Goal: Task Accomplishment & Management: Manage account settings

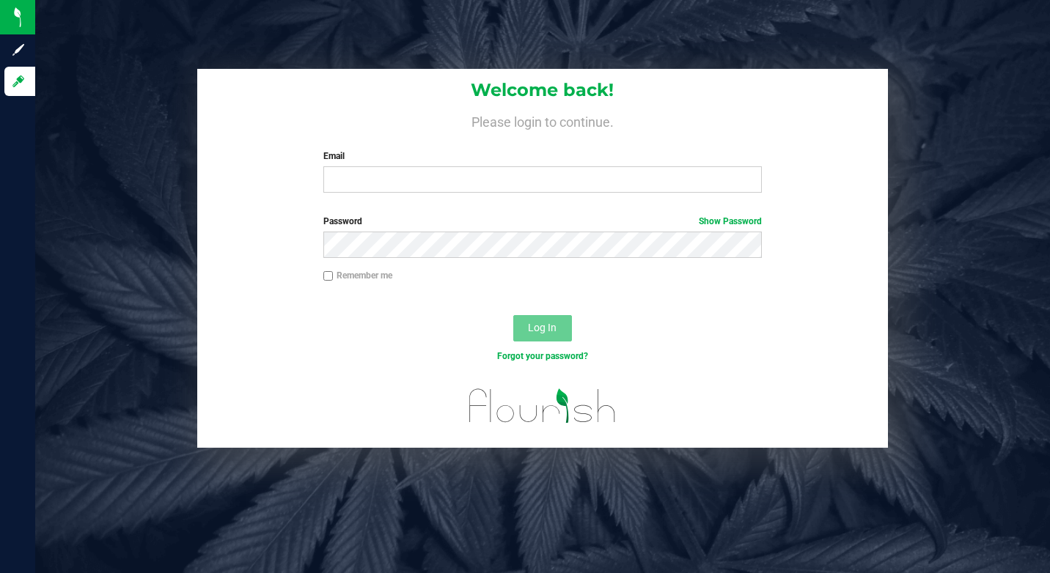
click at [410, 166] on div "Email Required Please format your email correctly." at bounding box center [542, 171] width 460 height 43
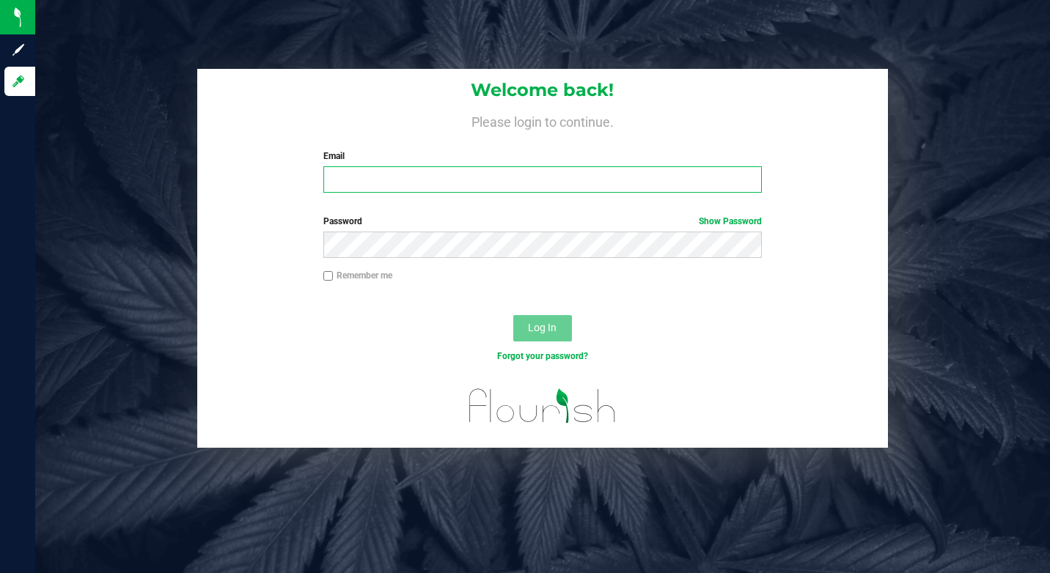
click at [407, 180] on input "Email" at bounding box center [542, 179] width 438 height 26
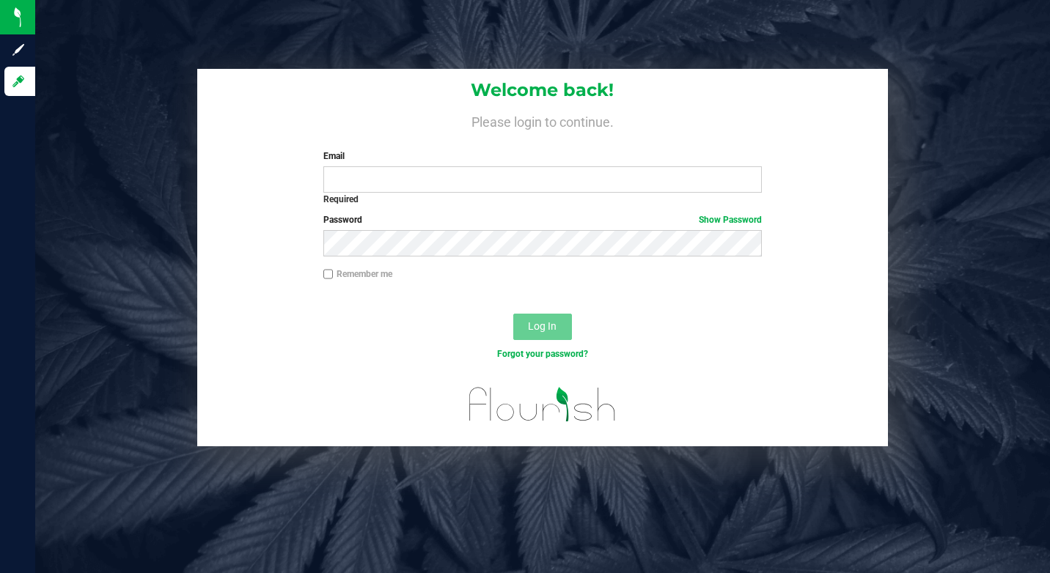
click at [369, 166] on div "Email Required Please format your email correctly." at bounding box center [542, 171] width 460 height 42
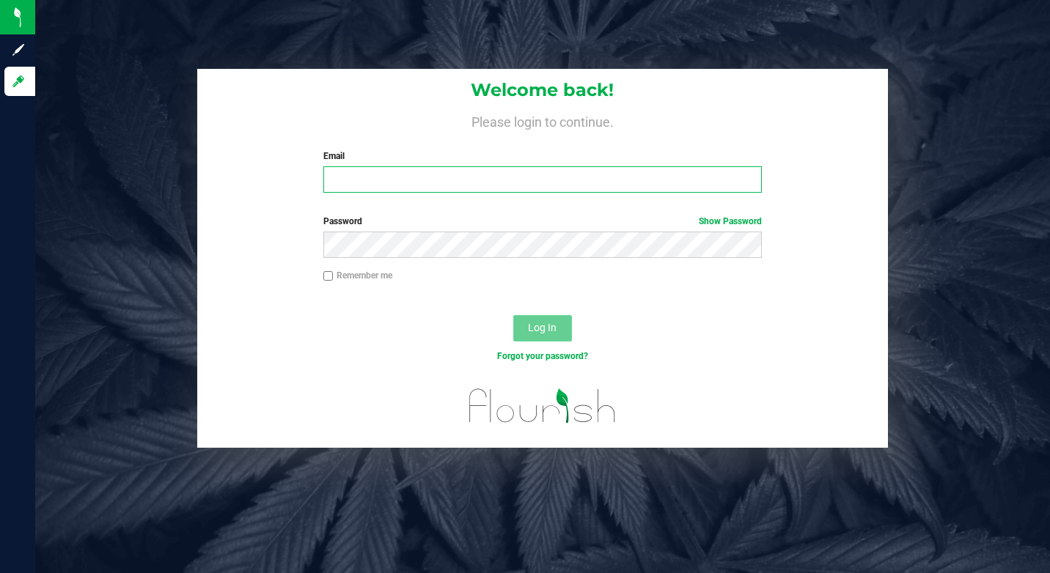
type input "[EMAIL_ADDRESS][DOMAIN_NAME]"
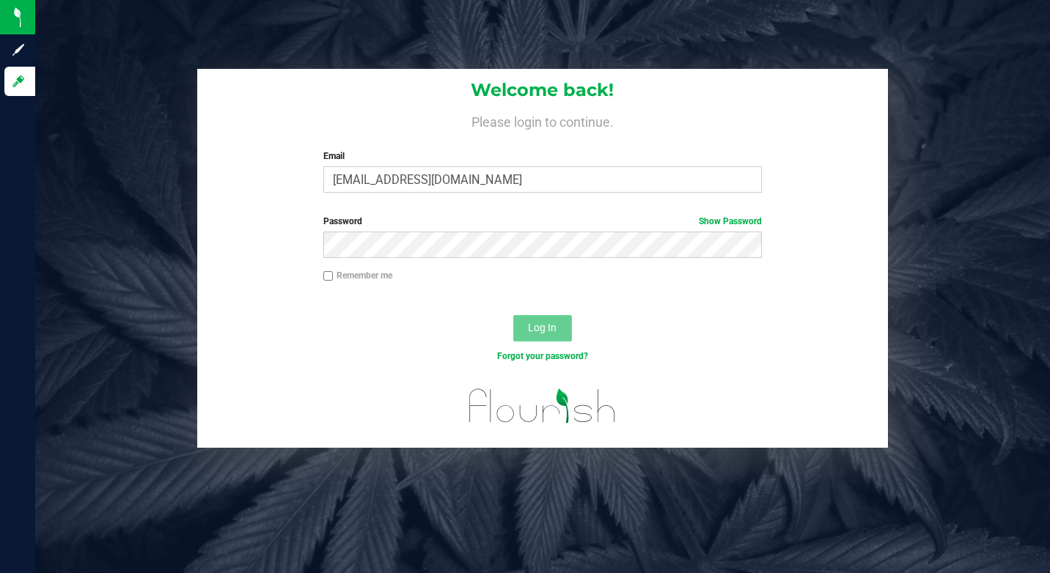
click at [538, 318] on button "Log In" at bounding box center [542, 328] width 59 height 26
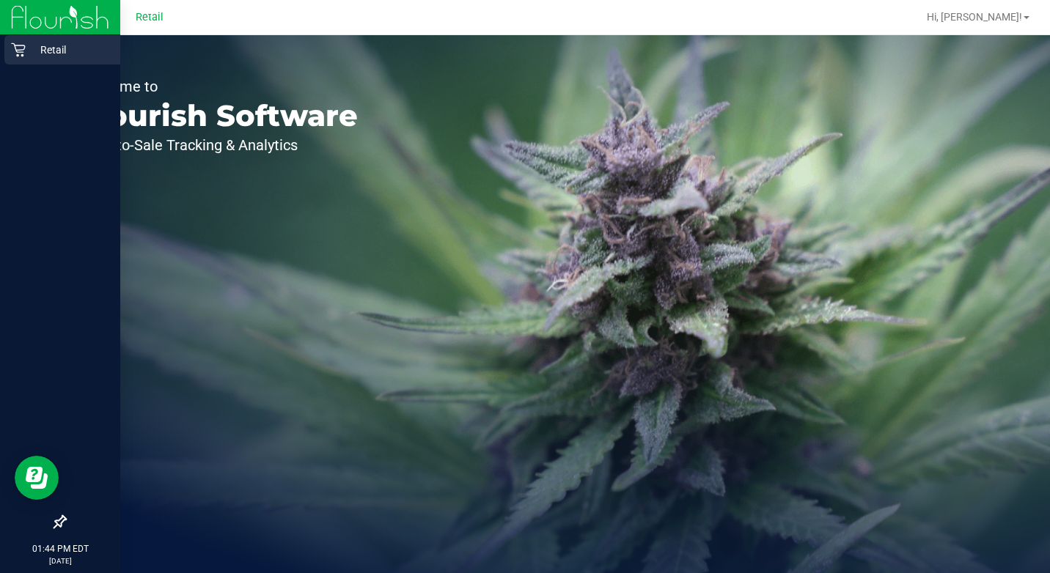
drag, startPoint x: 15, startPoint y: 50, endPoint x: 27, endPoint y: 50, distance: 11.7
click at [15, 50] on icon at bounding box center [18, 50] width 15 height 15
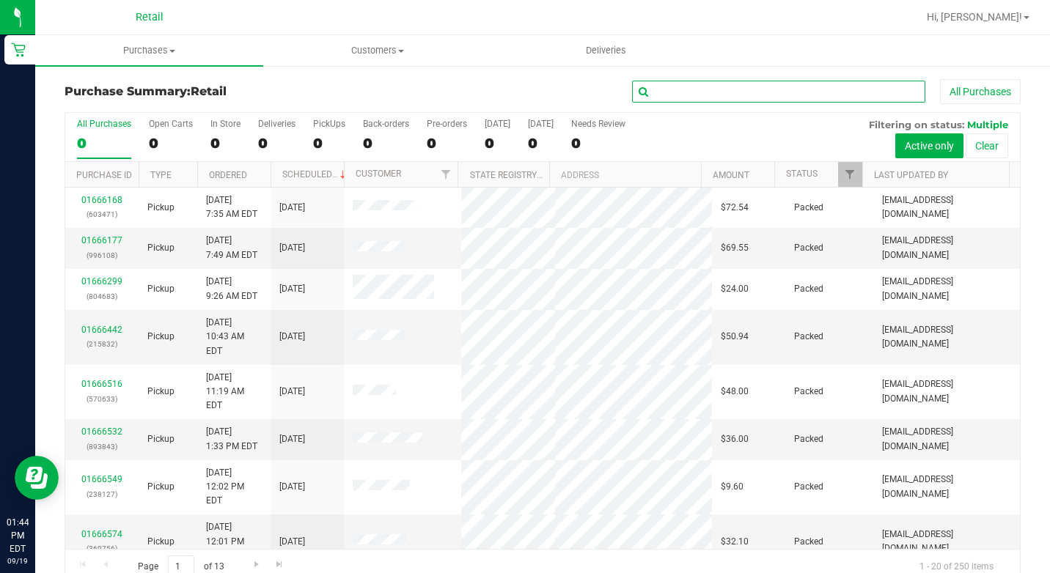
click at [695, 99] on input "text" at bounding box center [778, 92] width 293 height 22
click at [695, 91] on input "text" at bounding box center [778, 92] width 293 height 22
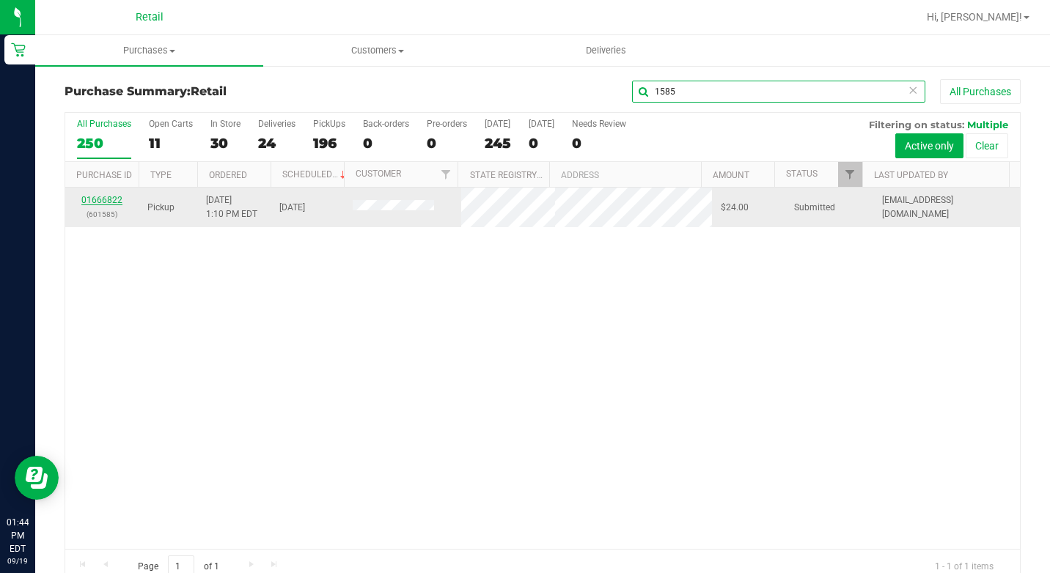
type input "1585"
click at [103, 203] on link "01666822" at bounding box center [101, 200] width 41 height 10
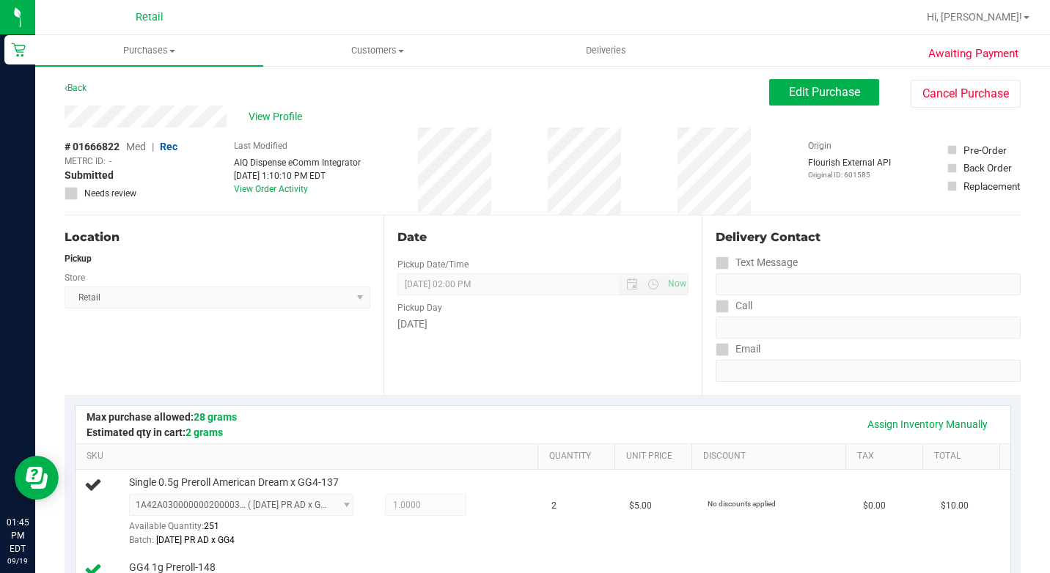
drag, startPoint x: 346, startPoint y: 407, endPoint x: 347, endPoint y: 394, distance: 13.3
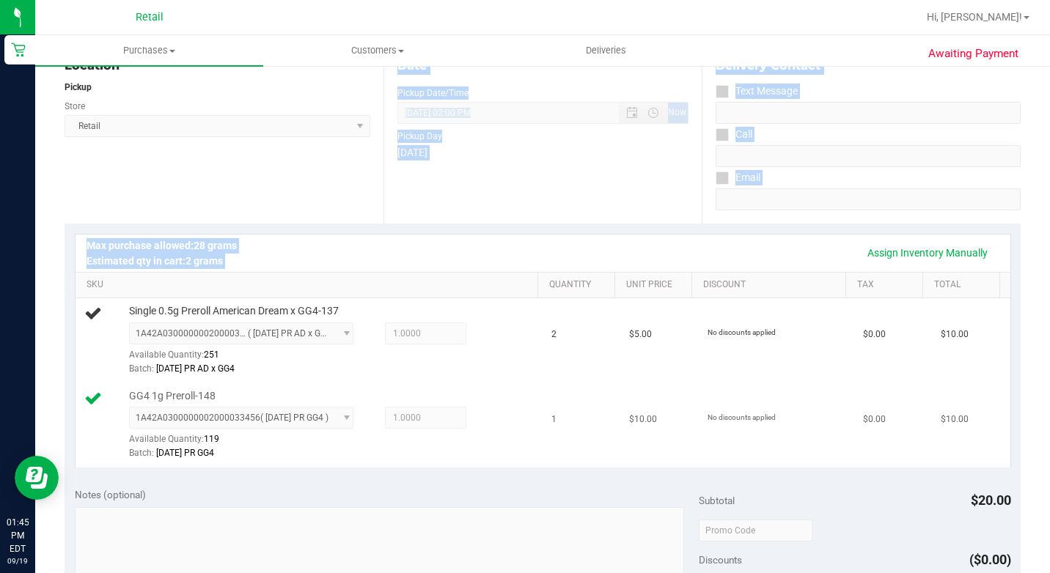
scroll to position [220, 0]
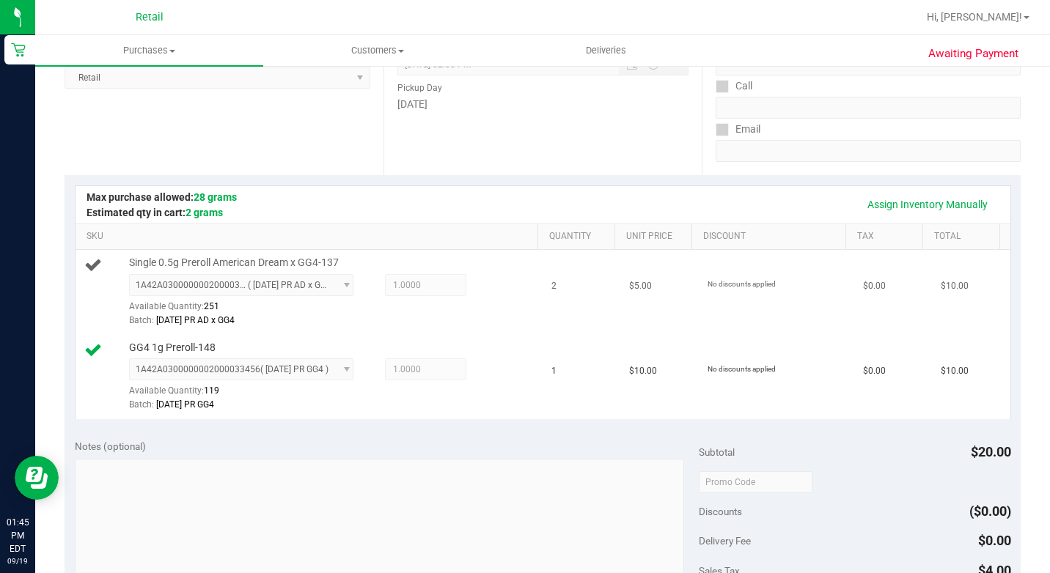
drag, startPoint x: 331, startPoint y: 364, endPoint x: 325, endPoint y: 352, distance: 13.8
click at [331, 364] on div "GG4 1g Preroll-148 1A42A0300000002000033456 ( [DATE] PR GG4 ) 1A42A030000000200…" at bounding box center [309, 377] width 450 height 73
drag, startPoint x: 883, startPoint y: 200, endPoint x: 871, endPoint y: 207, distance: 14.5
click at [883, 200] on link "Assign Inventory Manually" at bounding box center [927, 204] width 139 height 25
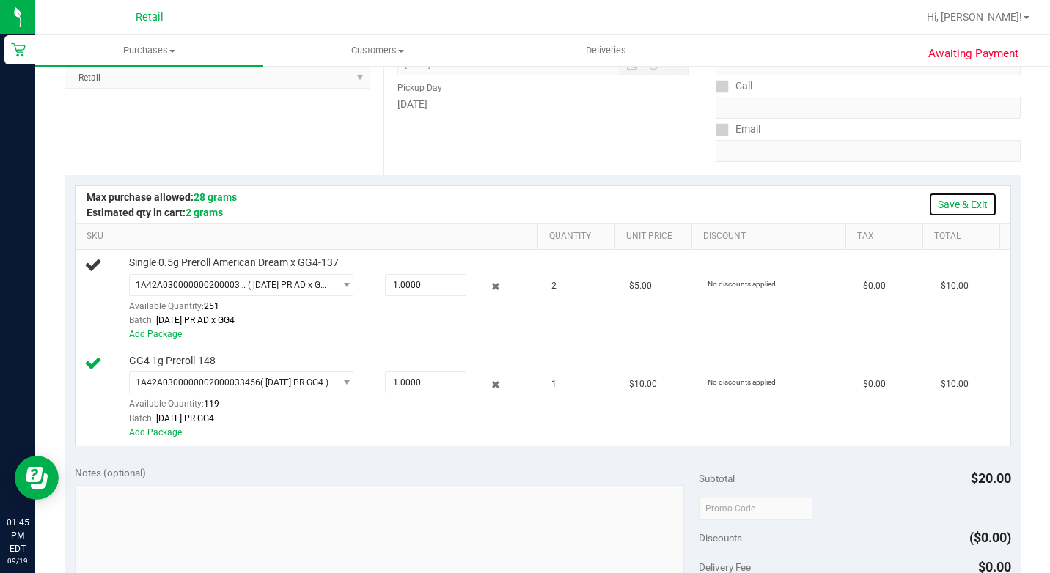
click at [928, 202] on link "Save & Exit" at bounding box center [962, 204] width 69 height 25
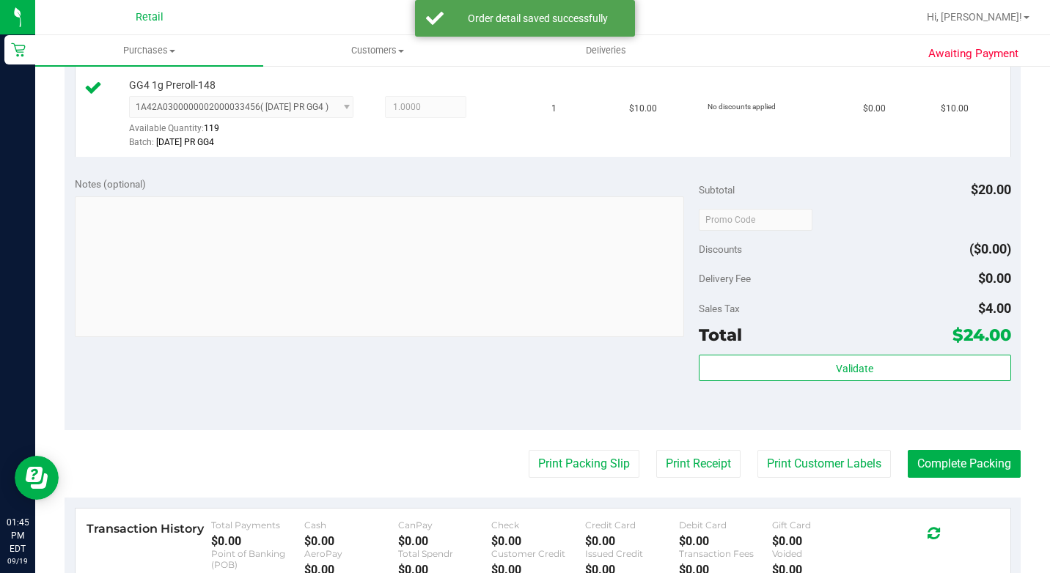
scroll to position [586, 0]
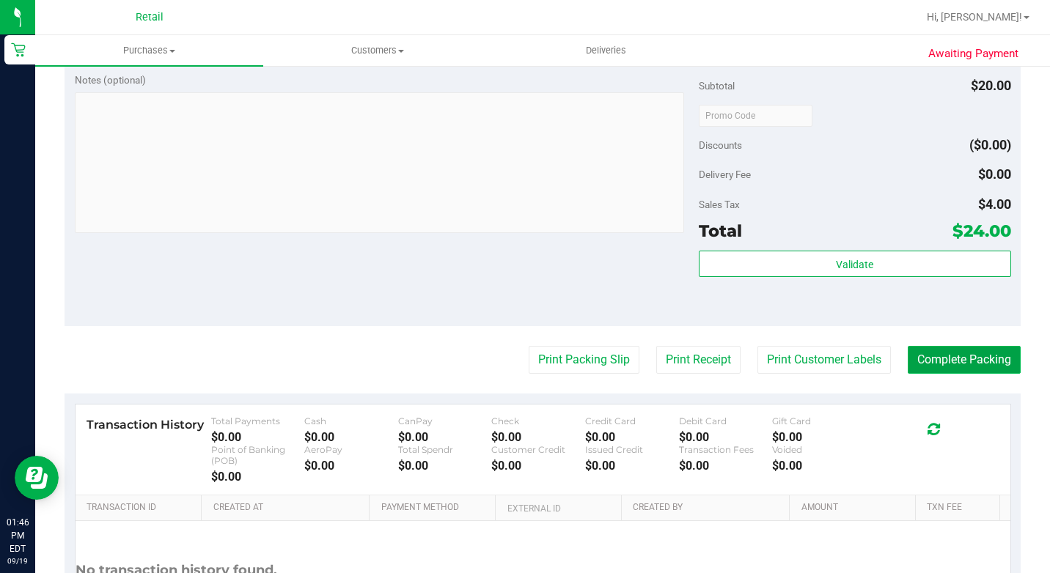
click at [941, 374] on button "Complete Packing" at bounding box center [964, 360] width 113 height 28
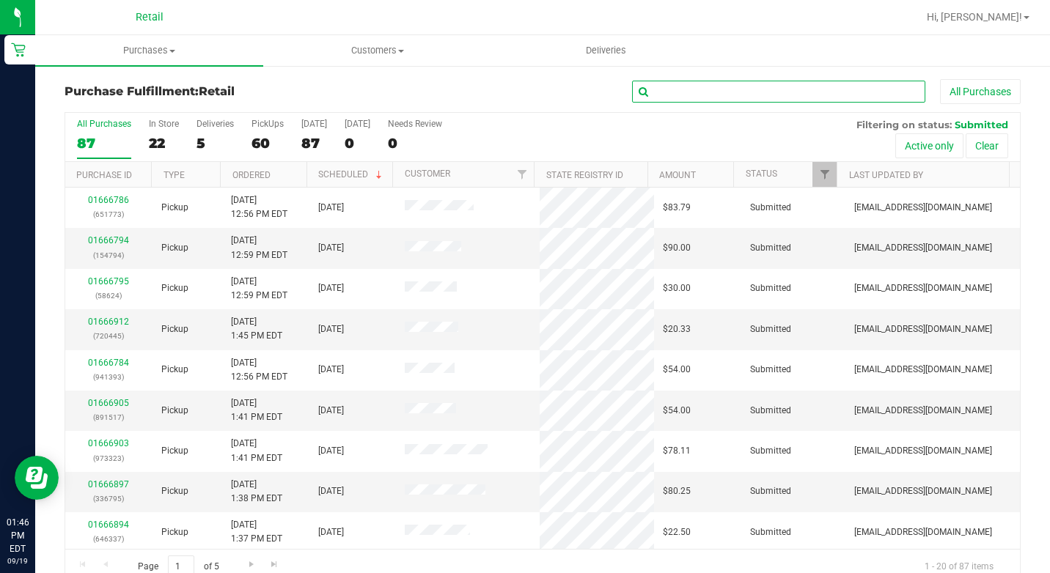
click at [705, 93] on input "text" at bounding box center [778, 92] width 293 height 22
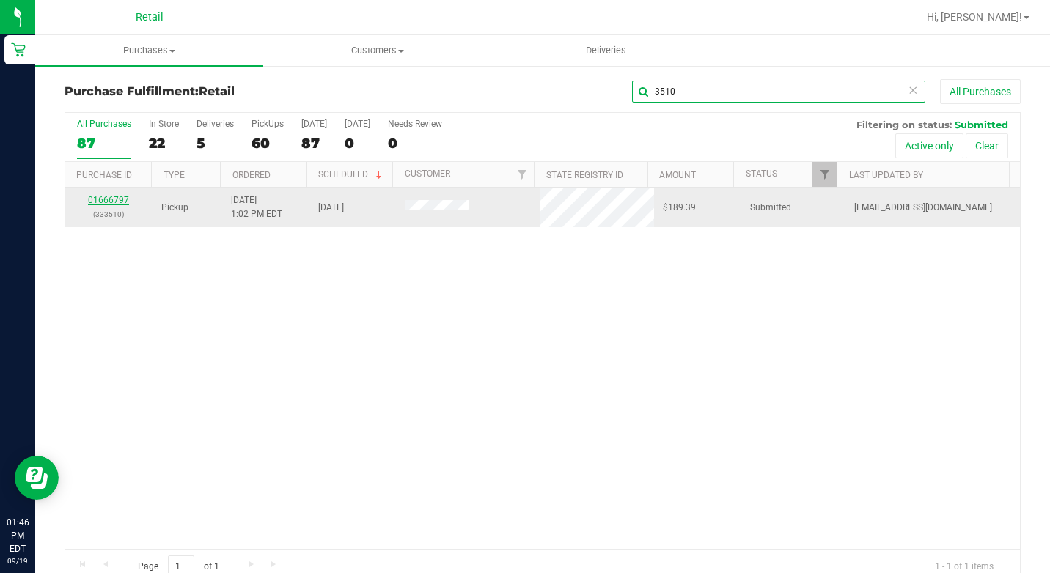
type input "3510"
click at [106, 203] on link "01666797" at bounding box center [108, 200] width 41 height 10
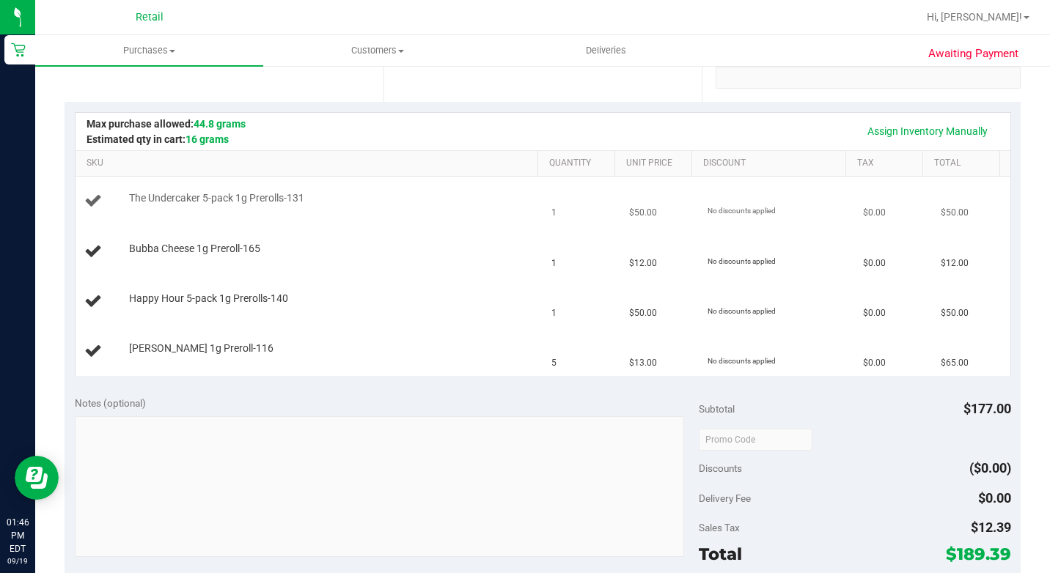
scroll to position [220, 0]
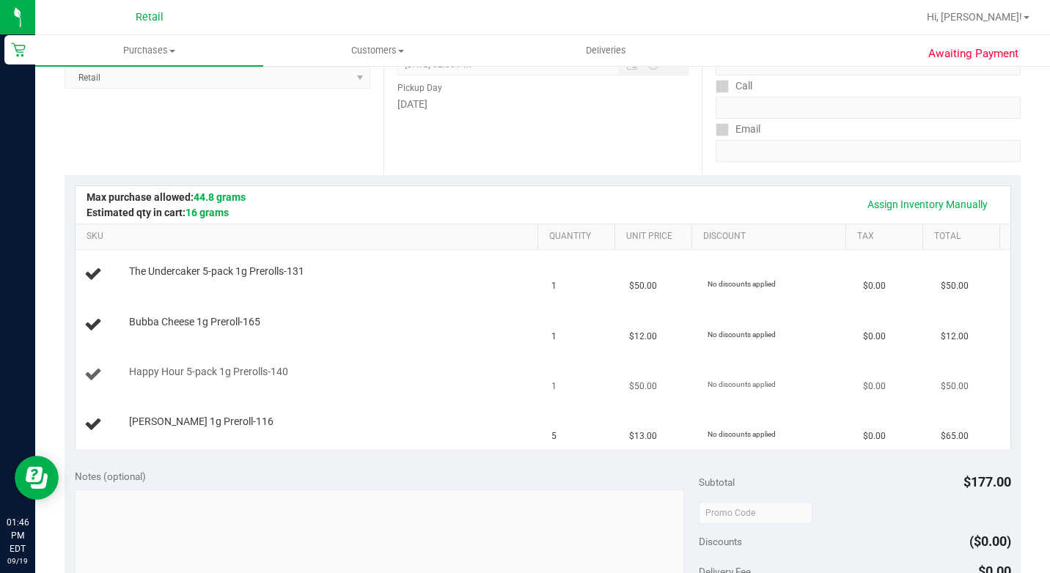
click at [407, 353] on td "Happy Hour 5-pack 1g Prerolls-140" at bounding box center [310, 375] width 468 height 50
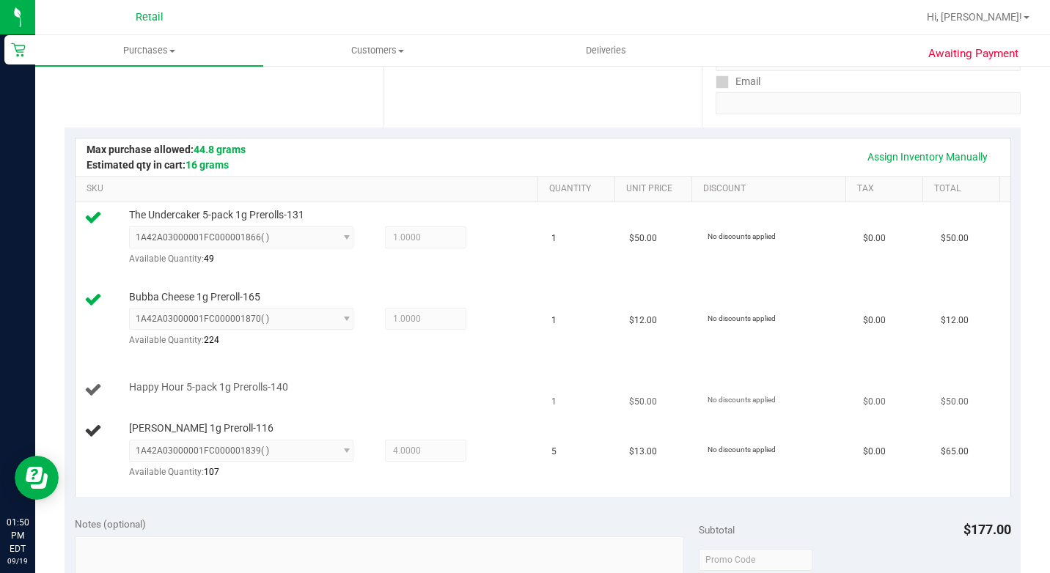
scroll to position [293, 0]
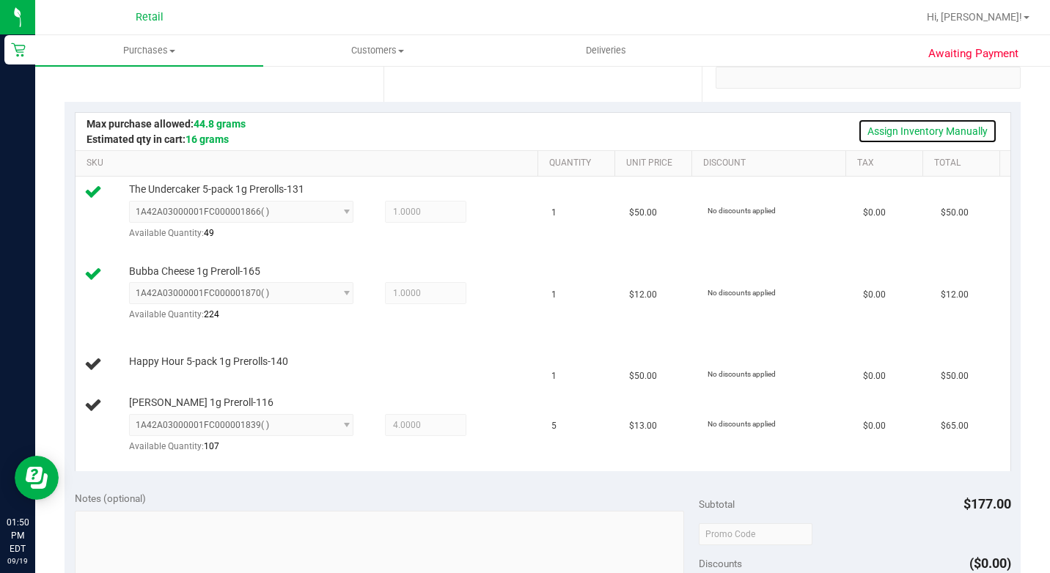
click at [908, 122] on link "Assign Inventory Manually" at bounding box center [927, 131] width 139 height 25
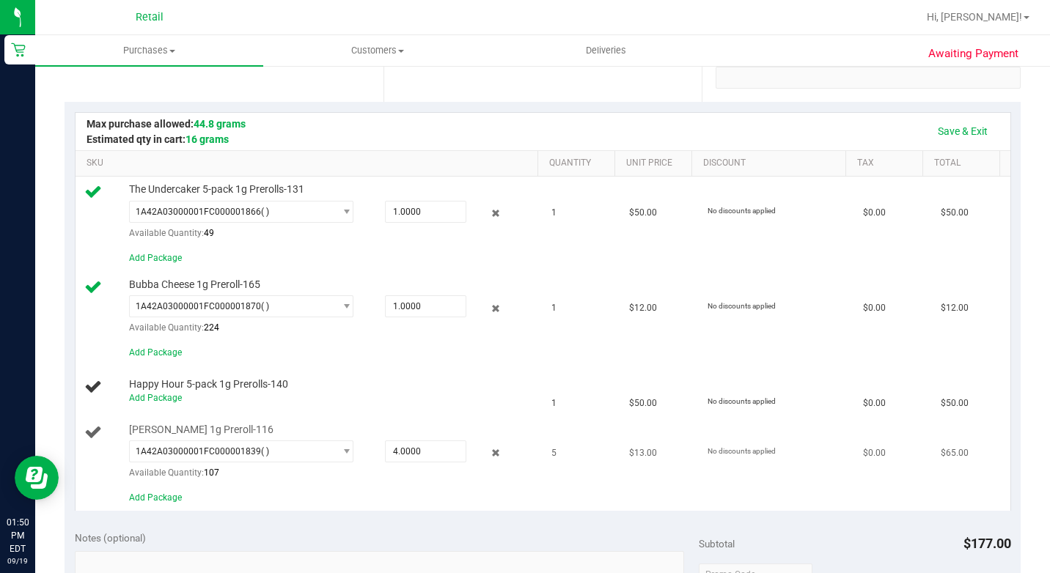
scroll to position [513, 0]
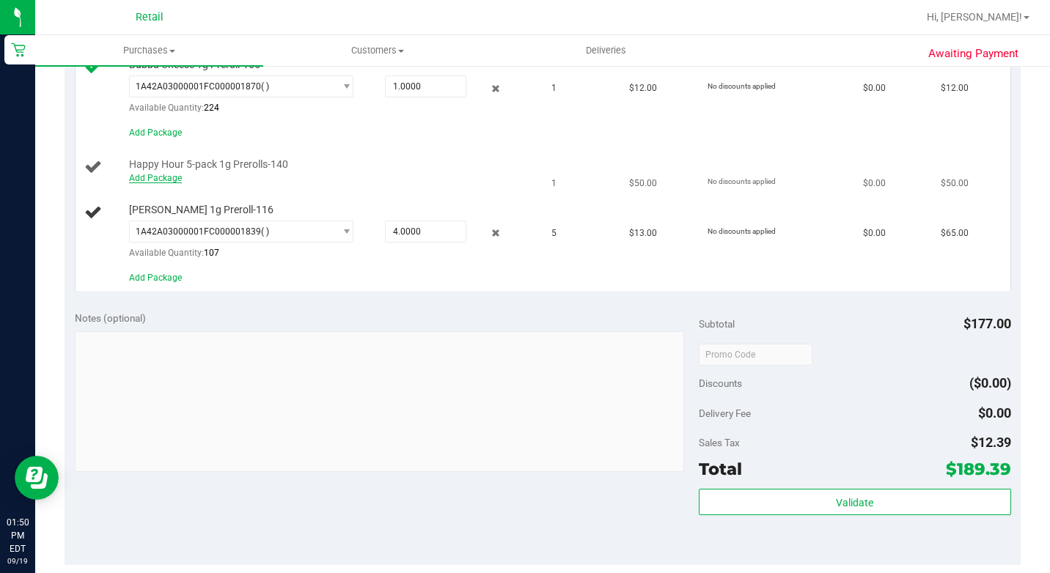
click at [130, 183] on link "Add Package" at bounding box center [155, 178] width 53 height 10
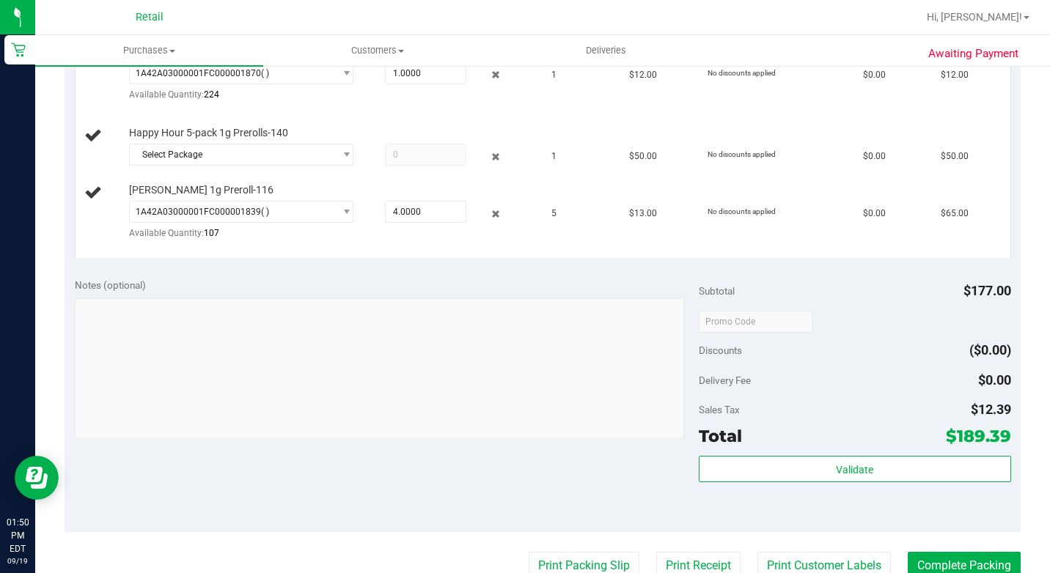
click at [224, 250] on div "[PERSON_NAME] 1g Preroll-116 1A42A03000001FC000001839 ( ) 1A42A03000001FC000001…" at bounding box center [309, 217] width 450 height 69
click at [226, 165] on span "Select Package" at bounding box center [232, 154] width 205 height 21
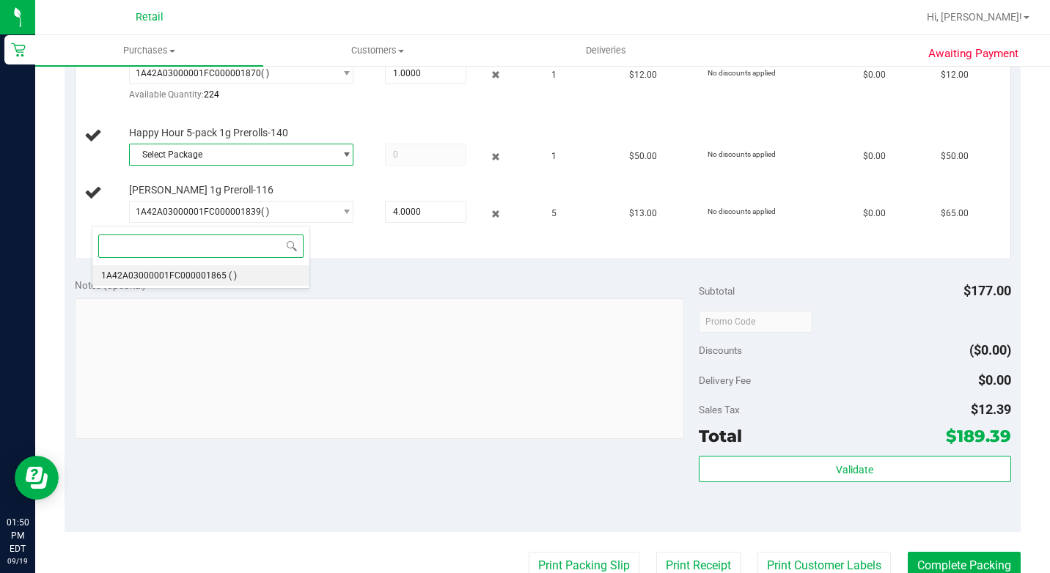
click at [159, 271] on span "1A42A03000001FC000001865" at bounding box center [163, 276] width 125 height 10
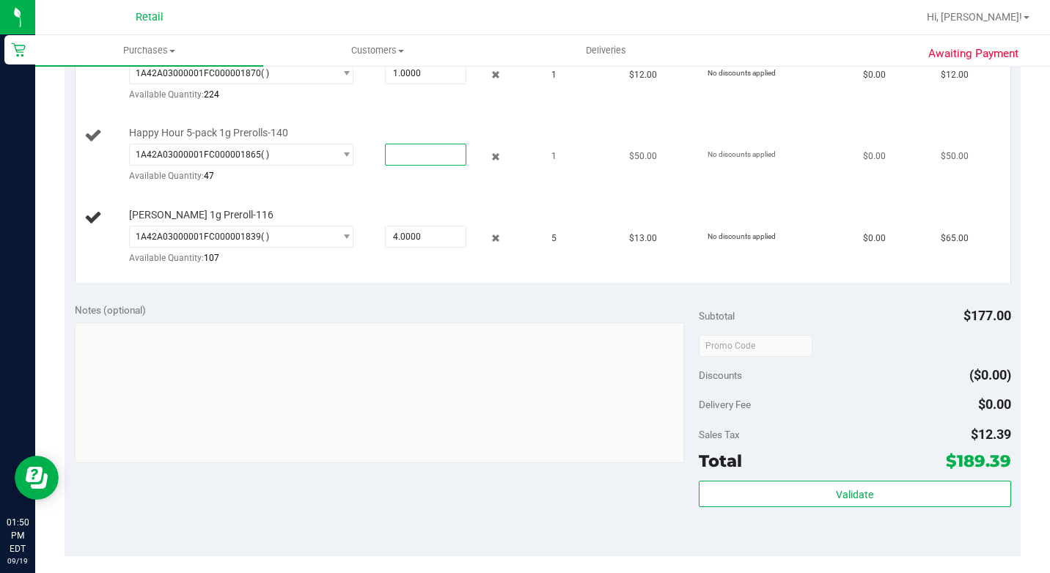
click at [385, 166] on span at bounding box center [425, 155] width 81 height 22
type input "1"
type input "1.0000"
click at [507, 195] on div "Happy Hour 5-pack 1g Prerolls-140 1A42A03000001FC000001865 ( ) 1A42A03000001FC0…" at bounding box center [309, 160] width 450 height 69
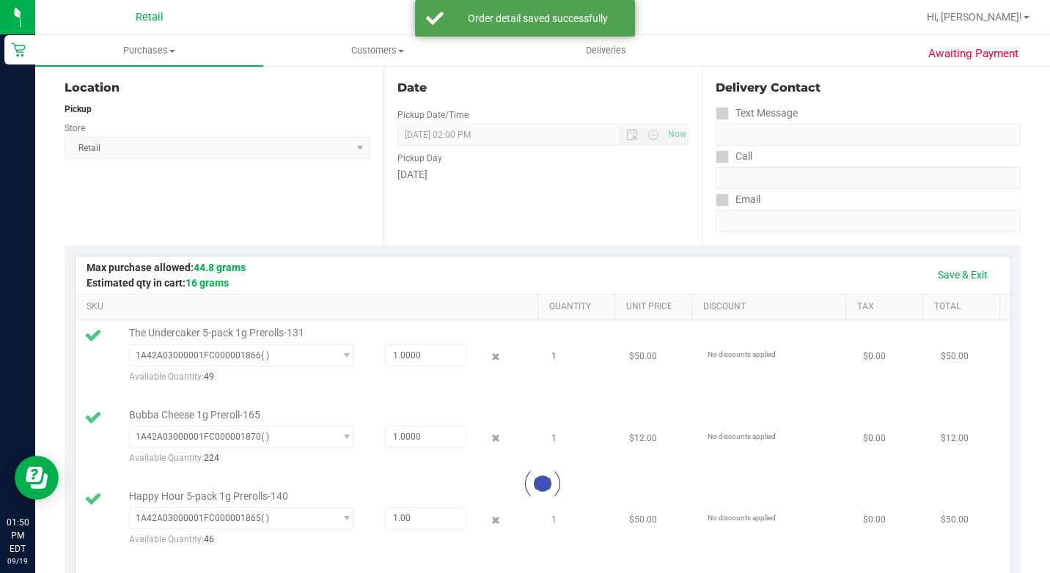
scroll to position [147, 0]
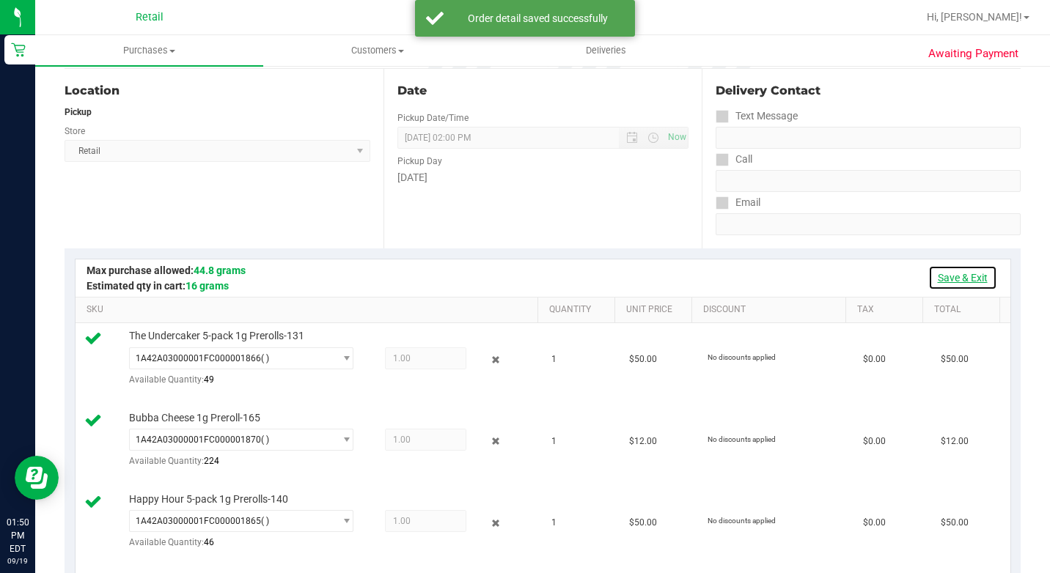
drag, startPoint x: 946, startPoint y: 279, endPoint x: 886, endPoint y: 257, distance: 64.0
click at [946, 277] on link "Save & Exit" at bounding box center [962, 277] width 69 height 25
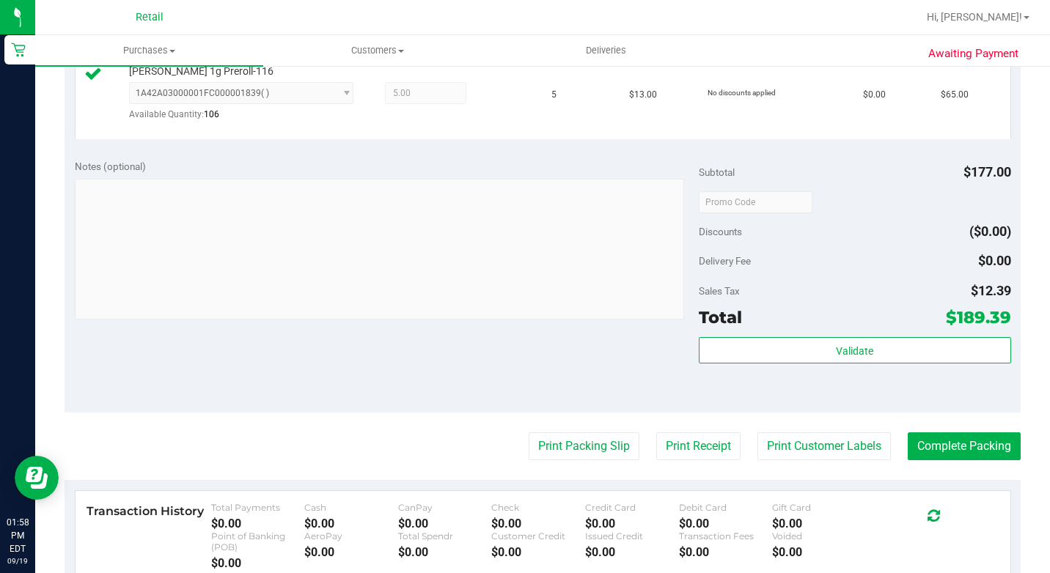
scroll to position [806, 0]
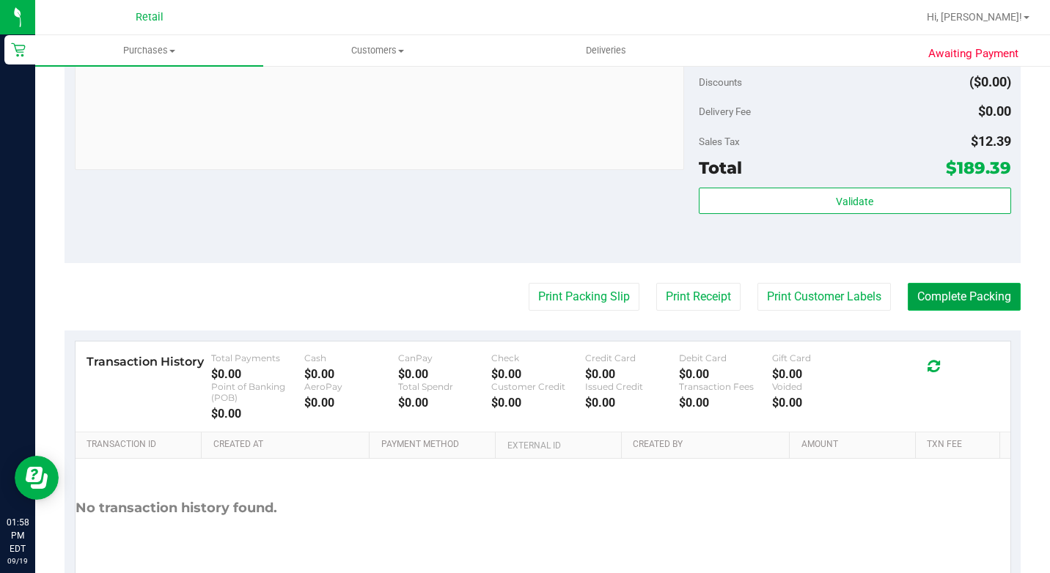
click at [932, 311] on button "Complete Packing" at bounding box center [964, 297] width 113 height 28
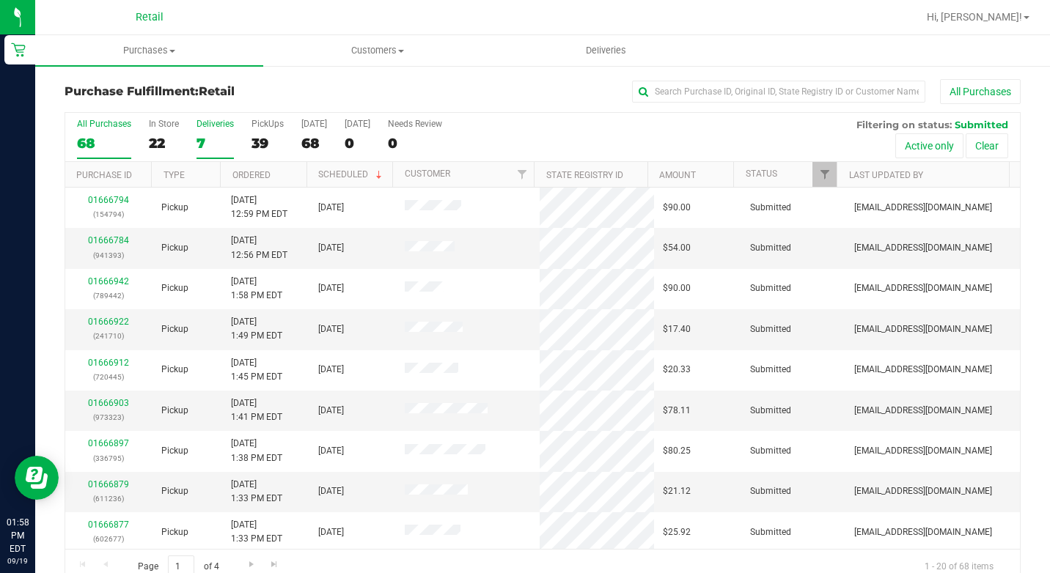
click at [208, 136] on div "7" at bounding box center [214, 143] width 37 height 17
click at [0, 0] on input "Deliveries 7" at bounding box center [0, 0] width 0 height 0
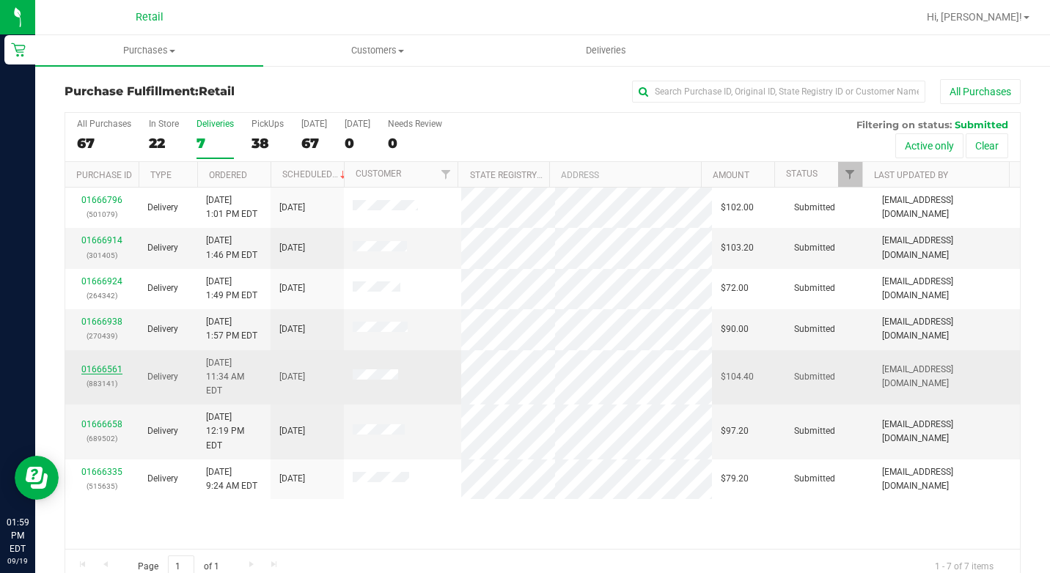
click at [110, 364] on link "01666561" at bounding box center [101, 369] width 41 height 10
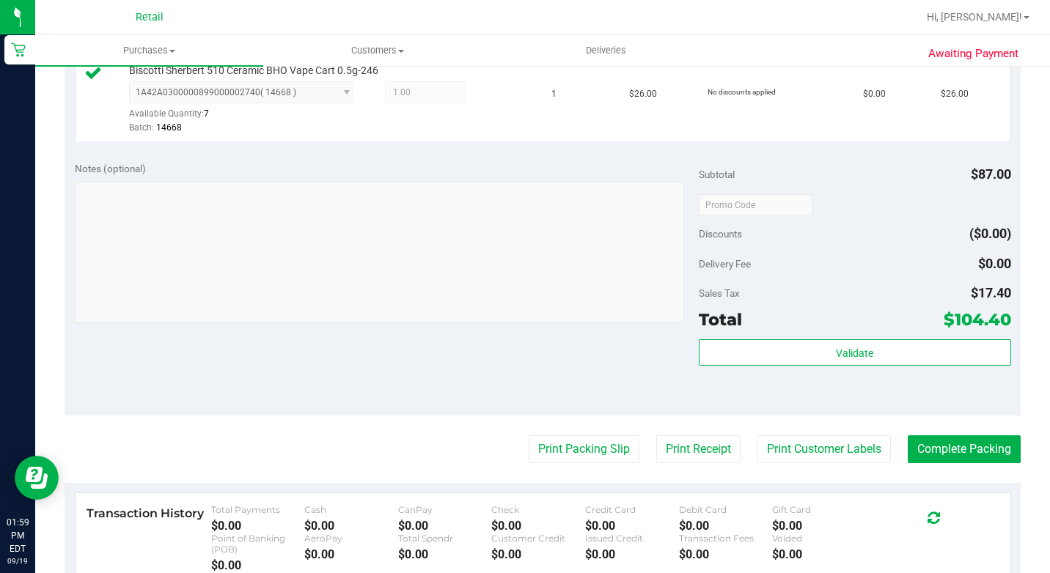
scroll to position [586, 0]
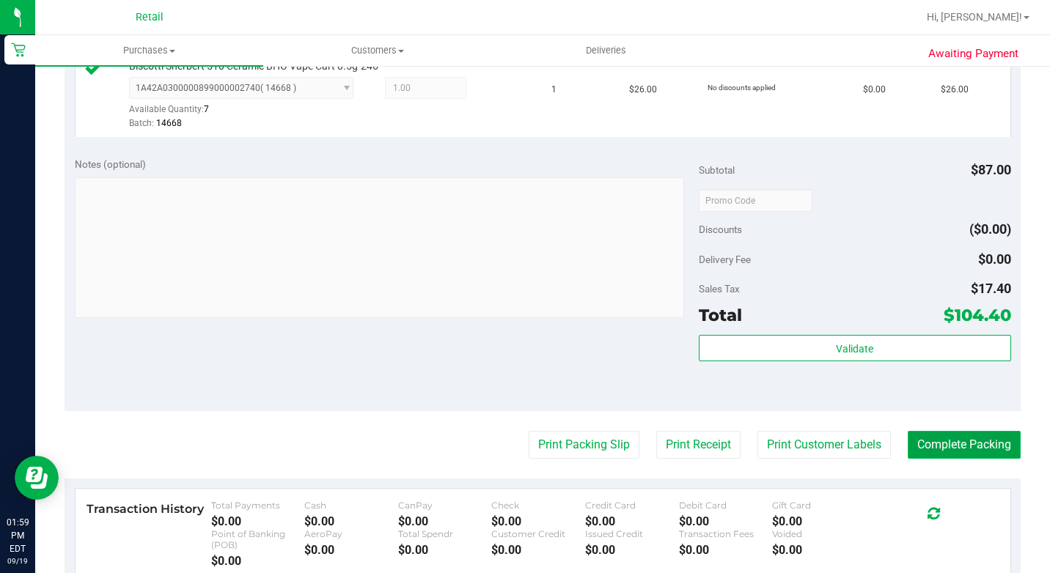
click at [957, 459] on button "Complete Packing" at bounding box center [964, 445] width 113 height 28
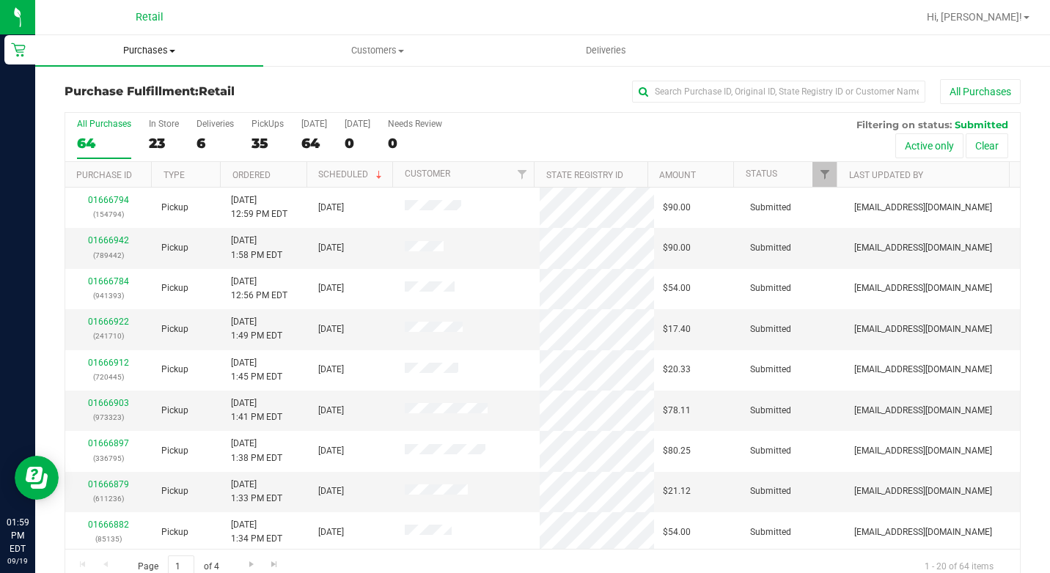
click at [159, 50] on span "Purchases" at bounding box center [149, 50] width 228 height 13
click at [505, 101] on div "All Purchases" at bounding box center [701, 91] width 637 height 25
click at [211, 138] on div "6" at bounding box center [214, 143] width 37 height 17
click at [0, 0] on input "Deliveries 6" at bounding box center [0, 0] width 0 height 0
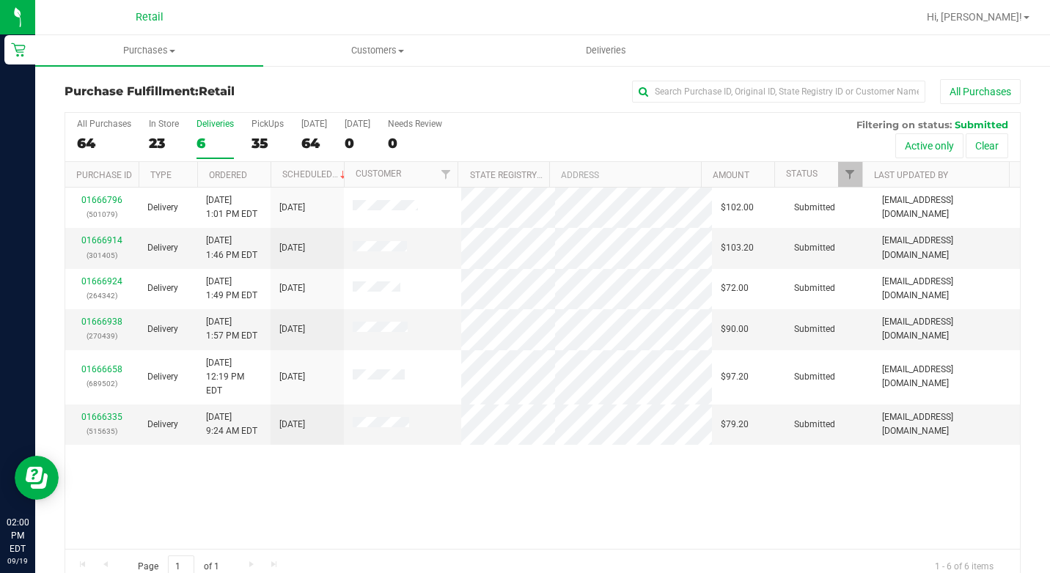
click at [199, 126] on div "Deliveries" at bounding box center [214, 124] width 37 height 10
click at [0, 0] on input "Deliveries 6" at bounding box center [0, 0] width 0 height 0
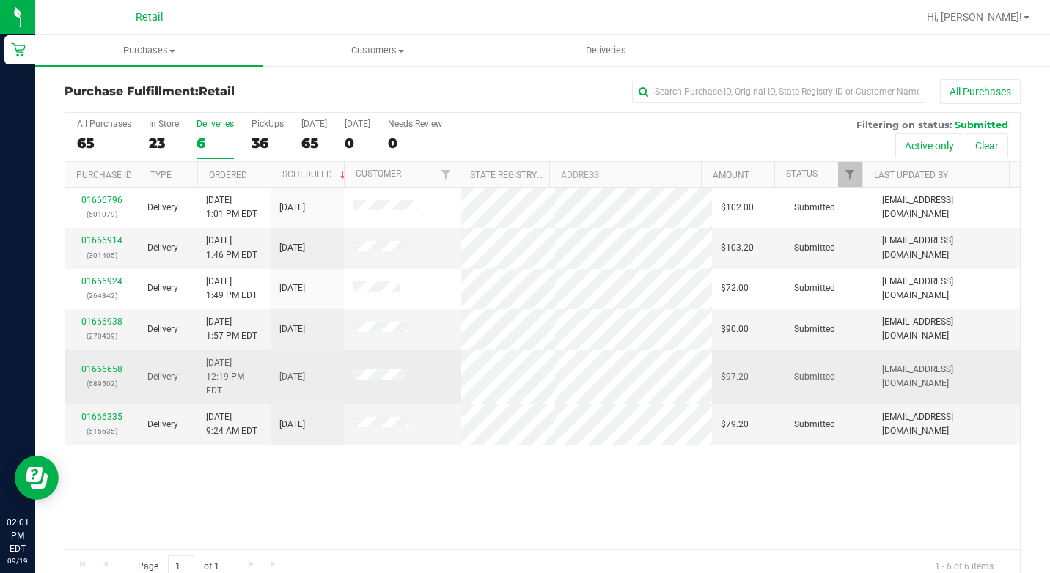
click at [110, 364] on link "01666658" at bounding box center [101, 369] width 41 height 10
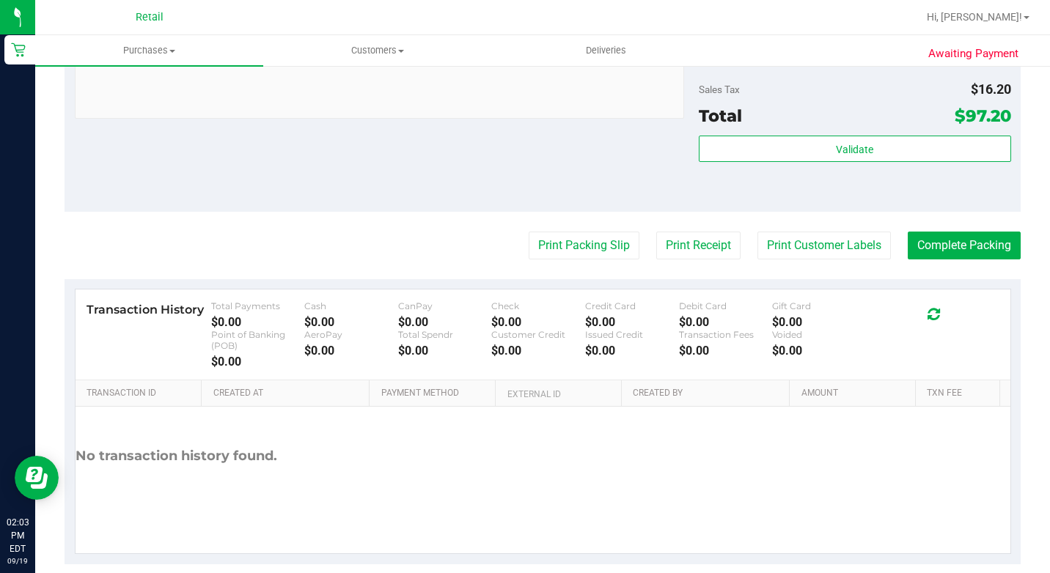
scroll to position [953, 0]
click at [941, 259] on button "Complete Packing" at bounding box center [964, 245] width 113 height 28
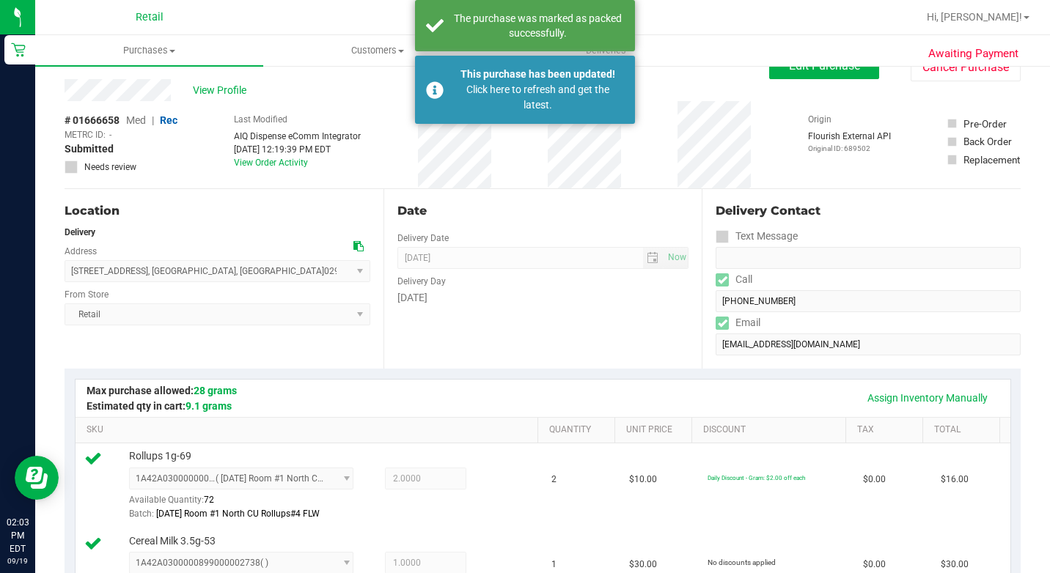
scroll to position [0, 0]
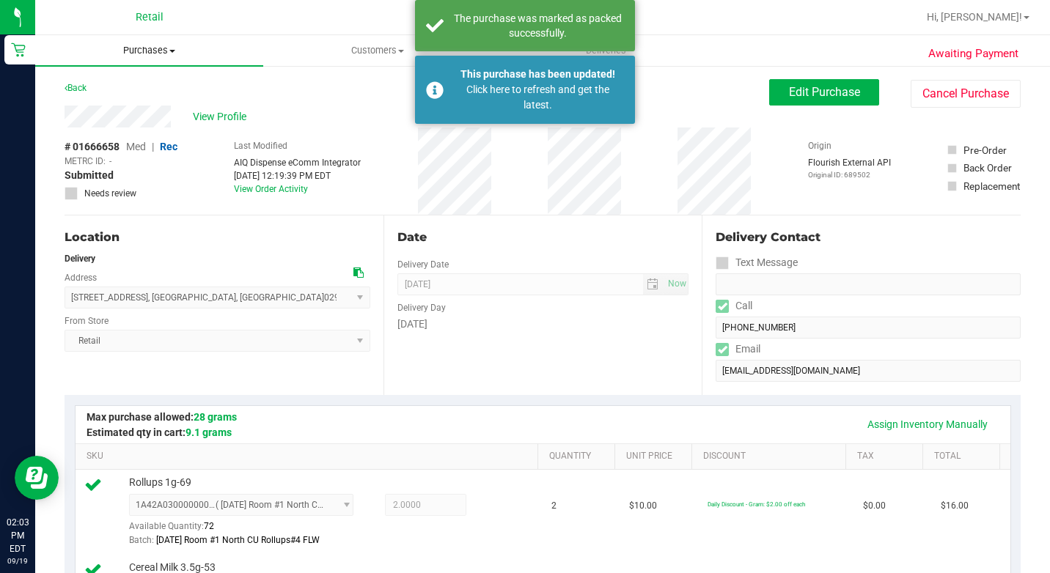
click at [155, 56] on span "Purchases" at bounding box center [149, 50] width 228 height 13
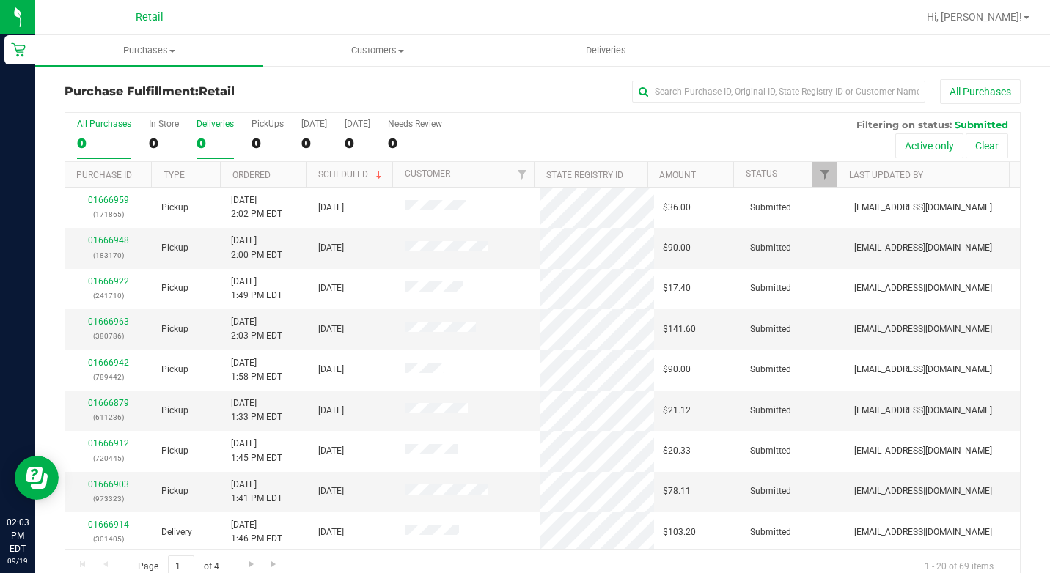
click at [200, 130] on label "Deliveries 0" at bounding box center [214, 139] width 37 height 40
click at [0, 0] on input "Deliveries 0" at bounding box center [0, 0] width 0 height 0
click at [203, 142] on div "5" at bounding box center [214, 143] width 37 height 17
click at [0, 0] on input "Deliveries 5" at bounding box center [0, 0] width 0 height 0
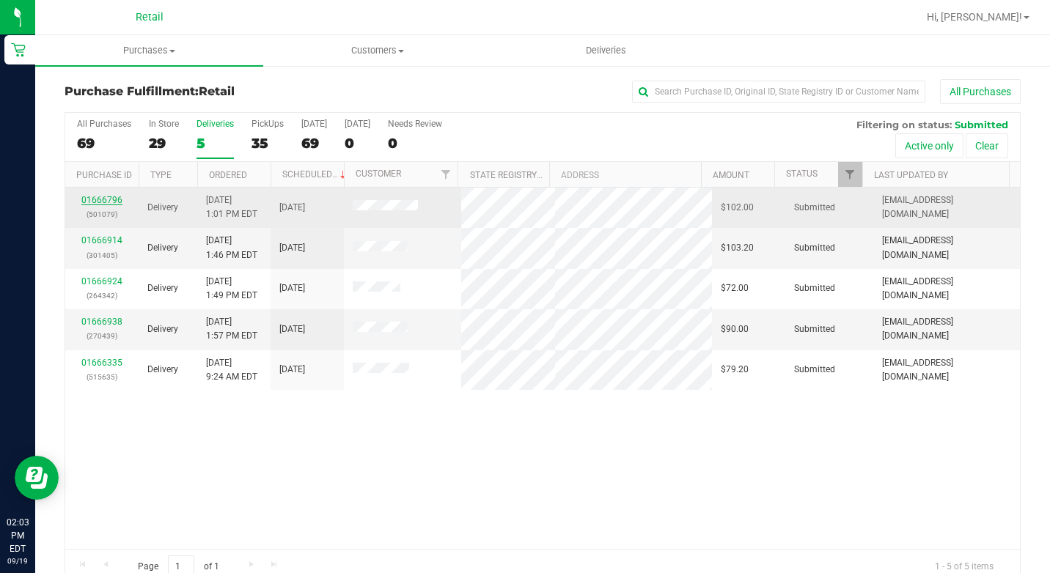
click at [103, 196] on link "01666796" at bounding box center [101, 200] width 41 height 10
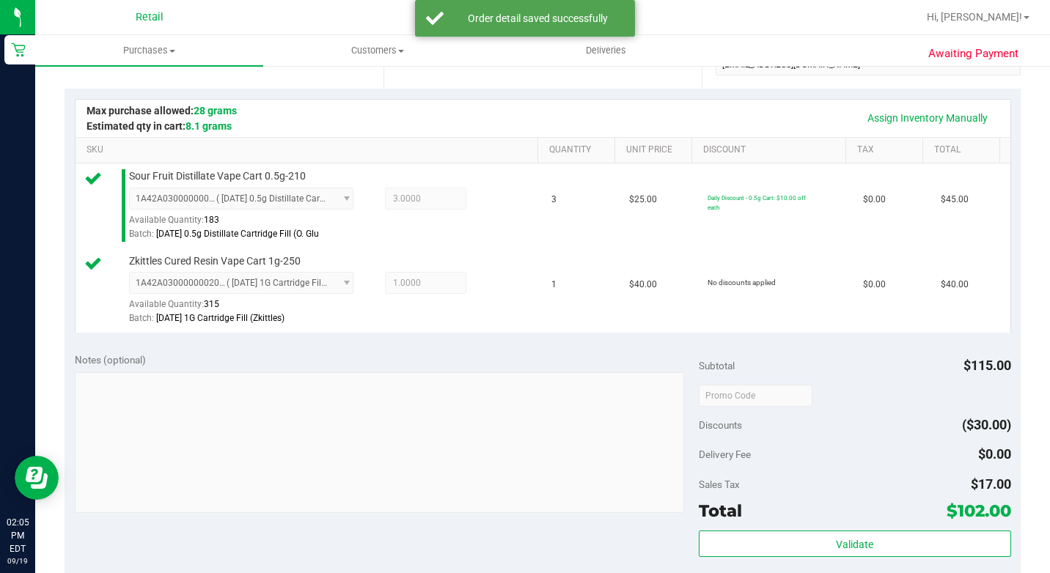
scroll to position [440, 0]
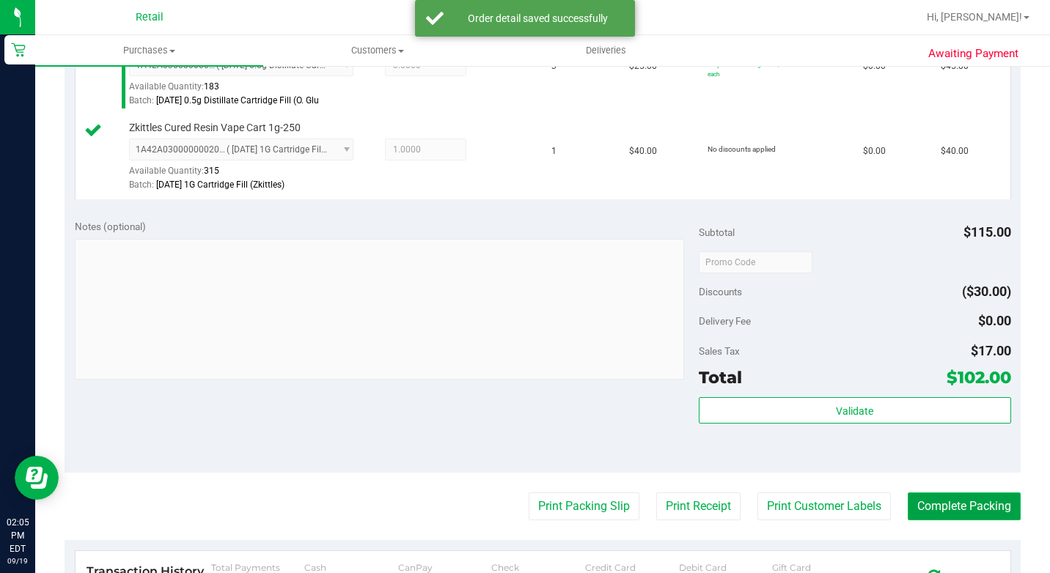
click at [935, 520] on button "Complete Packing" at bounding box center [964, 507] width 113 height 28
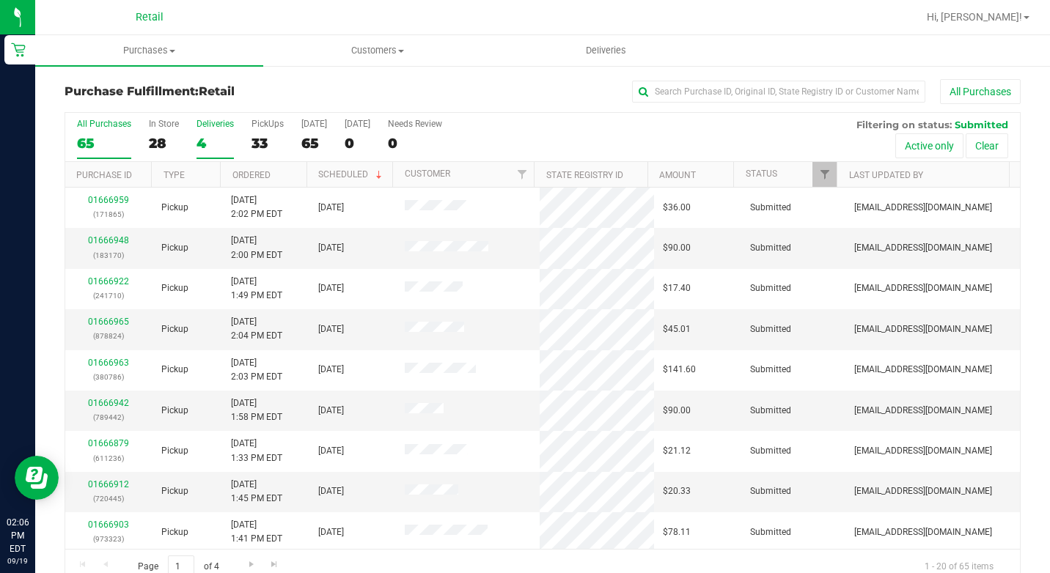
click at [213, 139] on div "4" at bounding box center [214, 143] width 37 height 17
click at [0, 0] on input "Deliveries 4" at bounding box center [0, 0] width 0 height 0
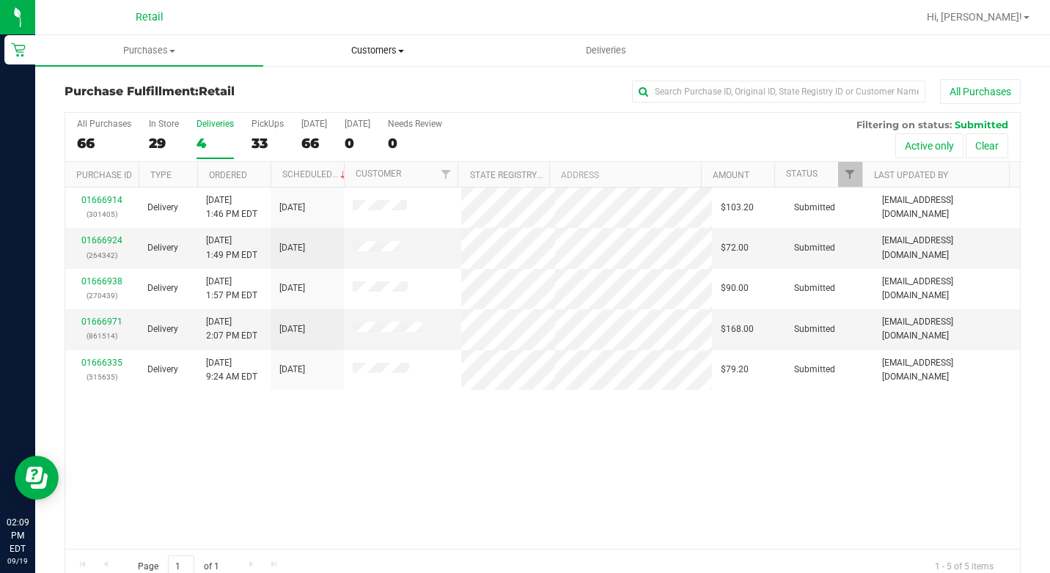
click at [374, 43] on uib-tab-heading "Customers All customers Add a new customer All physicians" at bounding box center [377, 50] width 227 height 29
drag, startPoint x: 114, startPoint y: 27, endPoint x: 103, endPoint y: 27, distance: 11.0
click at [114, 27] on div "Retail" at bounding box center [150, 17] width 214 height 23
click at [621, 46] on span "Deliveries" at bounding box center [606, 50] width 80 height 13
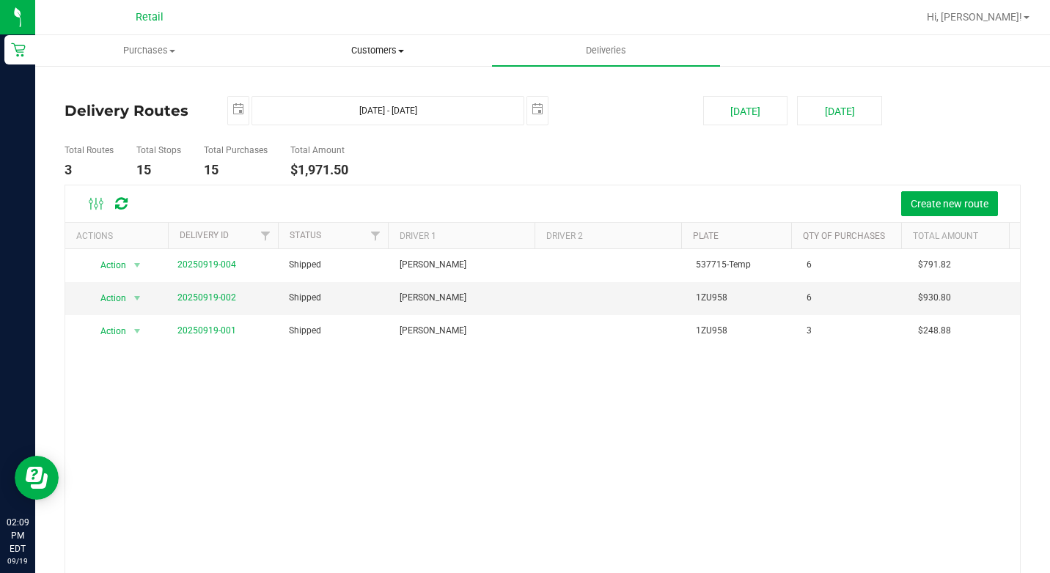
click at [397, 43] on uib-tab-heading "Customers All customers Add a new customer All physicians" at bounding box center [377, 50] width 227 height 29
click at [364, 82] on span "All customers" at bounding box center [316, 88] width 106 height 12
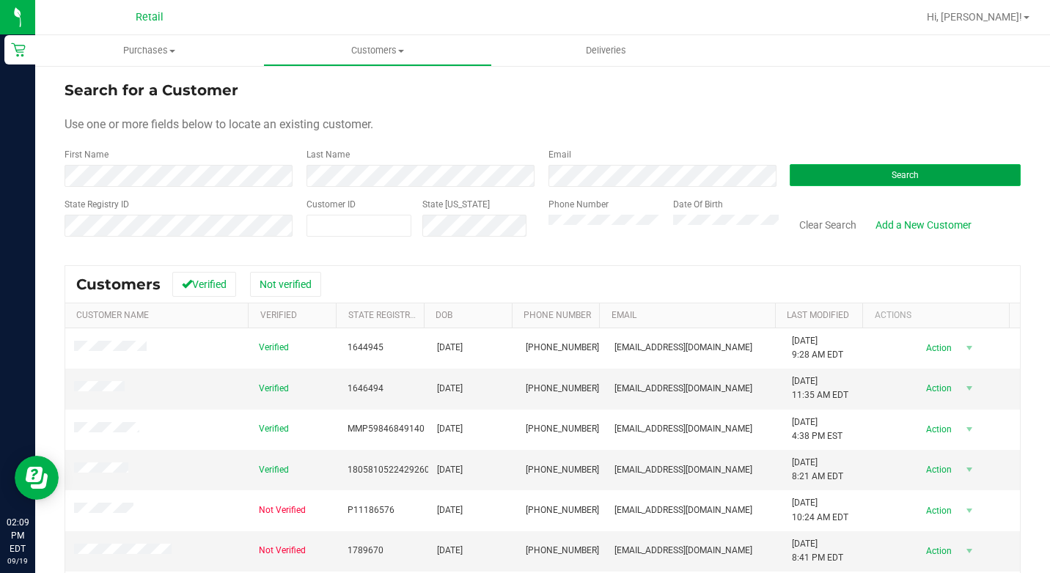
click at [885, 184] on button "Search" at bounding box center [905, 175] width 231 height 22
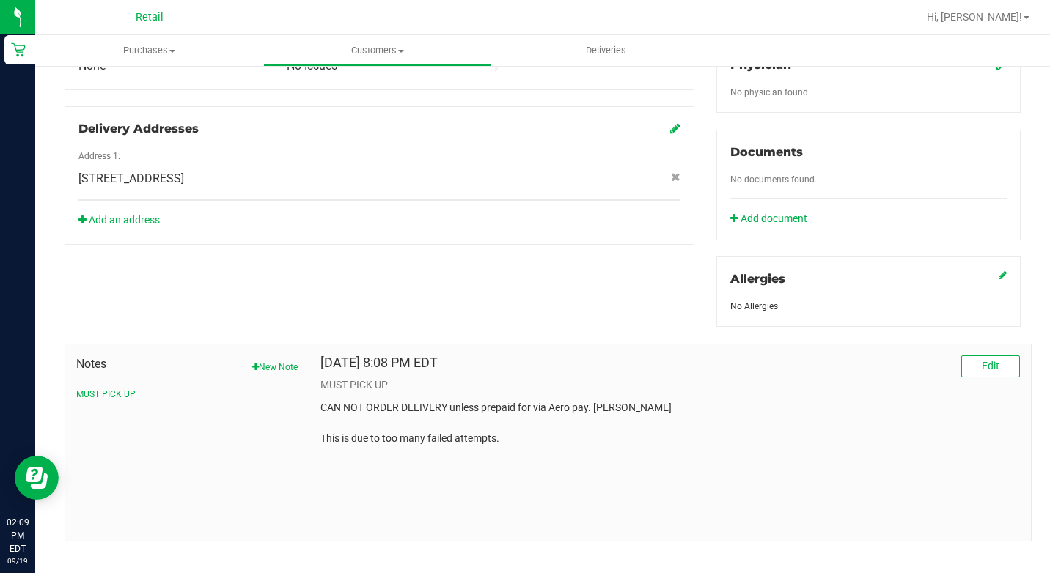
scroll to position [470, 0]
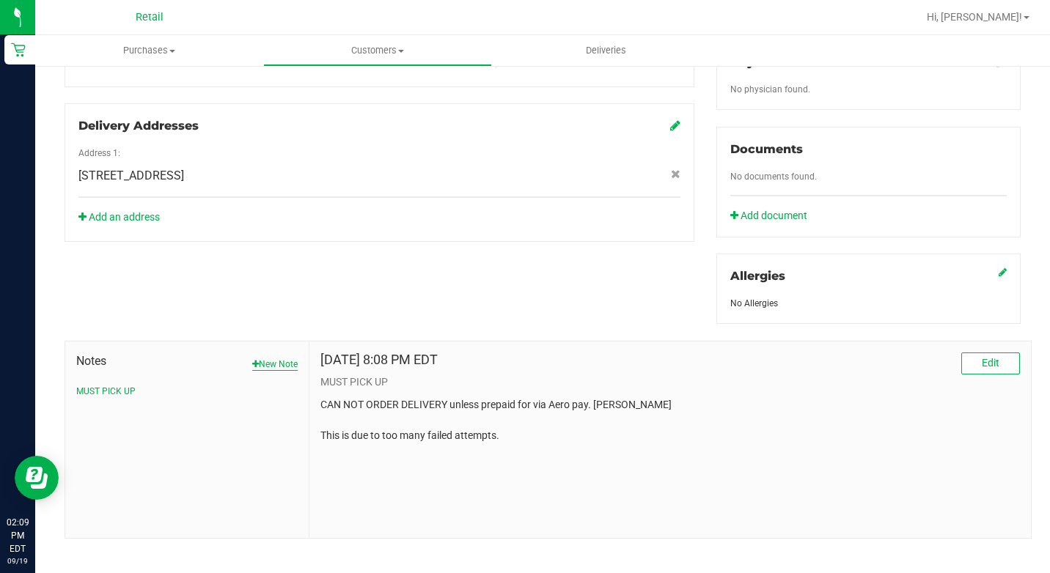
click at [274, 358] on button "New Note" at bounding box center [274, 364] width 45 height 13
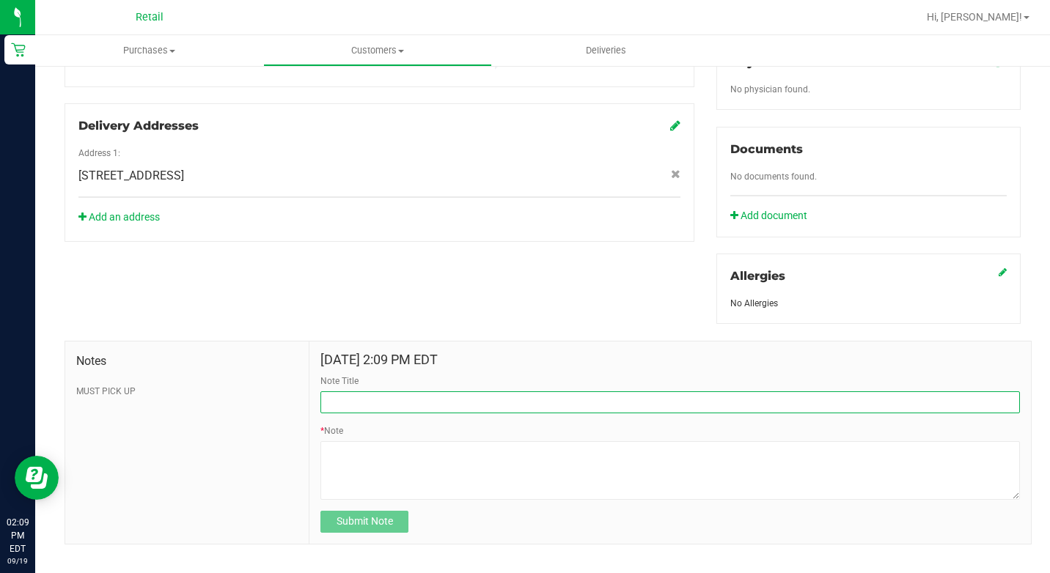
click at [356, 391] on input "Note Title" at bounding box center [669, 402] width 699 height 22
type input "bank issues"
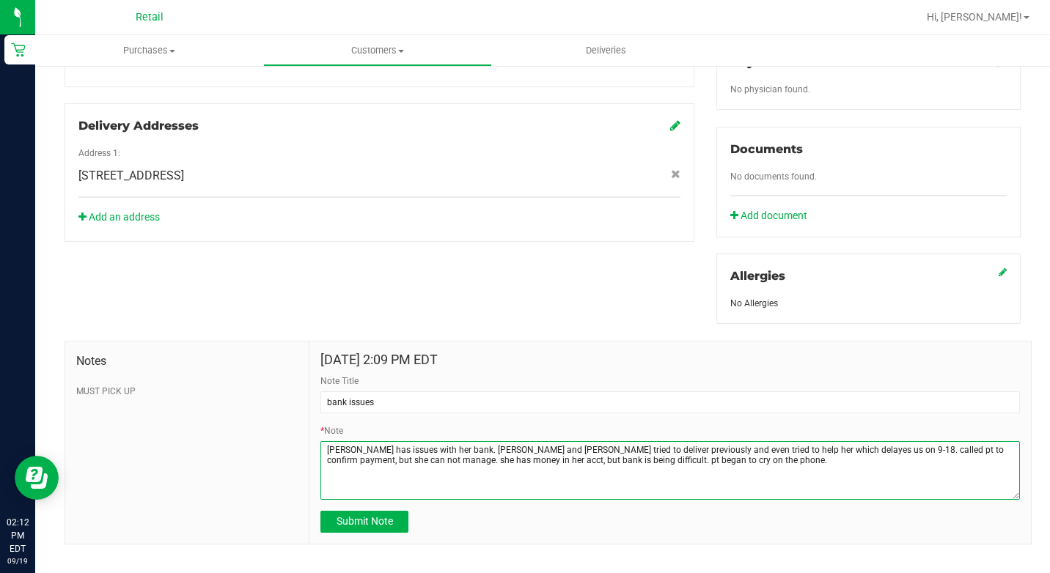
click at [713, 455] on textarea "* Note" at bounding box center [669, 470] width 699 height 59
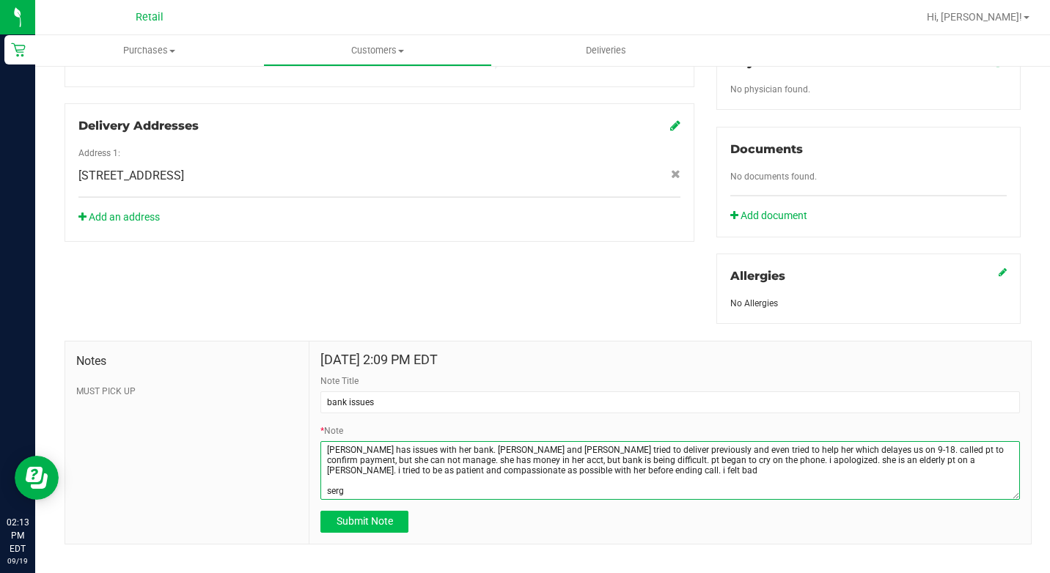
type textarea "[PERSON_NAME] has issues with her bank. [PERSON_NAME] and [PERSON_NAME] tried t…"
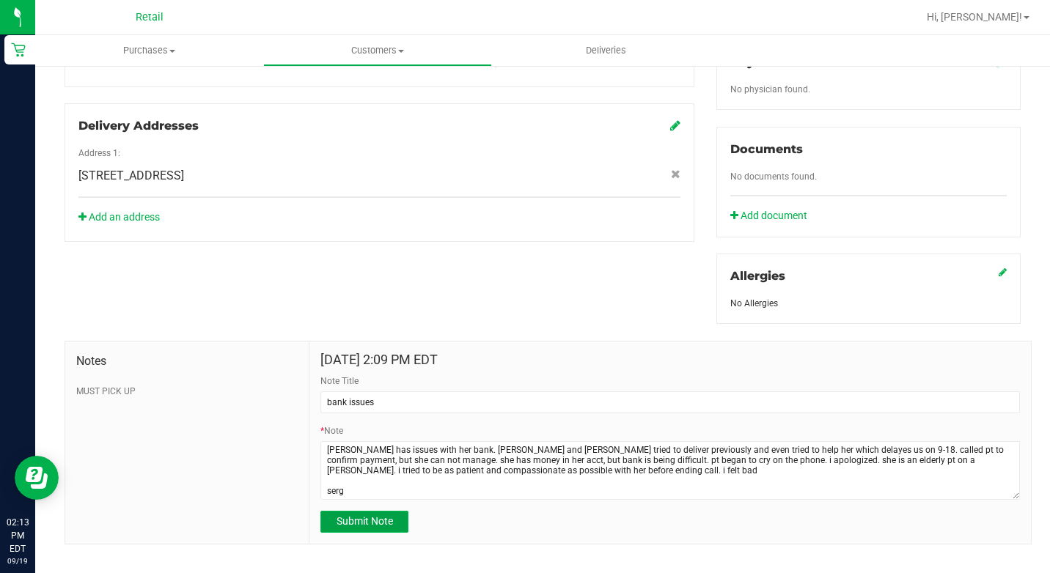
click at [349, 515] on span "Submit Note" at bounding box center [364, 521] width 56 height 12
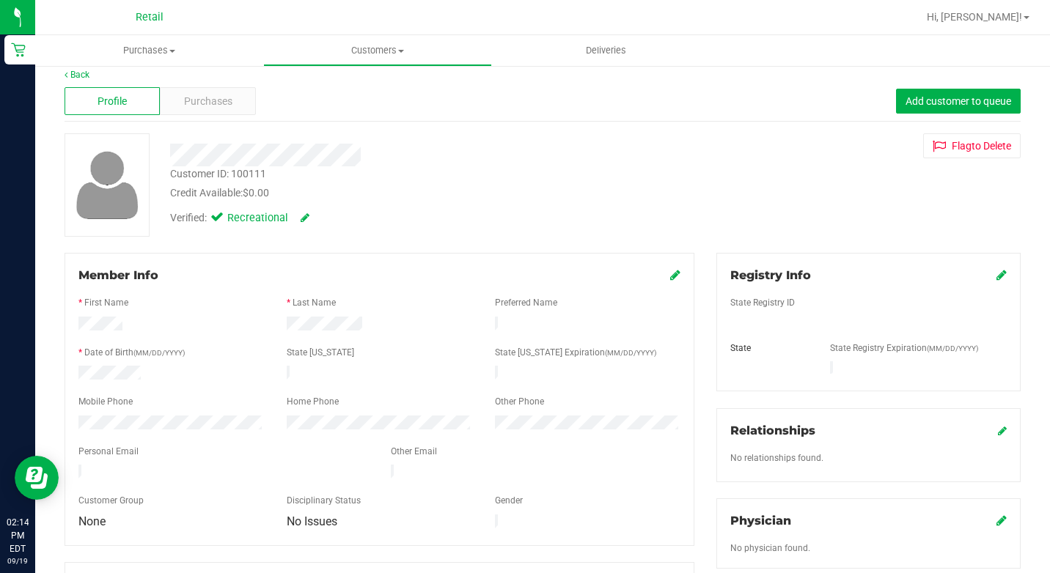
scroll to position [0, 0]
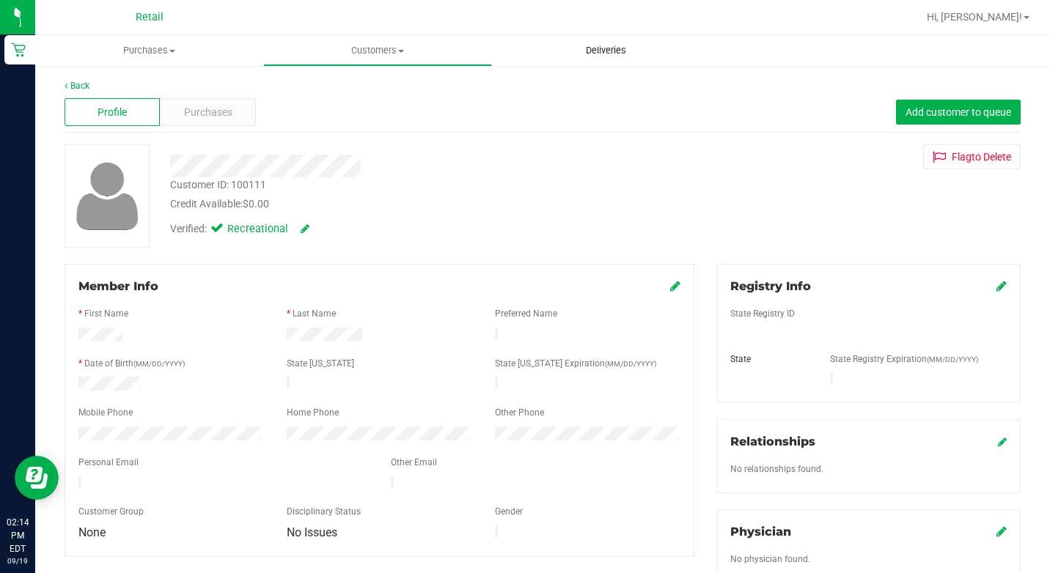
click at [606, 53] on span "Deliveries" at bounding box center [606, 50] width 80 height 13
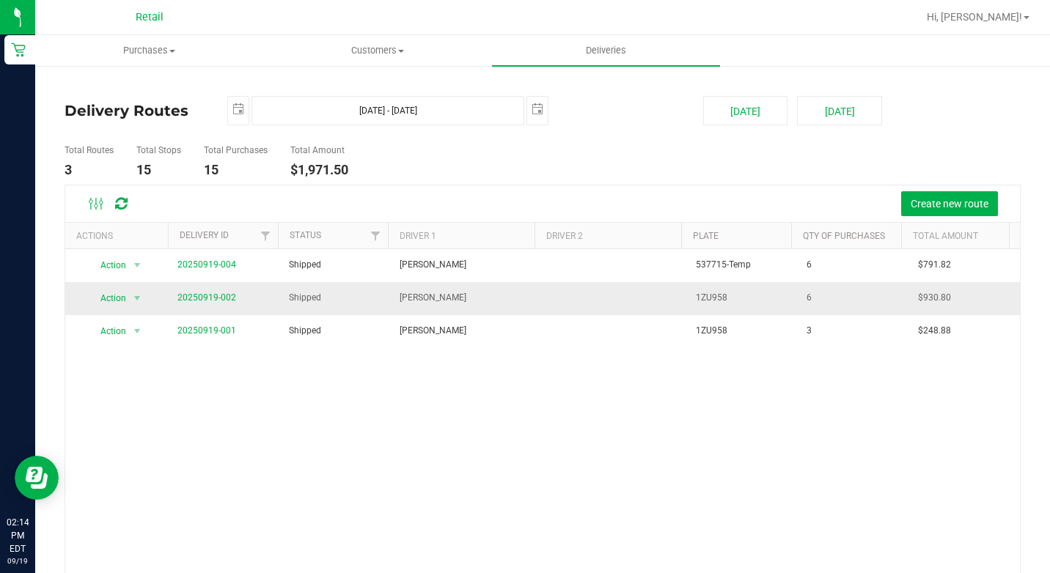
click at [209, 303] on span "20250919-002" at bounding box center [206, 298] width 59 height 14
click at [219, 293] on link "20250919-002" at bounding box center [206, 298] width 59 height 10
click at [447, 186] on div "Create new route" at bounding box center [542, 203] width 954 height 37
click at [426, 372] on div "Action Action View Delivery 20250919-004 Shipped [PERSON_NAME] 537715-Temp 6 $7…" at bounding box center [542, 429] width 954 height 361
click at [387, 48] on span "Customers" at bounding box center [377, 50] width 227 height 13
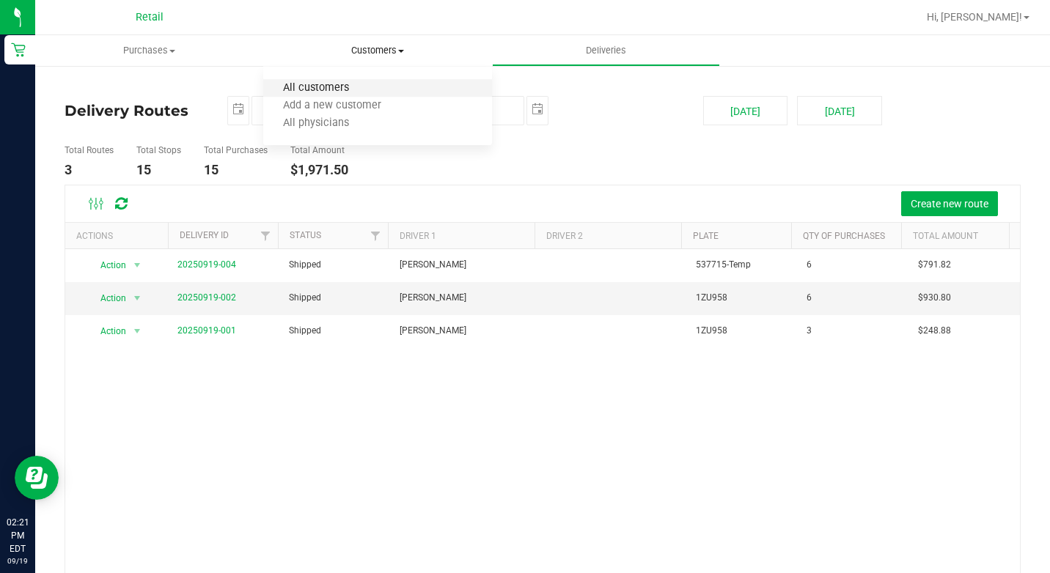
click at [352, 82] on span "All customers" at bounding box center [316, 88] width 106 height 12
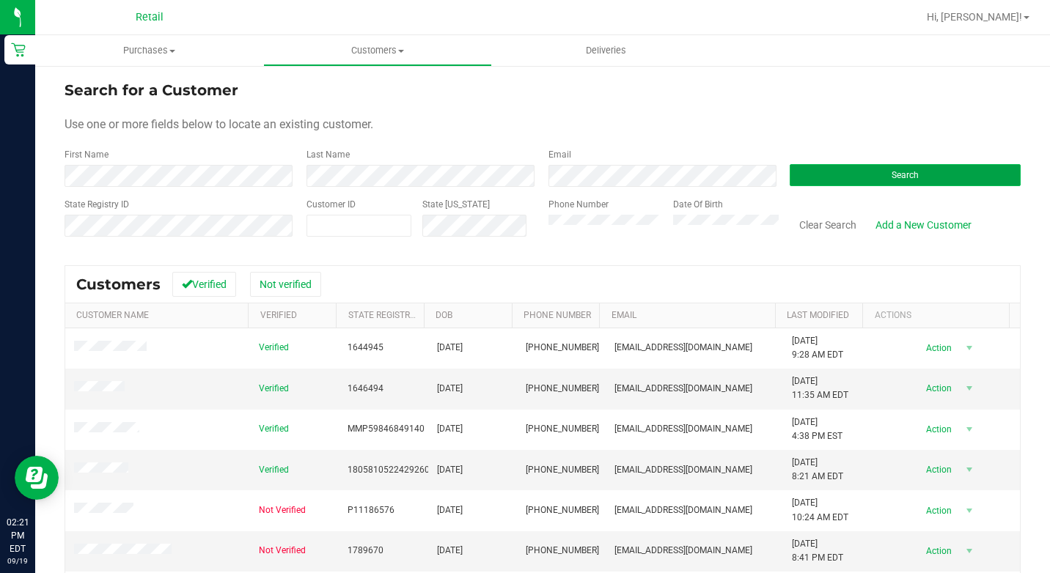
click at [854, 172] on button "Search" at bounding box center [905, 175] width 231 height 22
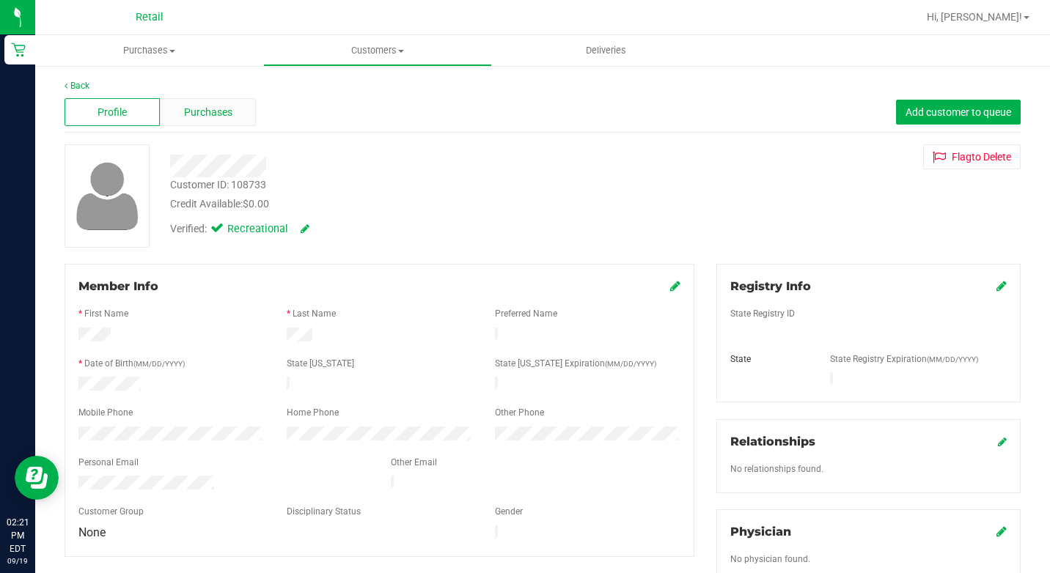
click at [214, 108] on span "Purchases" at bounding box center [208, 112] width 48 height 15
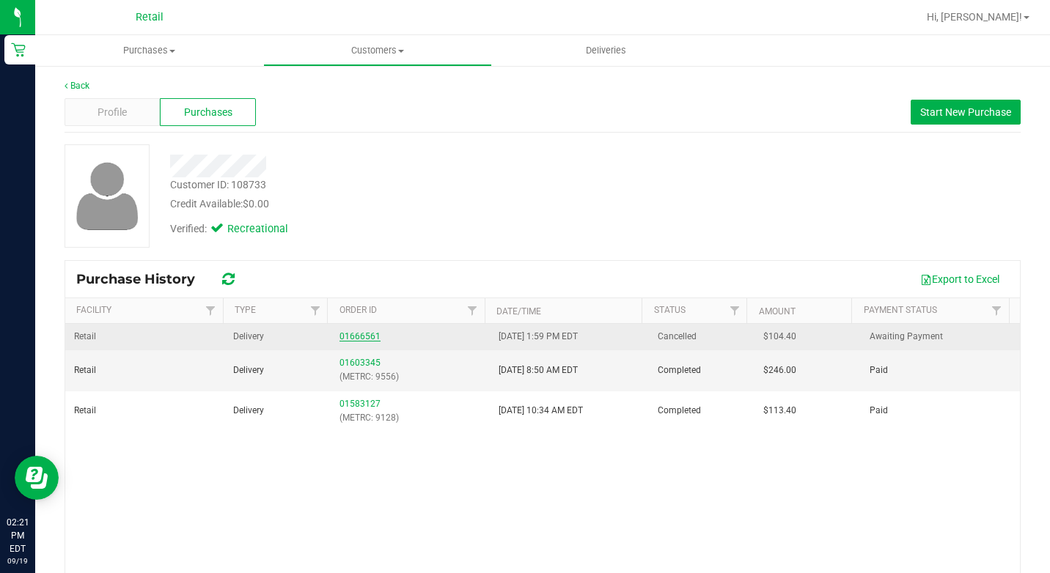
click at [347, 336] on link "01666561" at bounding box center [359, 336] width 41 height 10
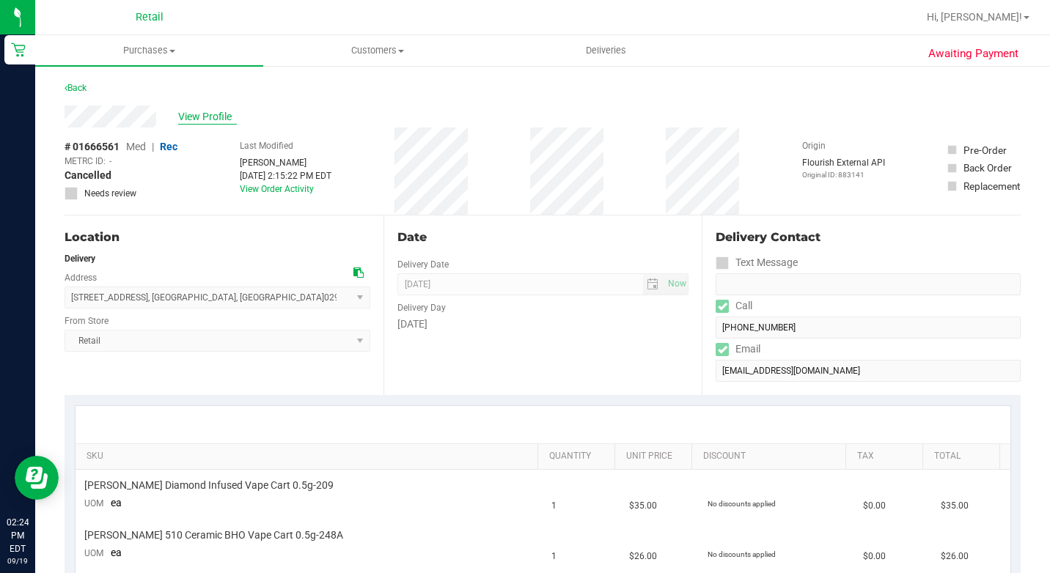
click at [199, 117] on span "View Profile" at bounding box center [207, 116] width 59 height 15
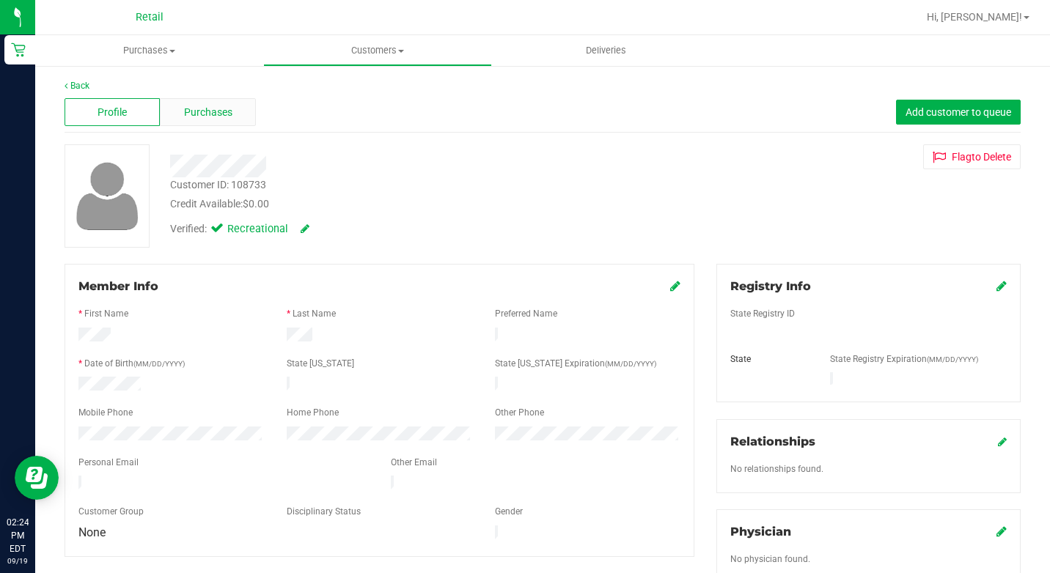
click at [207, 106] on span "Purchases" at bounding box center [208, 112] width 48 height 15
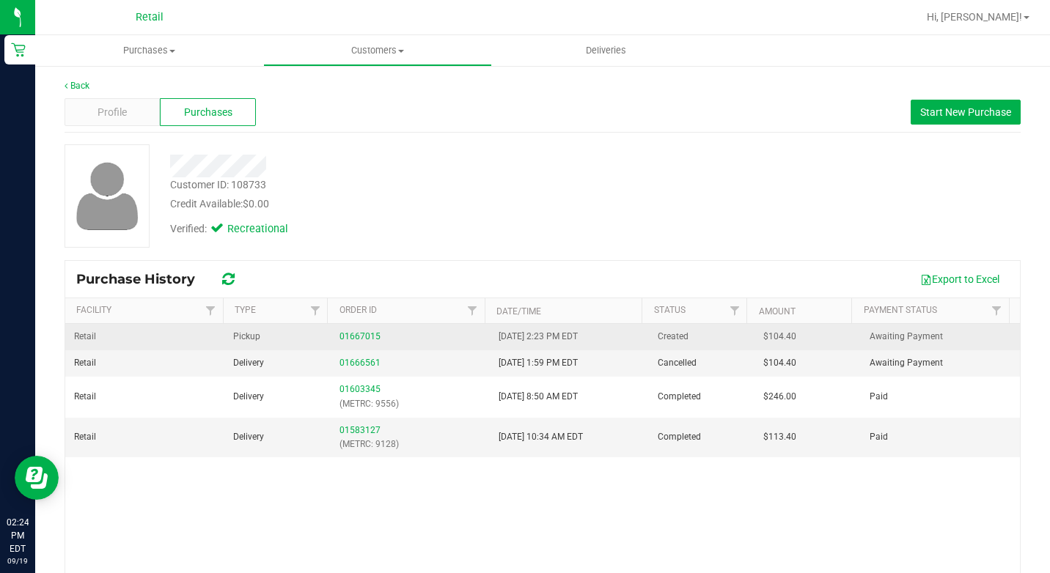
click at [342, 331] on div "01667015" at bounding box center [409, 337] width 141 height 14
click at [345, 331] on div "01667015" at bounding box center [409, 337] width 141 height 14
click at [346, 334] on link "01667015" at bounding box center [359, 336] width 41 height 10
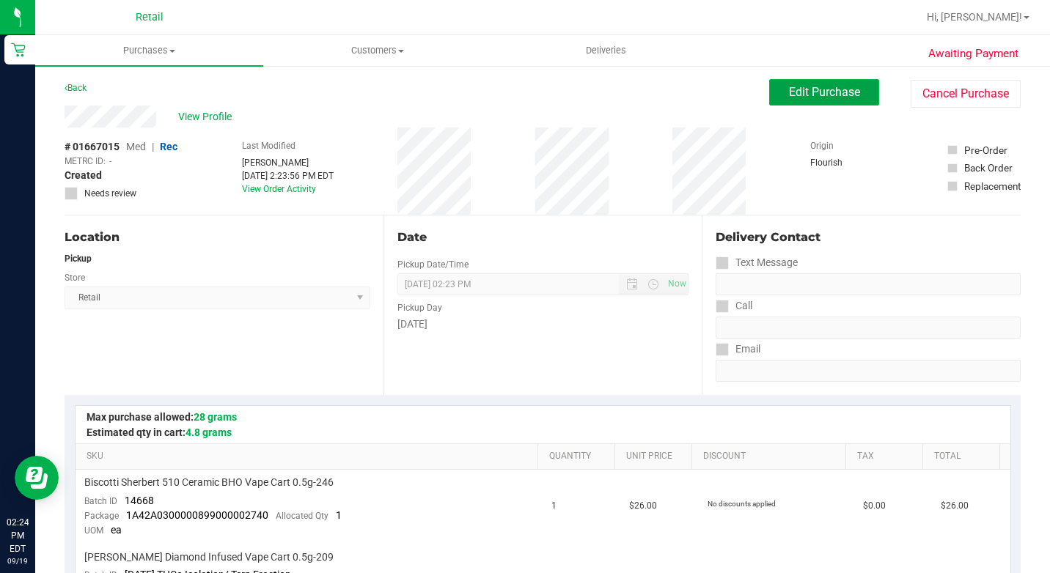
click at [851, 94] on button "Edit Purchase" at bounding box center [824, 92] width 110 height 26
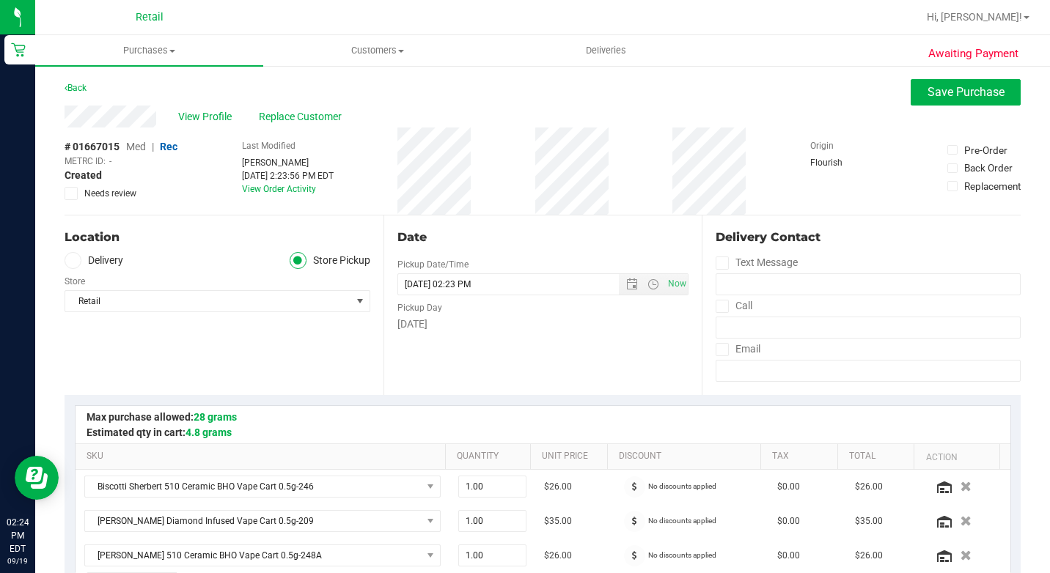
click at [75, 260] on icon at bounding box center [72, 260] width 9 height 0
click at [0, 0] on input "Delivery" at bounding box center [0, 0] width 0 height 0
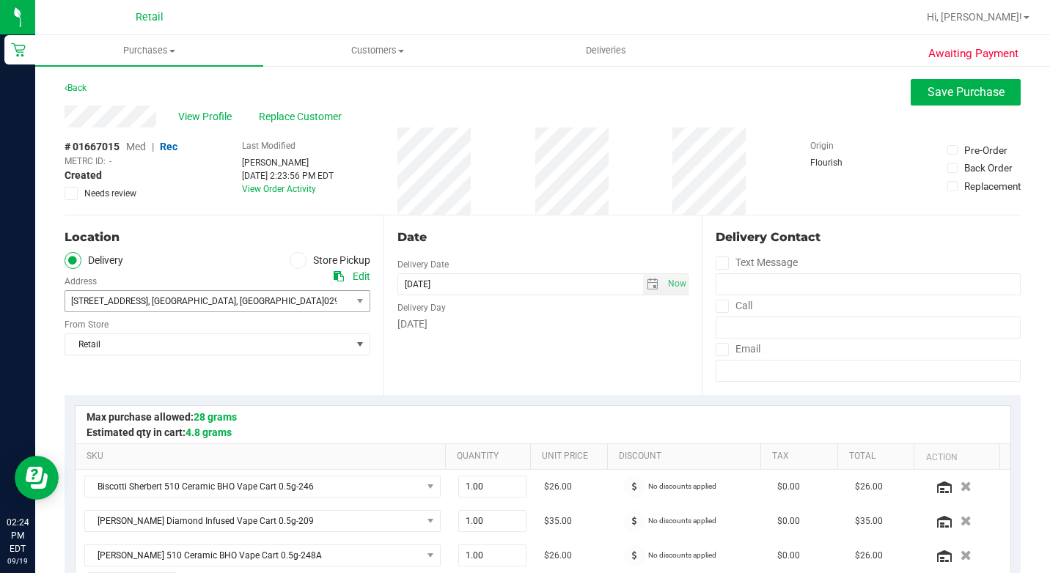
click at [136, 296] on span "[STREET_ADDRESS]" at bounding box center [109, 301] width 77 height 10
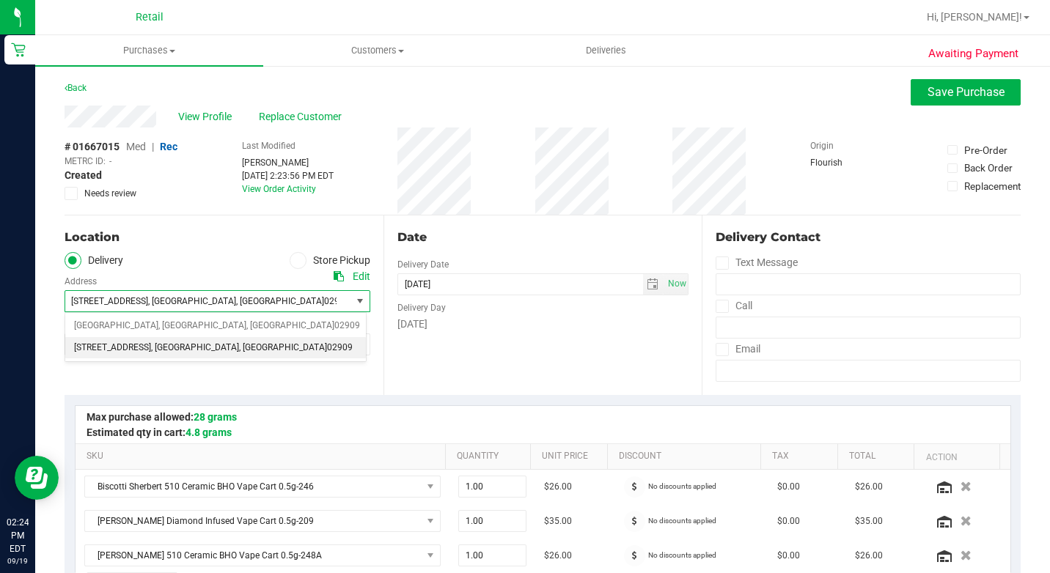
click at [191, 349] on span ", [GEOGRAPHIC_DATA]" at bounding box center [195, 348] width 88 height 19
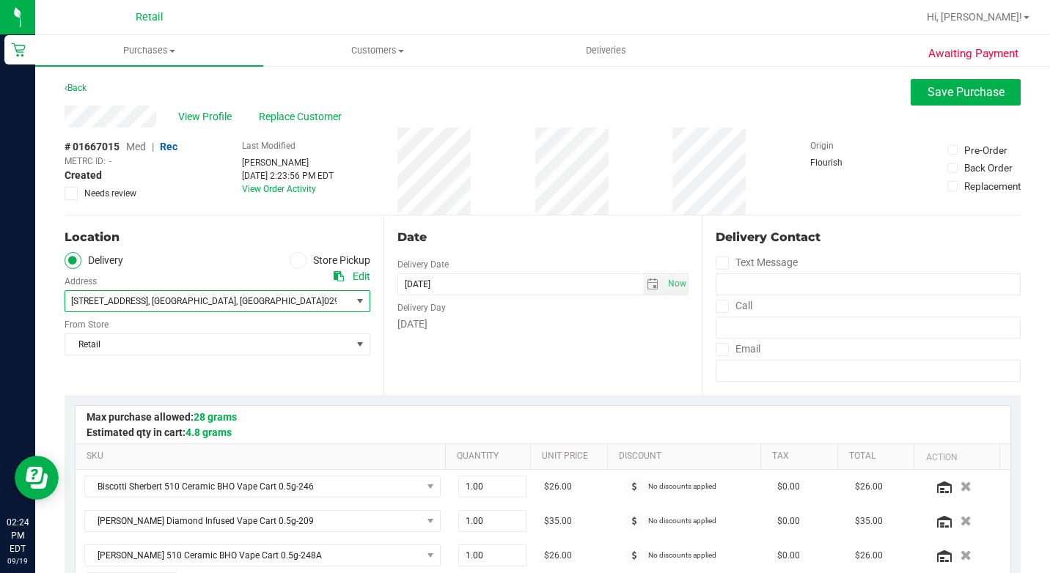
click at [580, 358] on div "Date Delivery Date [DATE] Now [DATE] 02:23 PM Now Delivery Day [DATE]" at bounding box center [542, 306] width 319 height 180
click at [970, 64] on ul "Purchases Summary of purchases Fulfillment All purchases Customers All customer…" at bounding box center [560, 51] width 1050 height 32
click at [948, 95] on span "Save Purchase" at bounding box center [965, 92] width 77 height 14
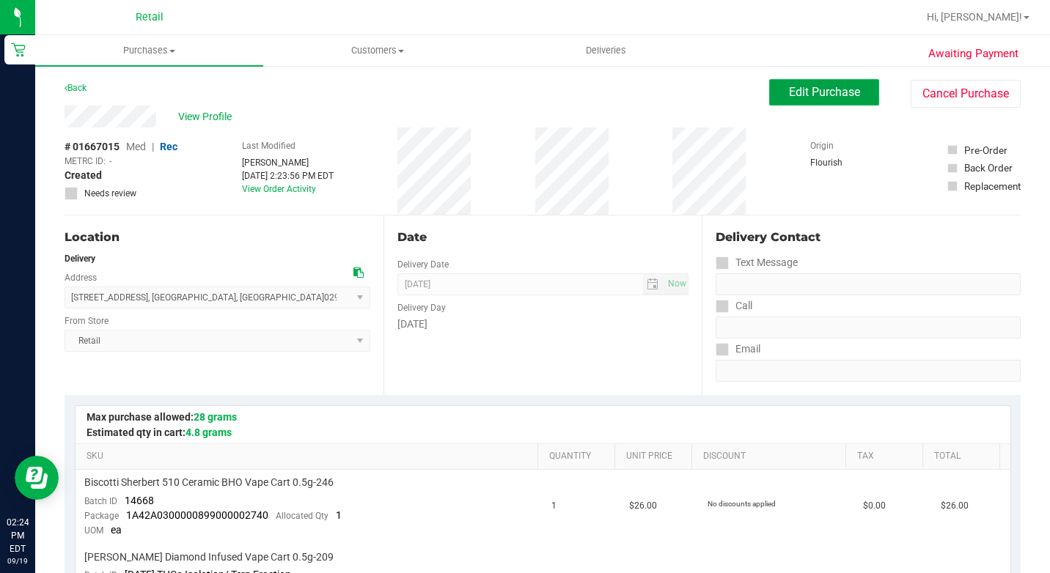
click at [795, 89] on span "Edit Purchase" at bounding box center [824, 92] width 71 height 14
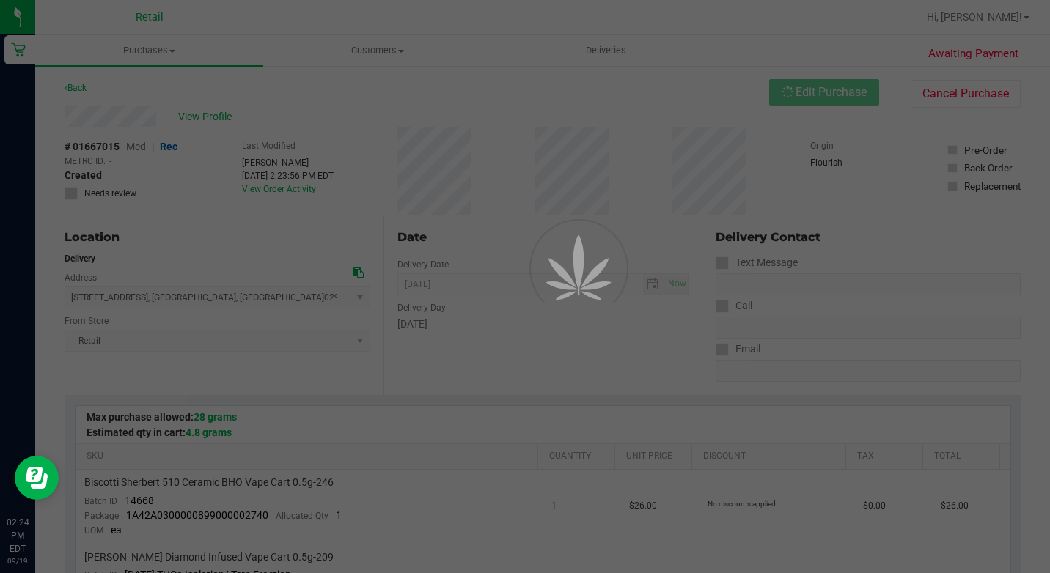
click at [721, 307] on div at bounding box center [525, 286] width 1050 height 573
click at [718, 308] on div at bounding box center [525, 286] width 1050 height 573
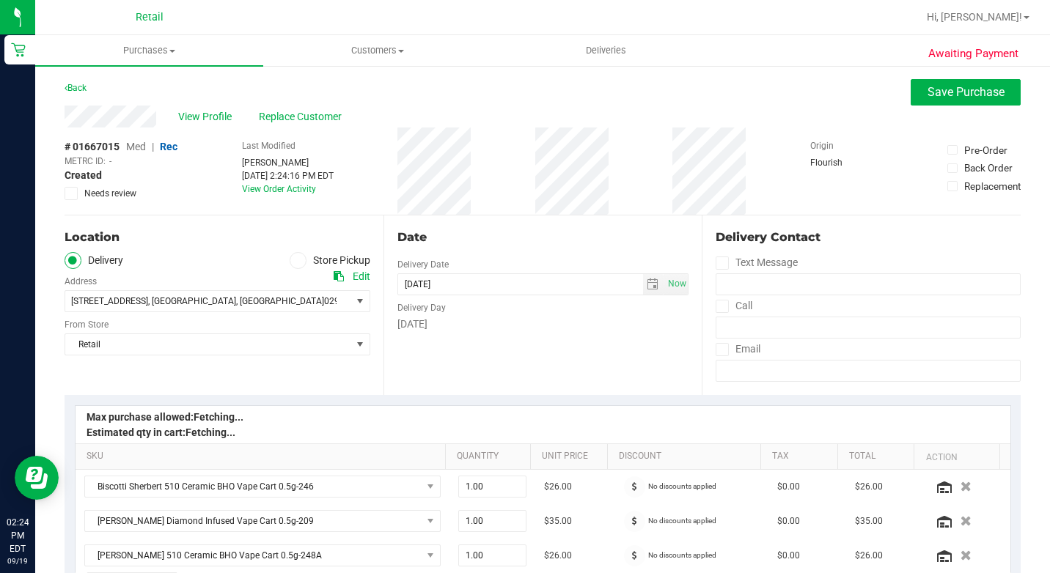
click at [718, 306] on icon at bounding box center [723, 306] width 10 height 0
click at [0, 0] on input "Call" at bounding box center [0, 0] width 0 height 0
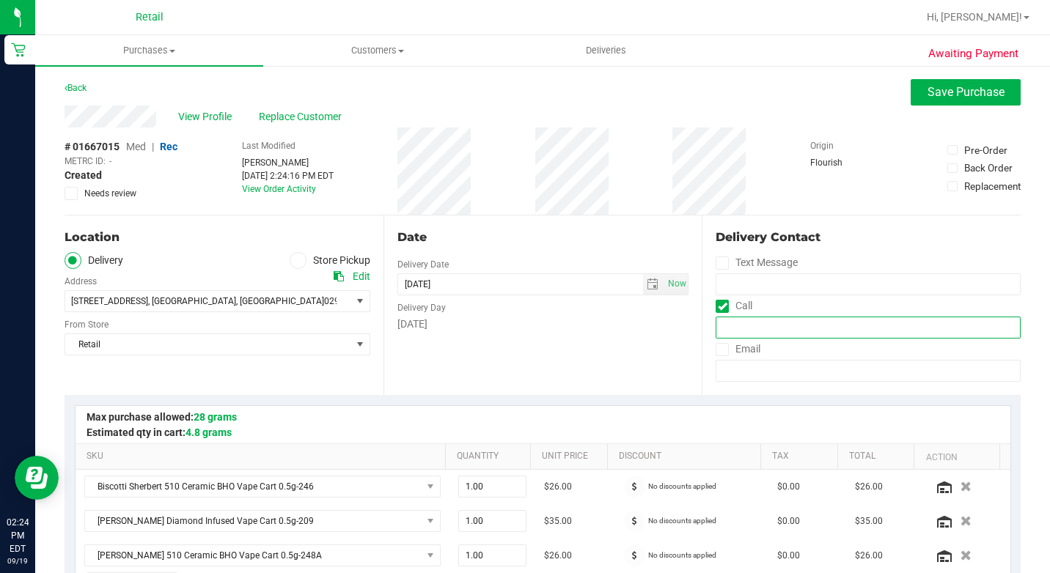
click at [750, 327] on input "tel" at bounding box center [867, 328] width 305 height 22
type input "[PHONE_NUMBER]"
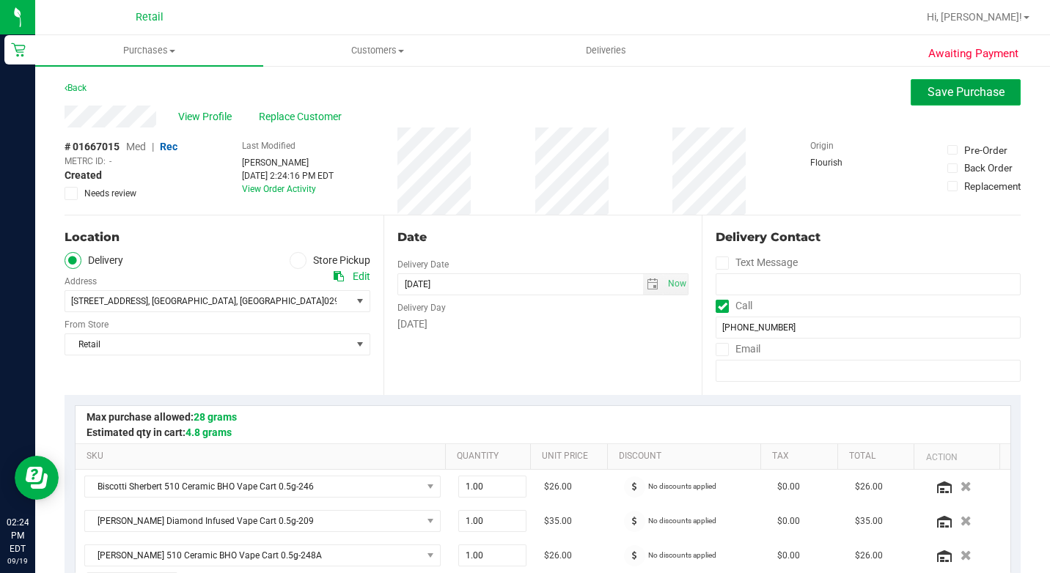
click at [959, 88] on span "Save Purchase" at bounding box center [965, 92] width 77 height 14
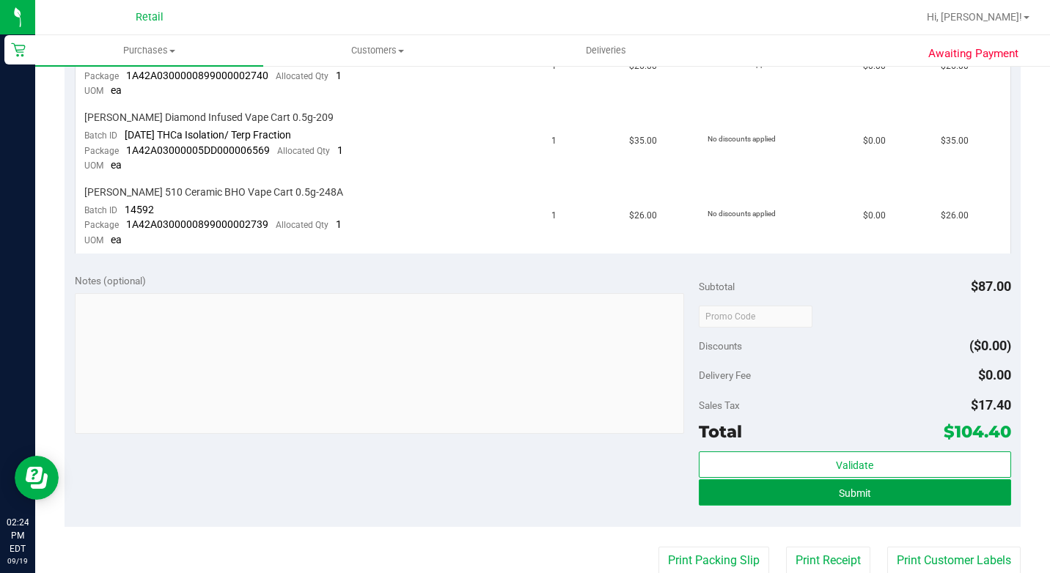
click at [839, 501] on button "Submit" at bounding box center [855, 492] width 312 height 26
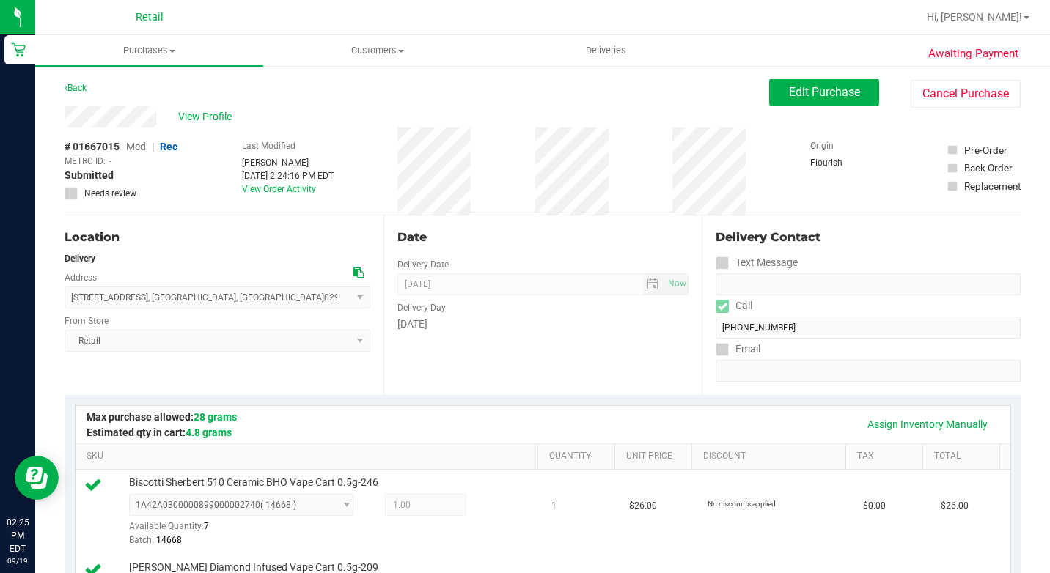
click at [703, 330] on div "Delivery Contact Text Message Call [PHONE_NUMBER] Email" at bounding box center [861, 306] width 319 height 180
drag, startPoint x: 243, startPoint y: 306, endPoint x: 48, endPoint y: 289, distance: 195.0
drag, startPoint x: 48, startPoint y: 289, endPoint x: 213, endPoint y: 273, distance: 164.9
click at [210, 274] on div "[STREET_ADDRESS] , [GEOGRAPHIC_DATA] , [GEOGRAPHIC_DATA] 02909 Select address […" at bounding box center [218, 286] width 306 height 43
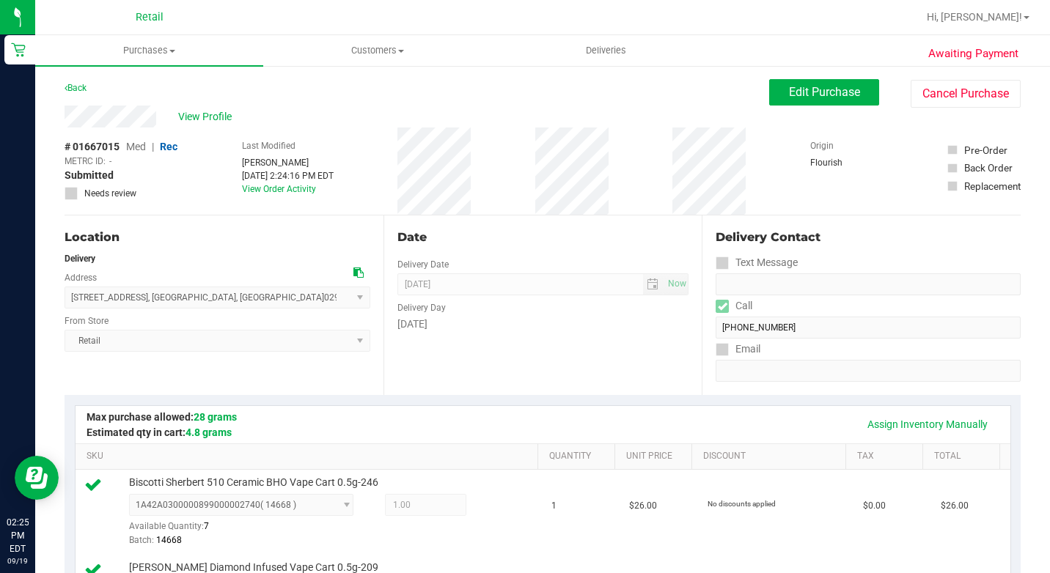
drag, startPoint x: 235, startPoint y: 295, endPoint x: 73, endPoint y: 303, distance: 162.3
click at [73, 303] on span "[STREET_ADDRESS] , [GEOGRAPHIC_DATA] , [GEOGRAPHIC_DATA] 02909 Select address […" at bounding box center [218, 298] width 306 height 22
copy span "[STREET_ADDRESS]"
drag, startPoint x: 427, startPoint y: 386, endPoint x: 443, endPoint y: 385, distance: 15.4
click at [427, 386] on div "Date Delivery Date [DATE] Now [DATE] 08:00 AM Now Delivery Day [DATE]" at bounding box center [542, 306] width 319 height 180
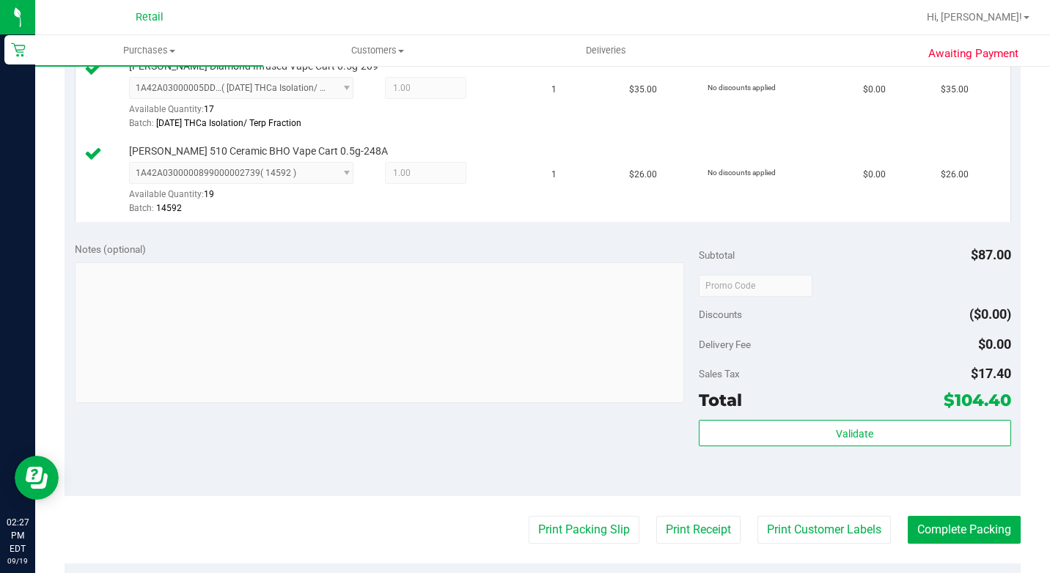
scroll to position [660, 0]
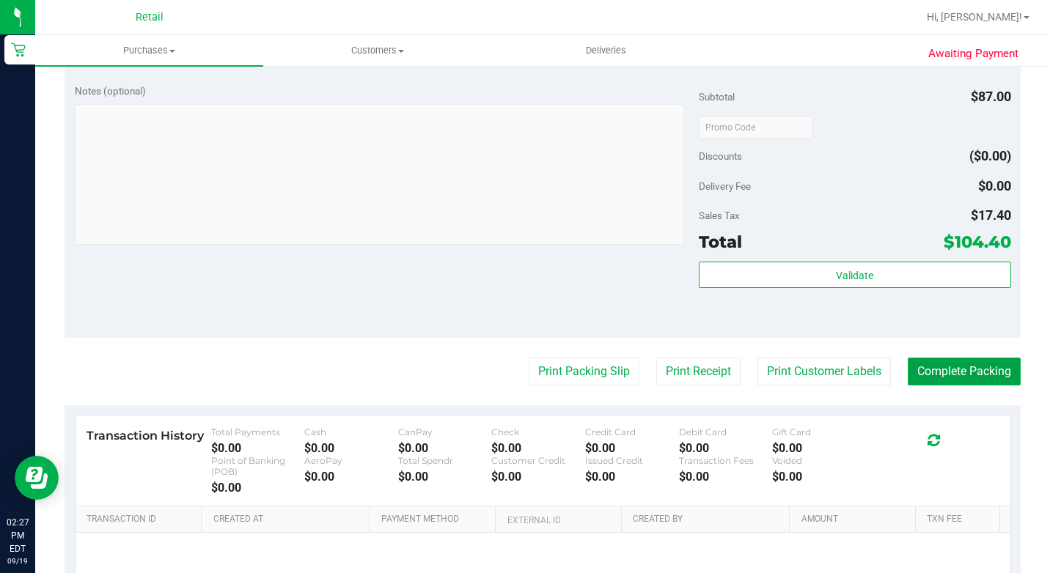
click at [957, 386] on button "Complete Packing" at bounding box center [964, 372] width 113 height 28
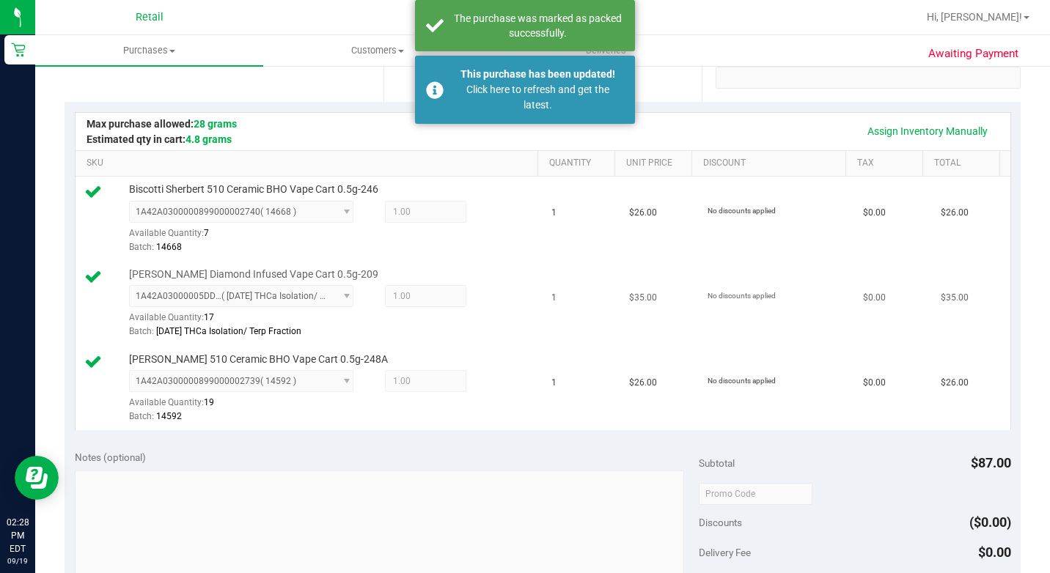
scroll to position [0, 0]
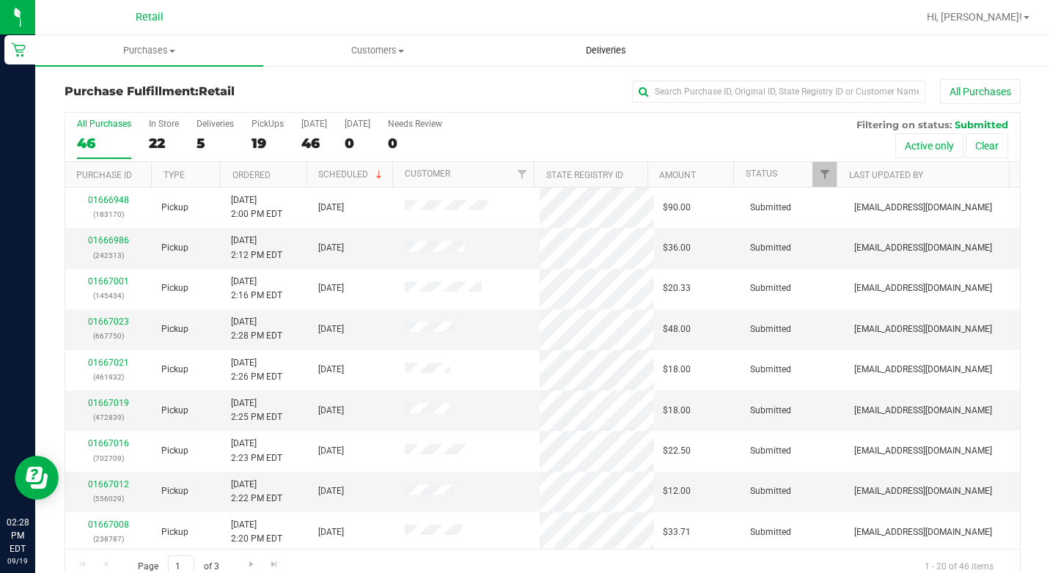
click at [584, 45] on span "Deliveries" at bounding box center [606, 50] width 80 height 13
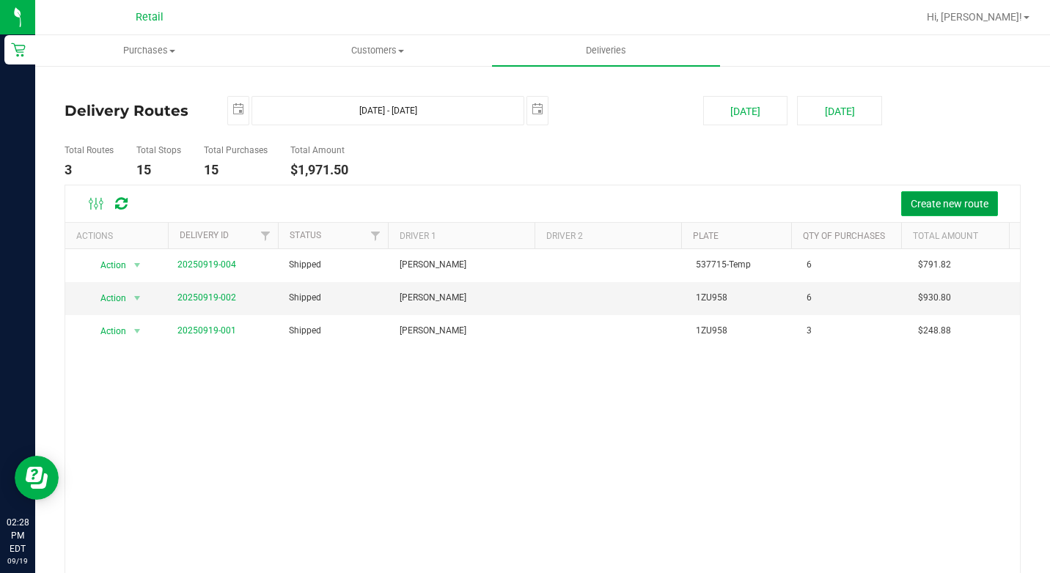
click at [911, 199] on span "Create new route" at bounding box center [949, 204] width 78 height 12
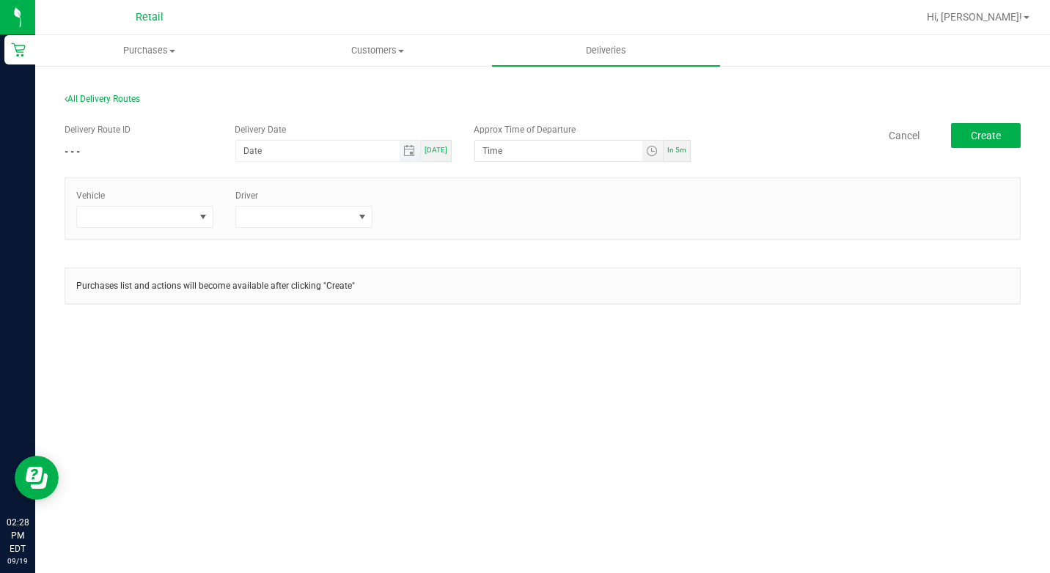
click at [421, 149] on span at bounding box center [327, 151] width 185 height 22
click at [438, 147] on span "[DATE]" at bounding box center [435, 150] width 23 height 8
type input "[DATE]"
click at [688, 147] on div "In 5m" at bounding box center [676, 151] width 27 height 22
type input "2:33 PM"
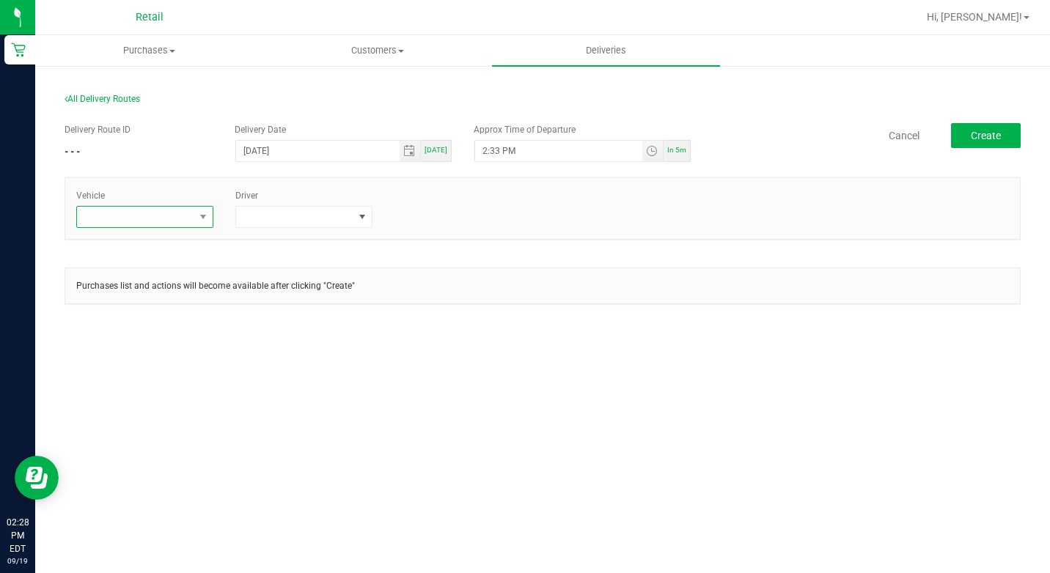
click at [147, 214] on span at bounding box center [135, 217] width 117 height 21
click at [158, 303] on li "Tesla-Gray" at bounding box center [145, 305] width 137 height 25
click at [362, 214] on span at bounding box center [362, 217] width 12 height 12
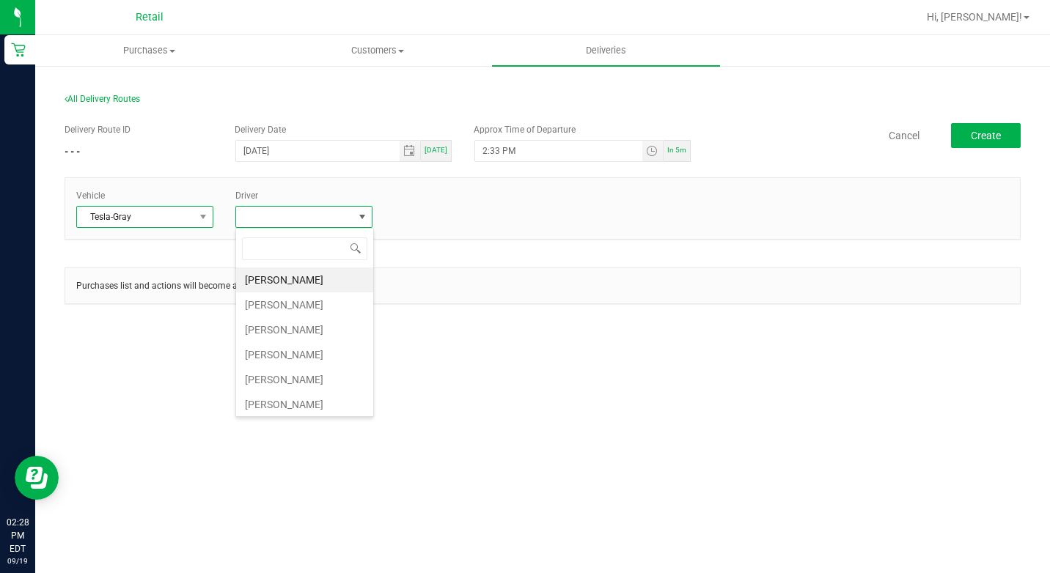
click at [188, 221] on span "Tesla-Gray" at bounding box center [135, 217] width 117 height 21
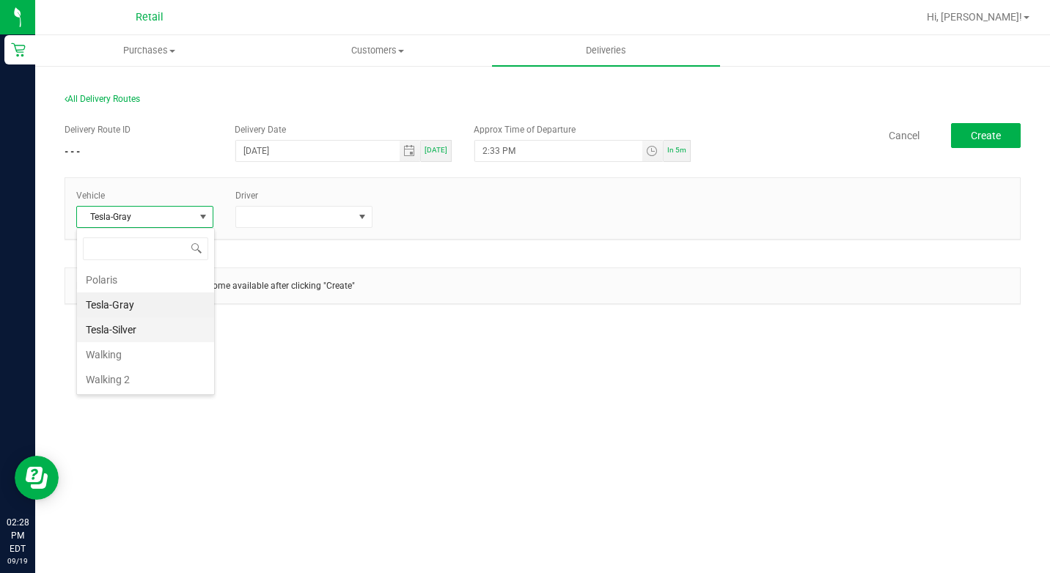
click at [155, 323] on li "Tesla-Silver" at bounding box center [145, 329] width 137 height 25
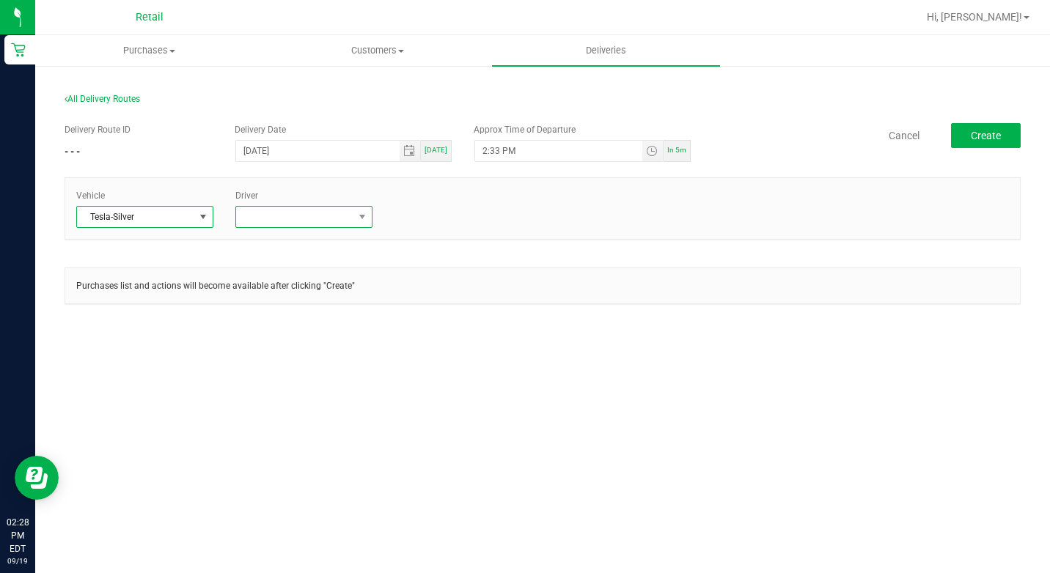
click at [335, 227] on span at bounding box center [294, 217] width 117 height 21
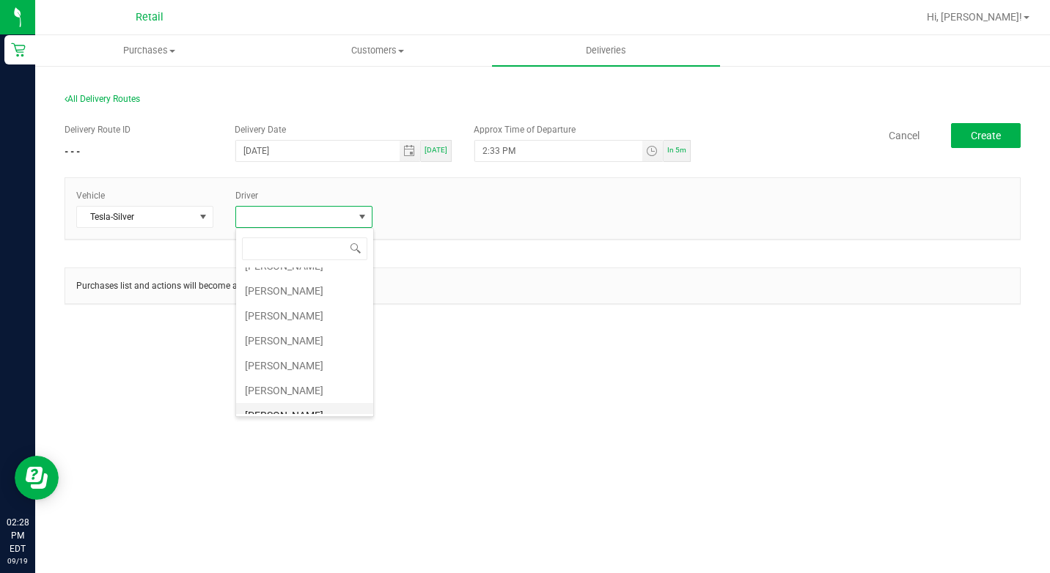
scroll to position [147, 0]
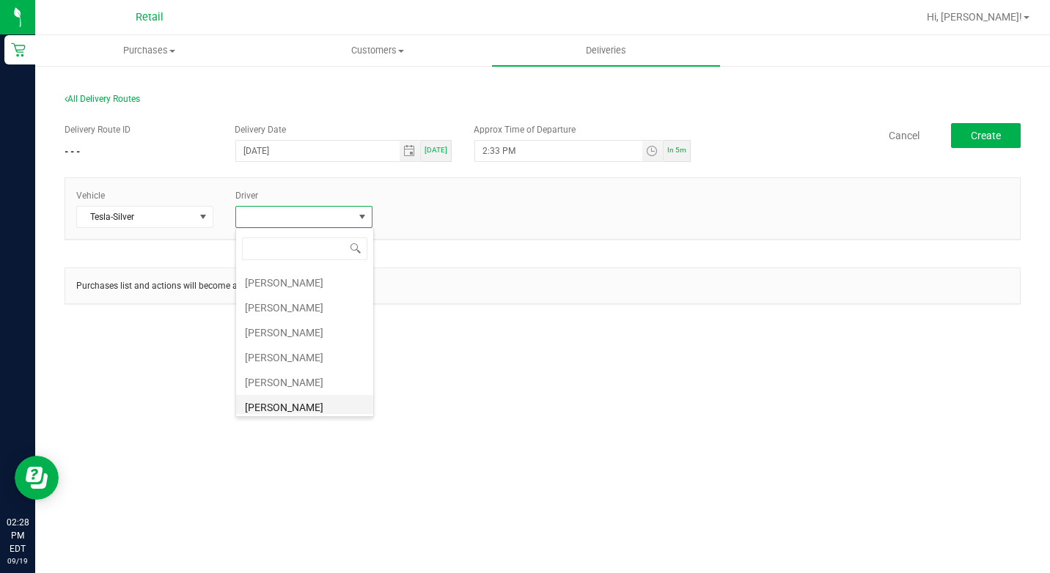
click at [308, 408] on li "[PERSON_NAME]" at bounding box center [304, 407] width 137 height 25
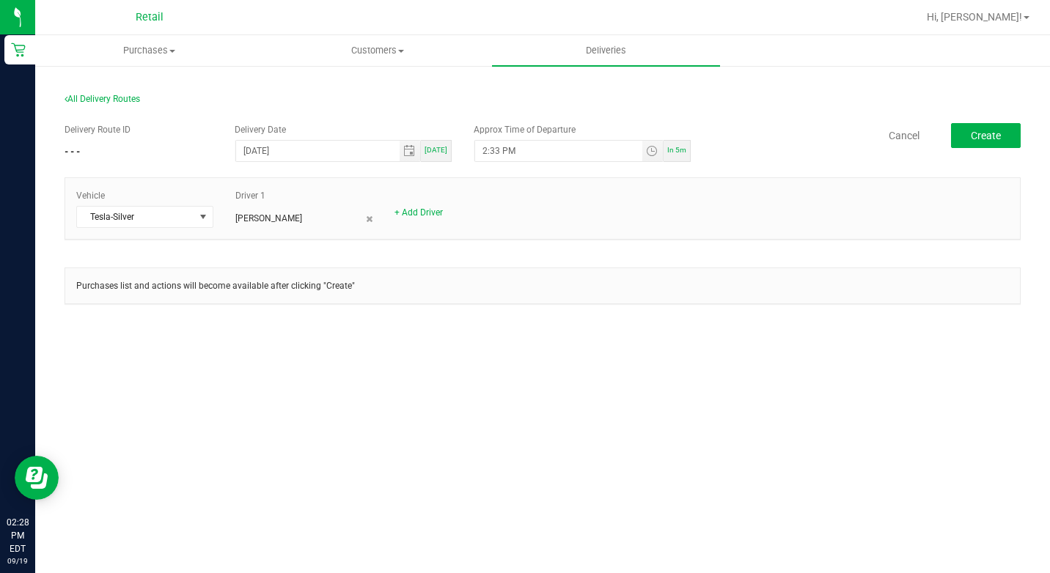
click at [662, 242] on div "Vehicle Tesla-Silver Driver 1 [PERSON_NAME] + Add Driver" at bounding box center [543, 215] width 956 height 77
click at [992, 141] on span "Create" at bounding box center [986, 136] width 30 height 12
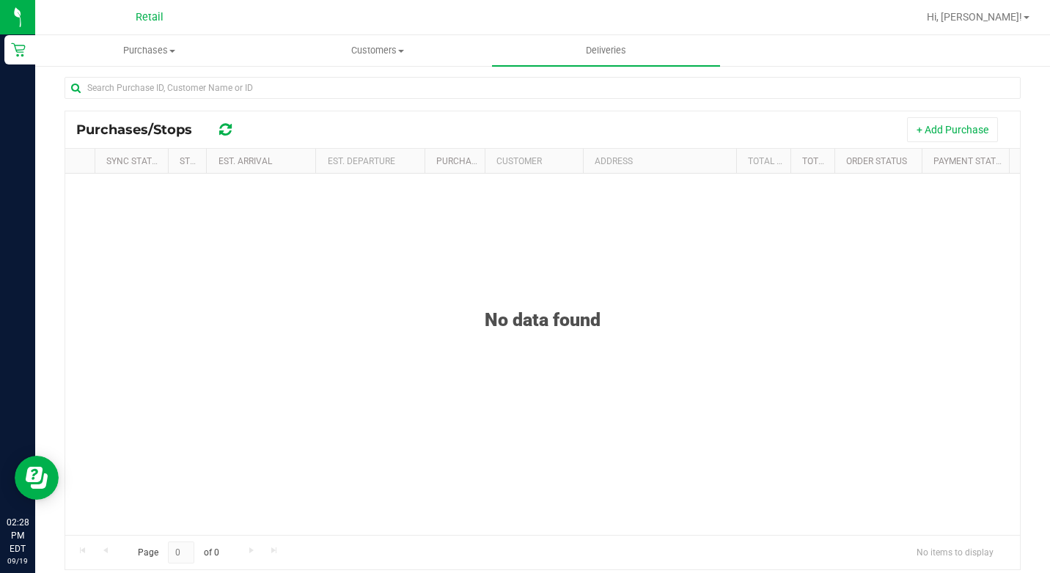
scroll to position [220, 0]
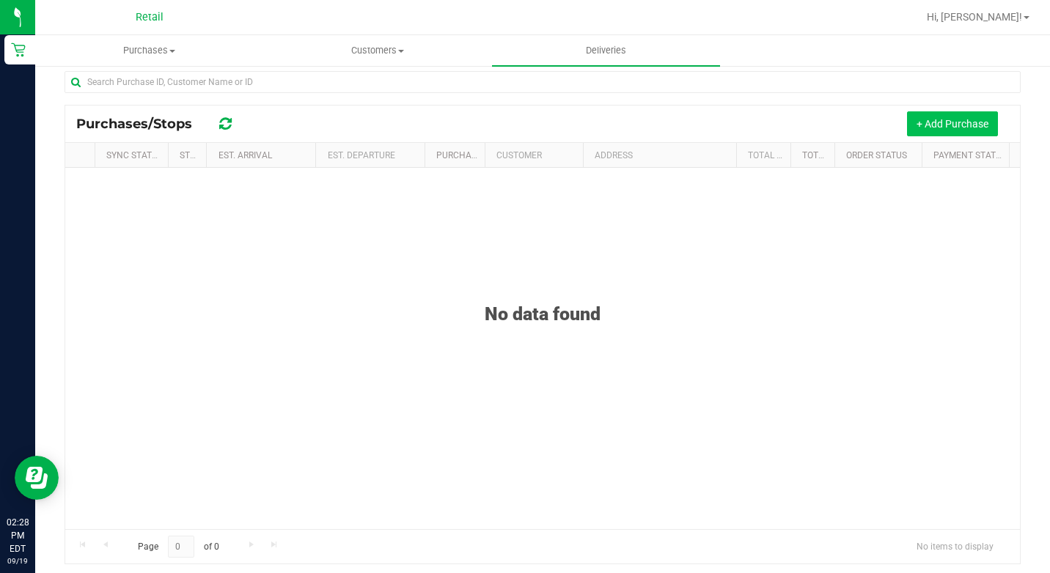
click at [937, 120] on button "+ Add Purchase" at bounding box center [952, 123] width 91 height 25
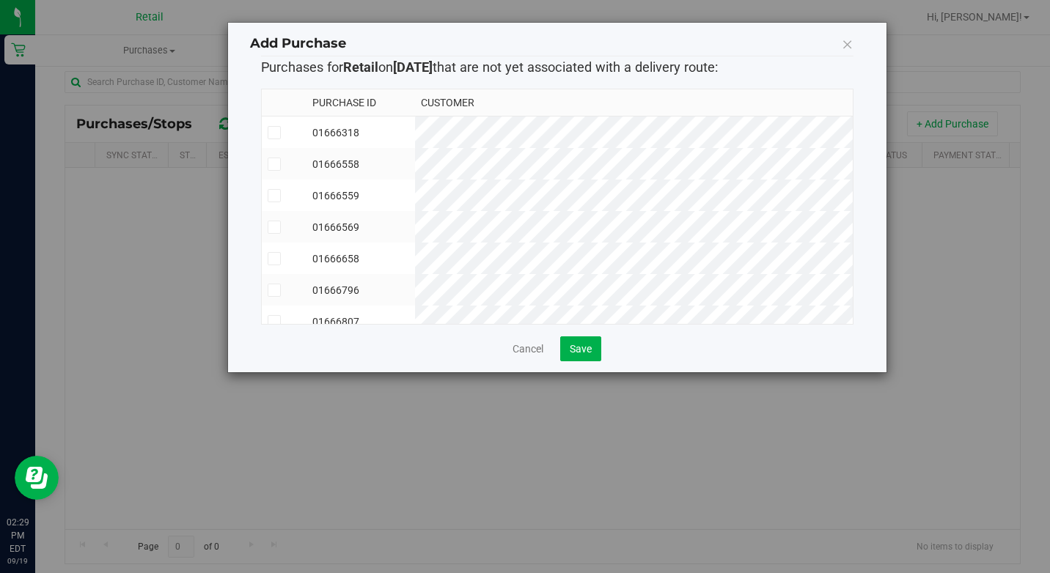
click at [273, 133] on icon at bounding box center [274, 133] width 10 height 0
click at [0, 0] on input "checkbox" at bounding box center [0, 0] width 0 height 0
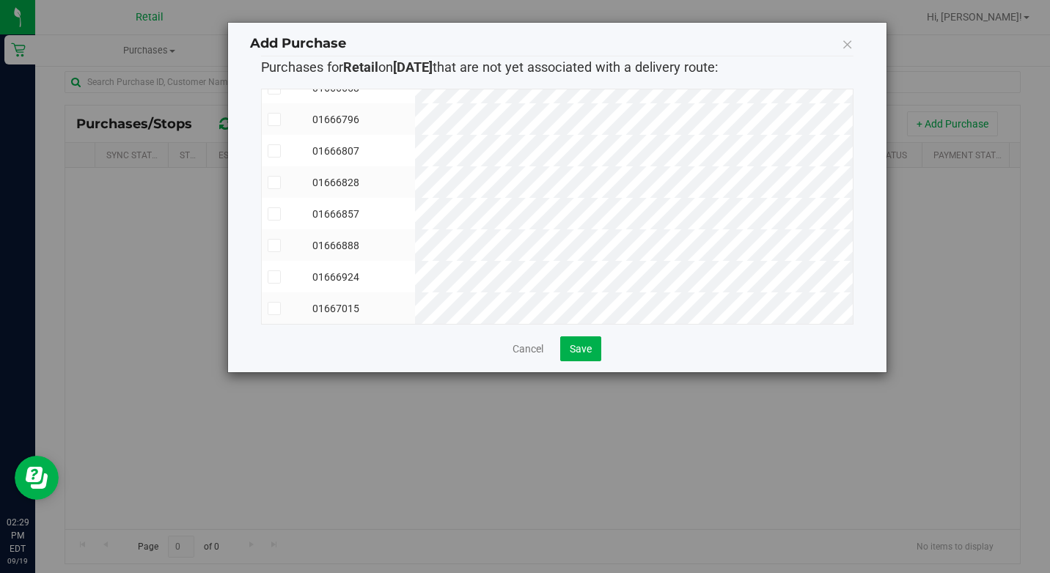
scroll to position [182, 0]
click at [281, 302] on label at bounding box center [285, 308] width 34 height 13
click at [0, 0] on input "checkbox" at bounding box center [0, 0] width 0 height 0
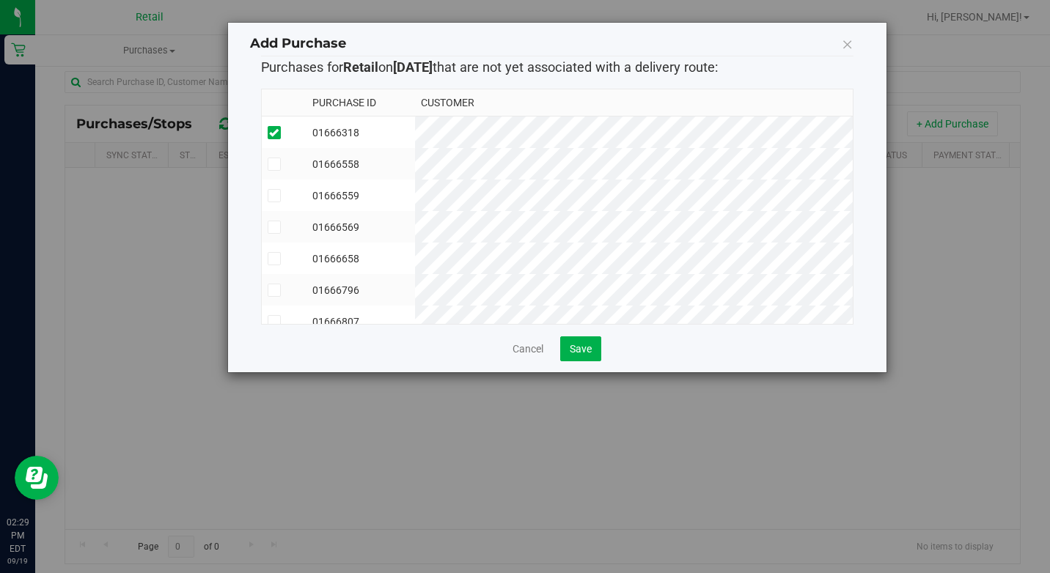
click at [275, 290] on icon at bounding box center [274, 290] width 10 height 0
click at [0, 0] on input "checkbox" at bounding box center [0, 0] width 0 height 0
click at [600, 346] on button "Save" at bounding box center [580, 348] width 41 height 25
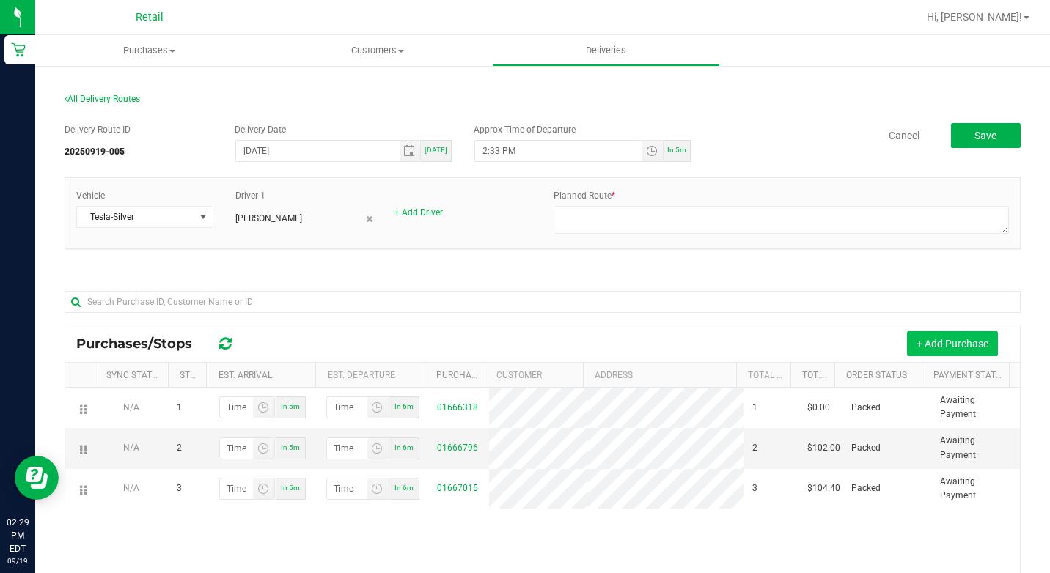
click at [949, 342] on button "+ Add Purchase" at bounding box center [952, 343] width 91 height 25
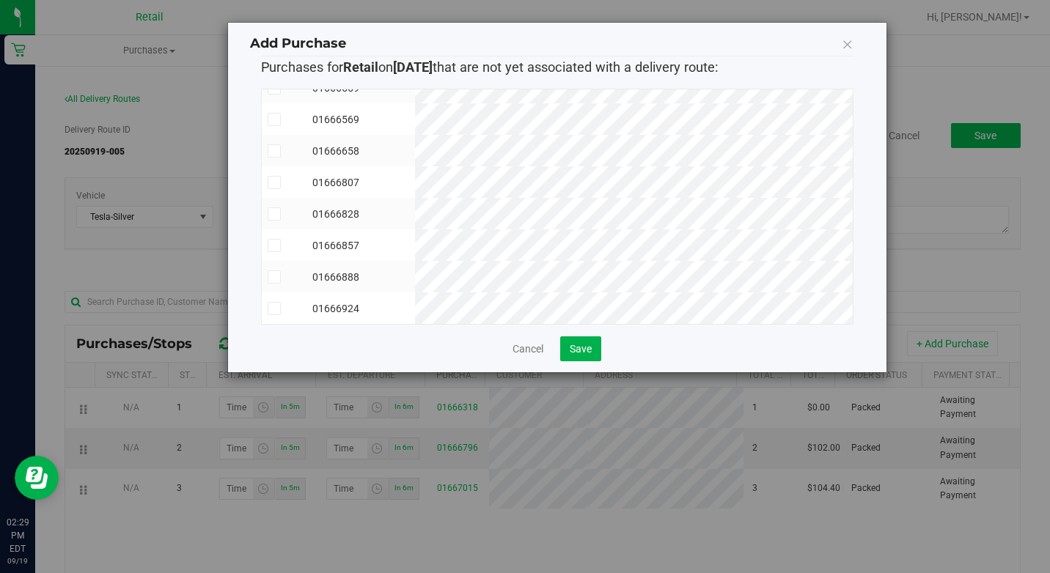
scroll to position [87, 0]
click at [272, 214] on icon at bounding box center [274, 214] width 10 height 0
click at [0, 0] on input "checkbox" at bounding box center [0, 0] width 0 height 0
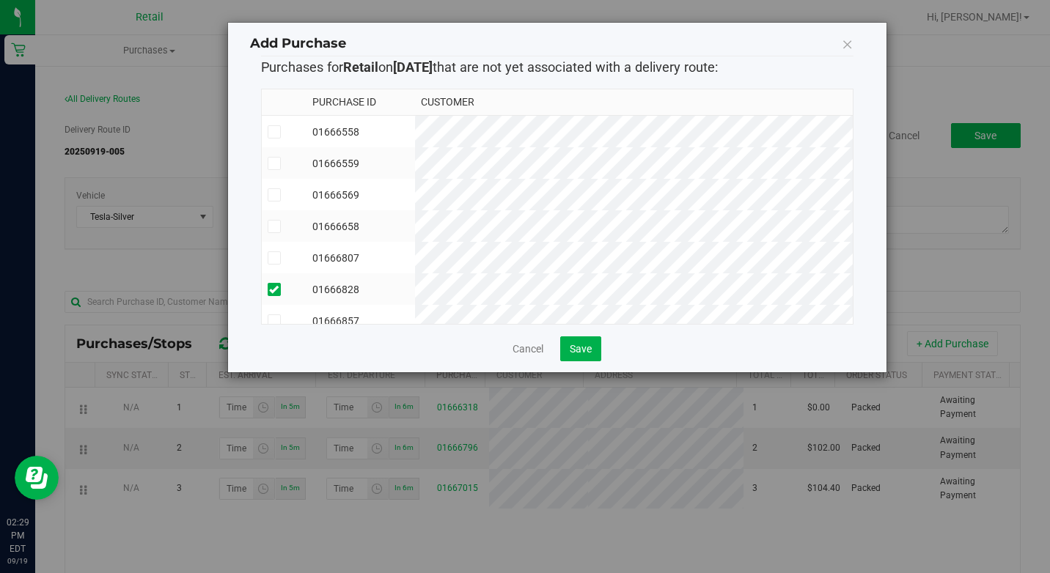
scroll to position [0, 0]
click at [273, 133] on icon at bounding box center [274, 133] width 10 height 0
click at [0, 0] on input "checkbox" at bounding box center [0, 0] width 0 height 0
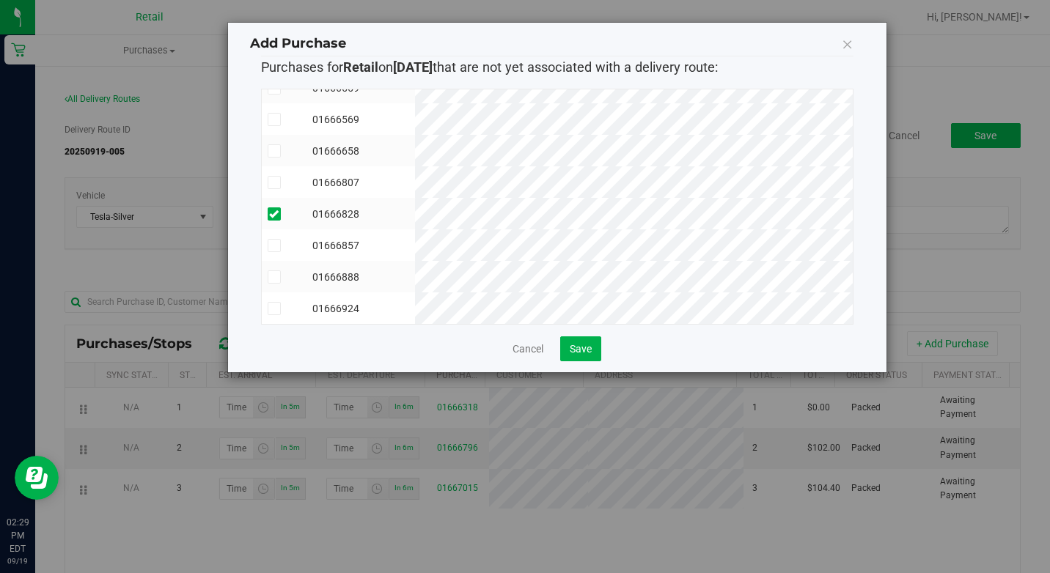
scroll to position [87, 0]
click at [585, 348] on span "Save" at bounding box center [581, 349] width 22 height 12
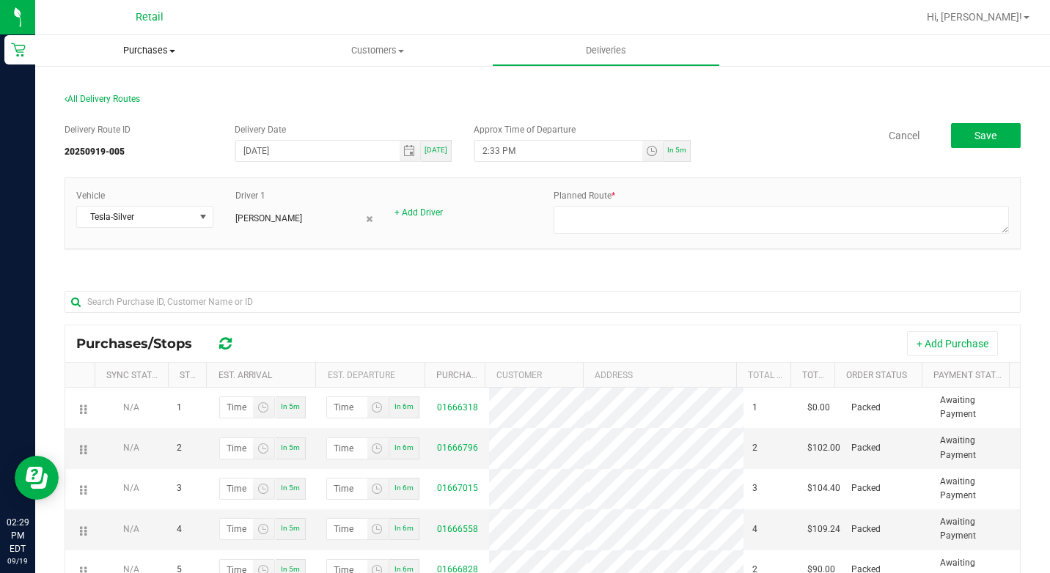
click at [153, 51] on span "Purchases" at bounding box center [149, 50] width 228 height 13
click at [136, 81] on li "Summary of purchases" at bounding box center [149, 89] width 228 height 18
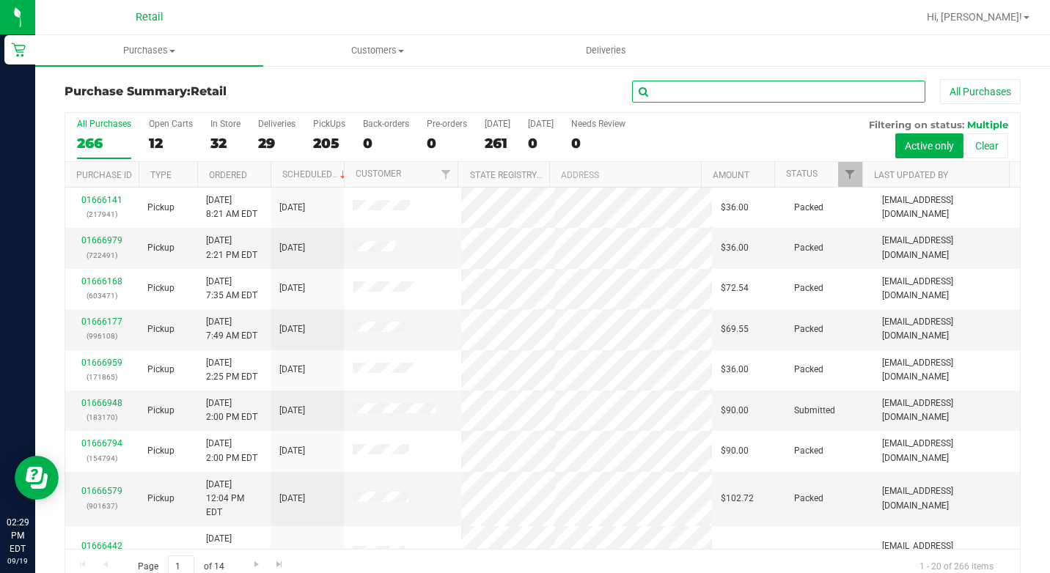
click at [729, 100] on input "text" at bounding box center [778, 92] width 293 height 22
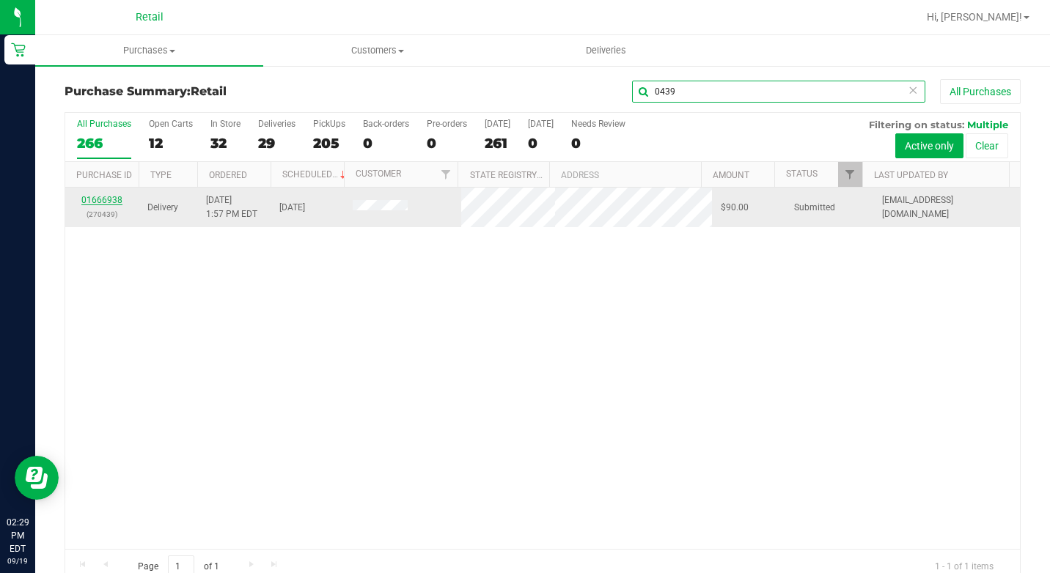
type input "0439"
click at [103, 199] on link "01666938" at bounding box center [101, 200] width 41 height 10
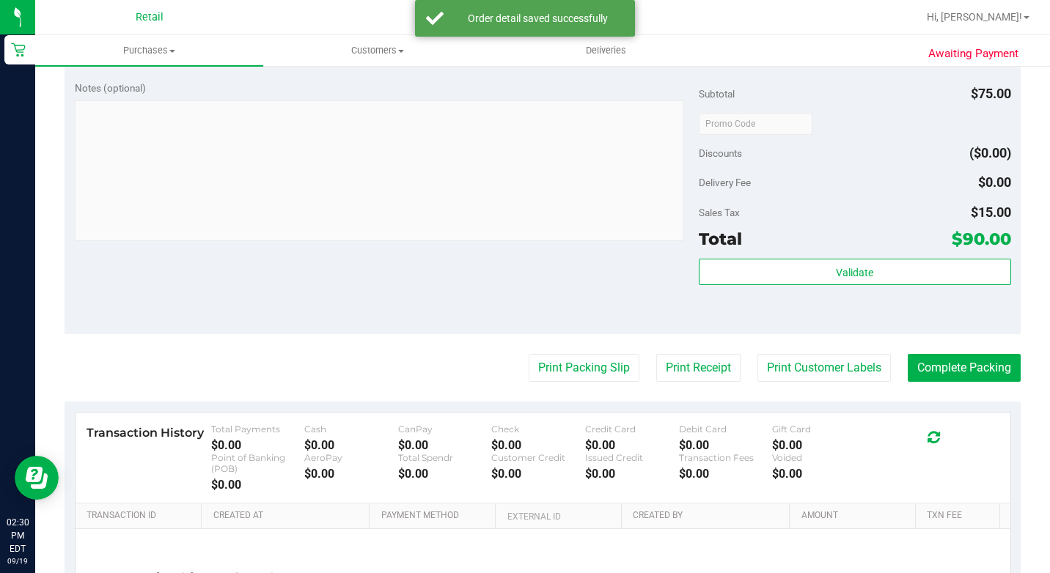
scroll to position [586, 0]
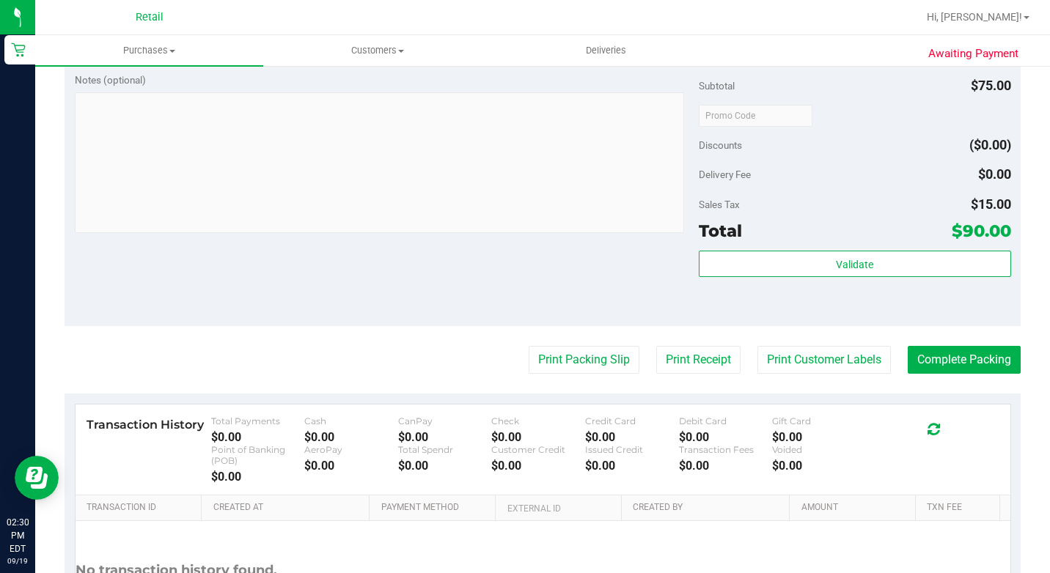
click at [961, 385] on purchase-details "Back Edit Purchase Cancel Purchase View Profile # 01666938 Med | Rec METRC ID: …" at bounding box center [543, 86] width 956 height 1186
click at [908, 374] on button "Complete Packing" at bounding box center [964, 360] width 113 height 28
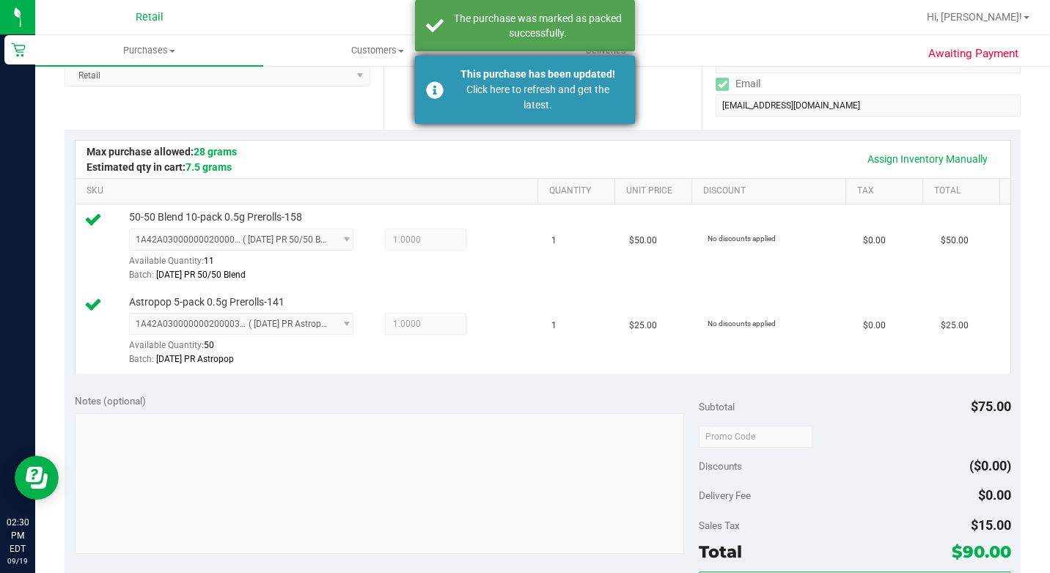
scroll to position [220, 0]
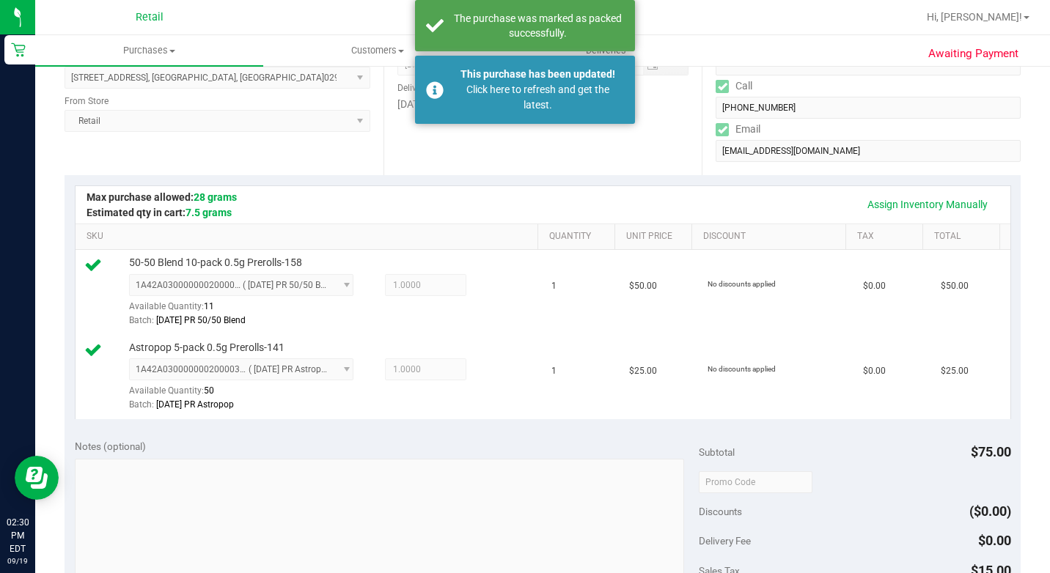
click at [663, 43] on uib-tab-heading "Deliveries" at bounding box center [606, 50] width 227 height 29
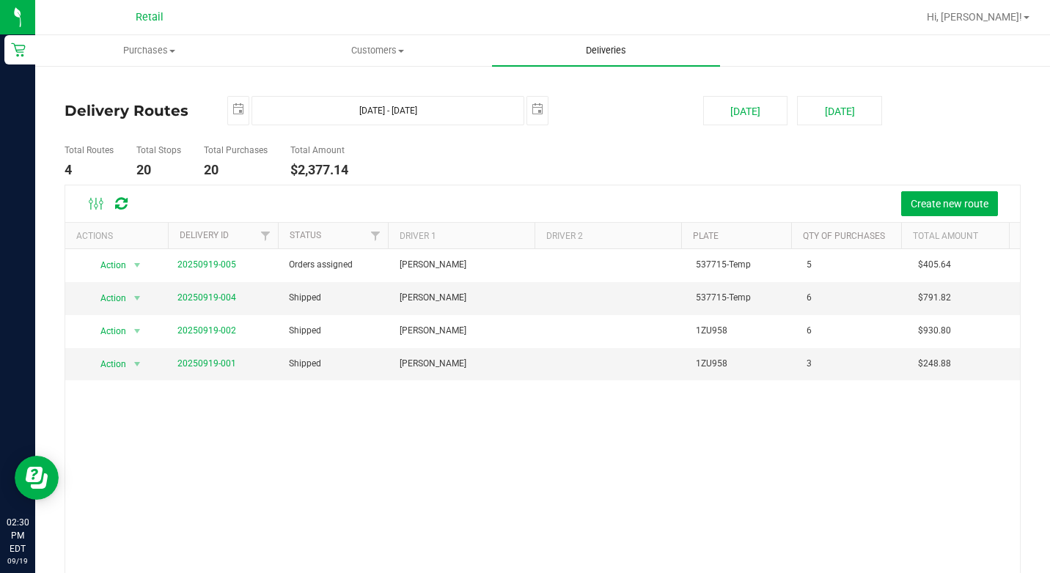
click at [624, 52] on span "Deliveries" at bounding box center [606, 50] width 80 height 13
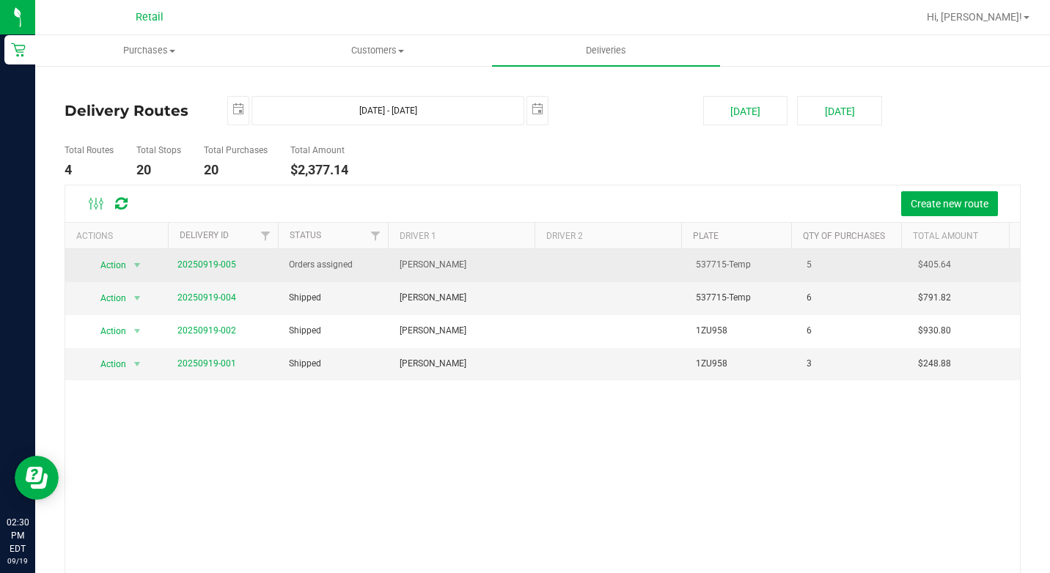
click at [216, 270] on span "20250919-005" at bounding box center [206, 265] width 59 height 14
click at [228, 270] on span "20250919-005" at bounding box center [206, 265] width 59 height 14
click at [238, 254] on td "20250919-005" at bounding box center [224, 265] width 111 height 33
click at [226, 260] on link "20250919-005" at bounding box center [206, 265] width 59 height 10
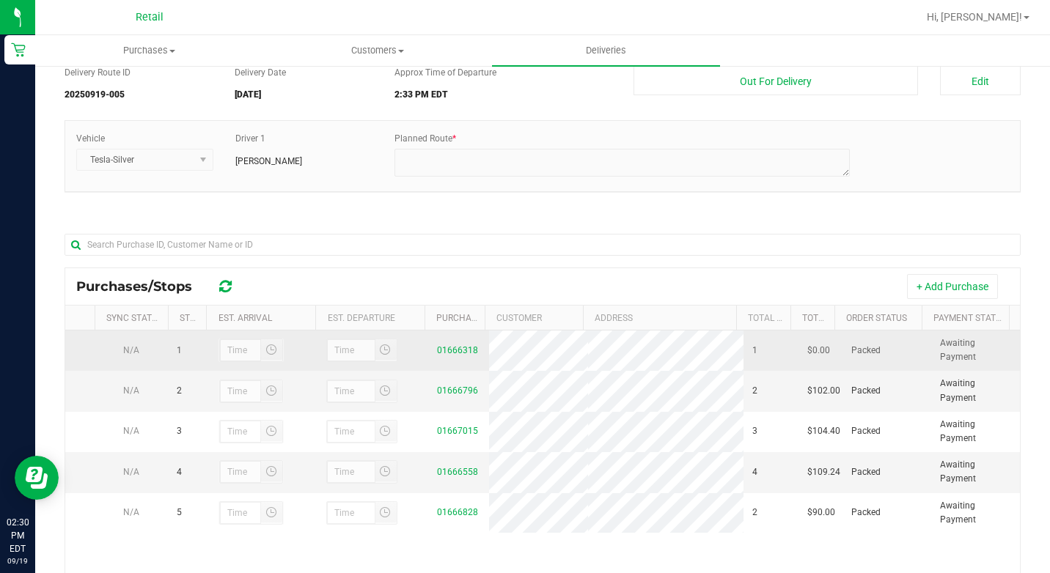
scroll to position [147, 0]
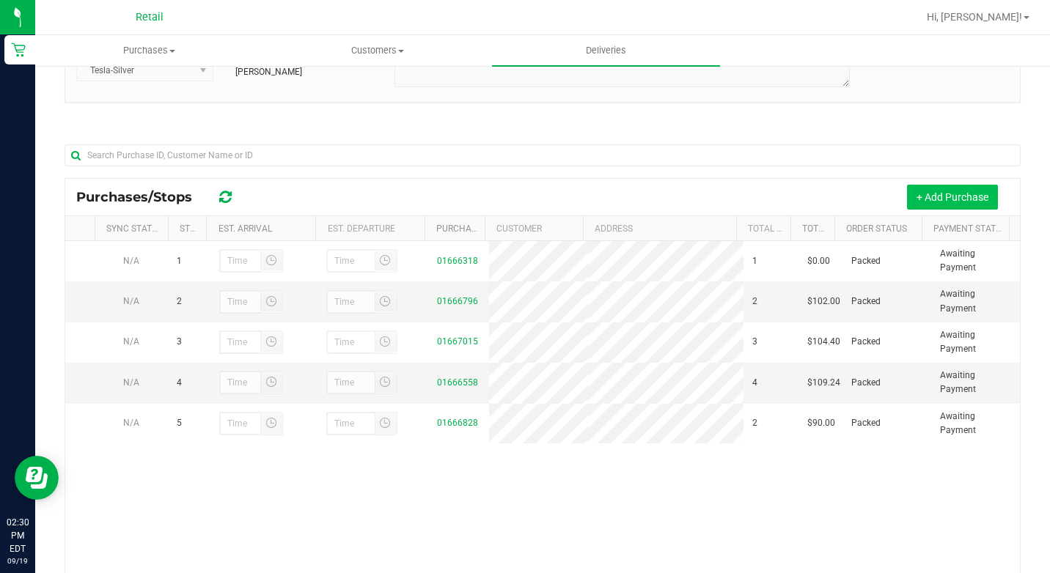
click at [919, 206] on button "+ Add Purchase" at bounding box center [952, 197] width 91 height 25
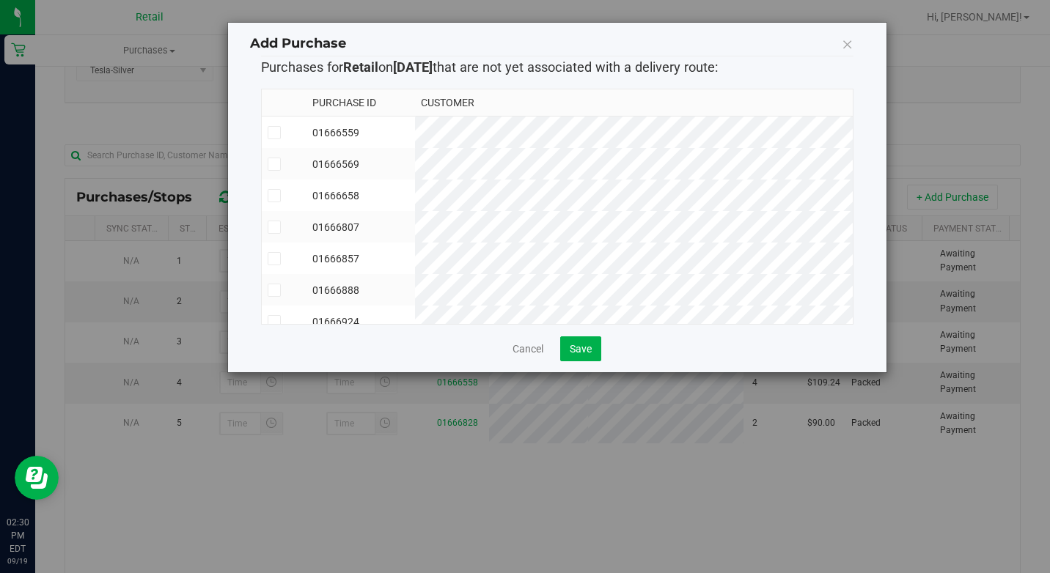
scroll to position [56, 0]
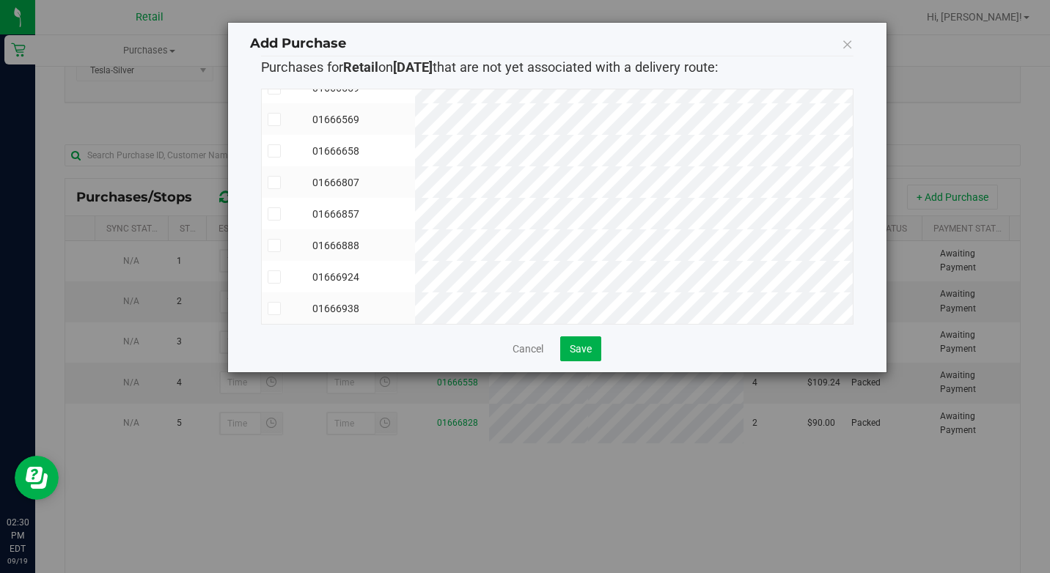
click at [272, 309] on icon at bounding box center [274, 309] width 10 height 0
click at [0, 0] on input "checkbox" at bounding box center [0, 0] width 0 height 0
click at [589, 343] on span "Save" at bounding box center [581, 349] width 22 height 12
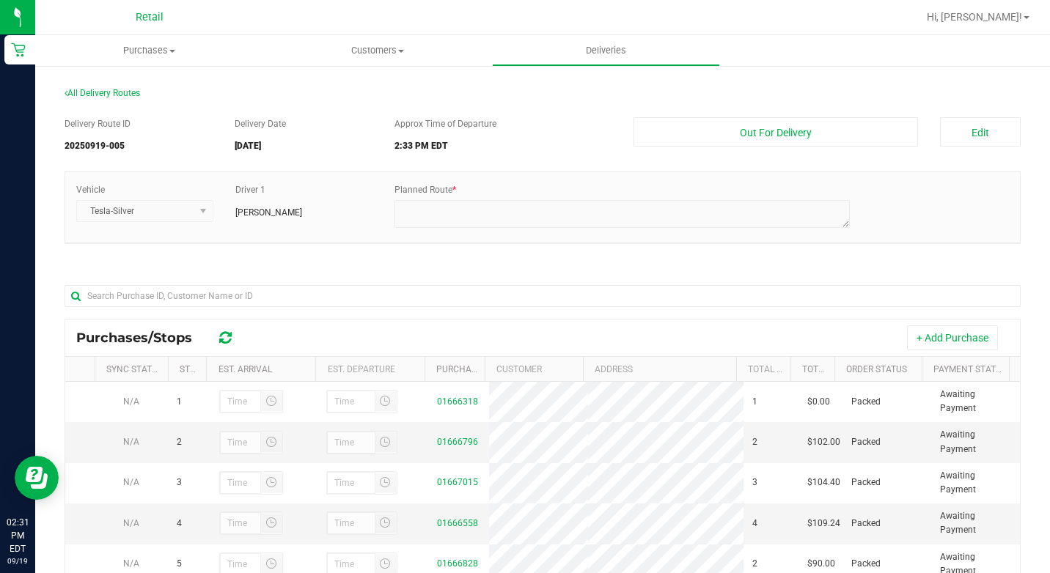
scroll to position [0, 0]
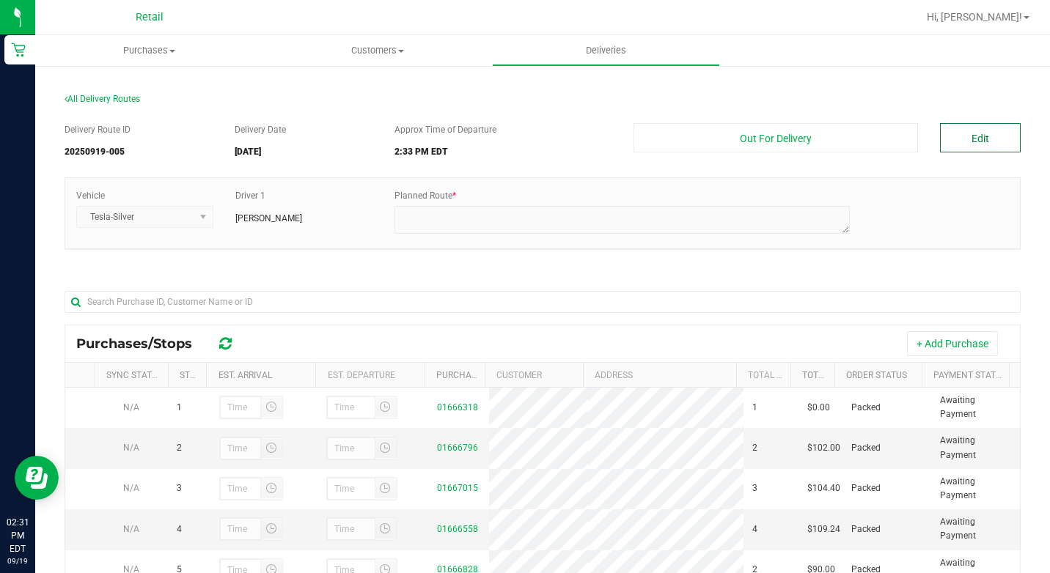
click at [948, 131] on button "Edit" at bounding box center [980, 137] width 81 height 29
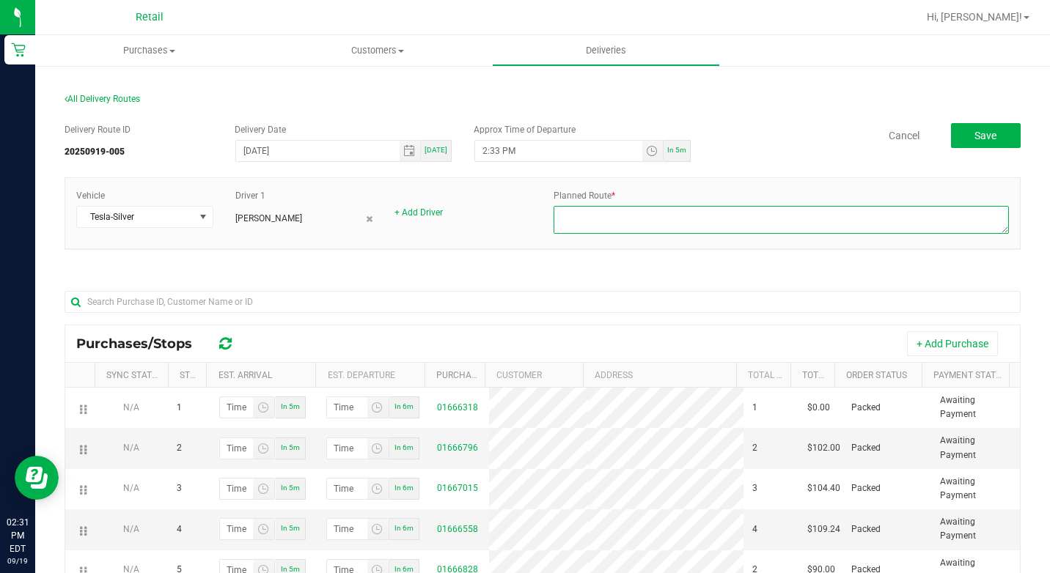
click at [578, 206] on textarea at bounding box center [780, 220] width 455 height 28
type textarea "onfleet"
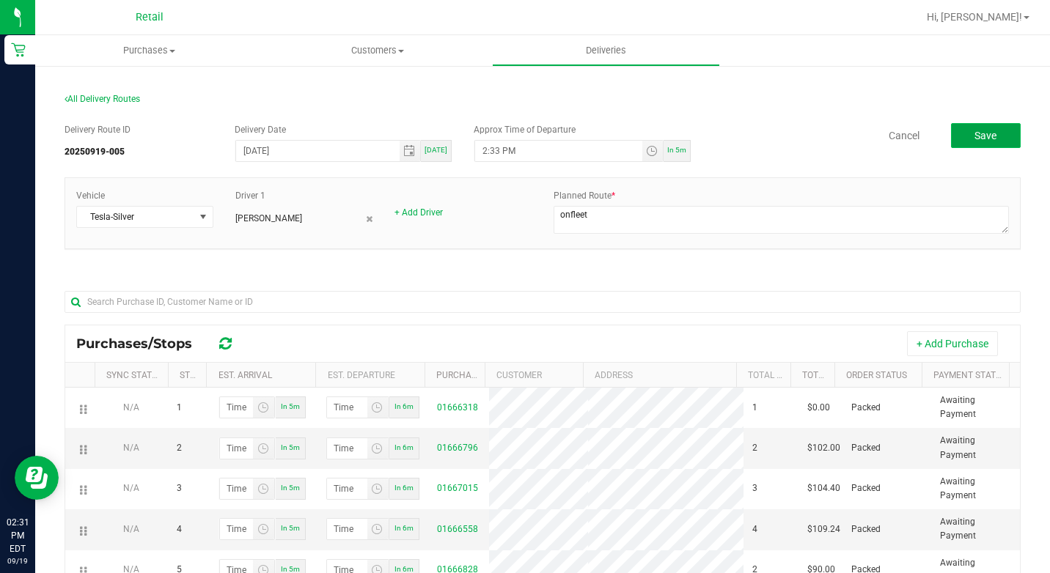
click at [979, 140] on span "Save" at bounding box center [985, 136] width 22 height 12
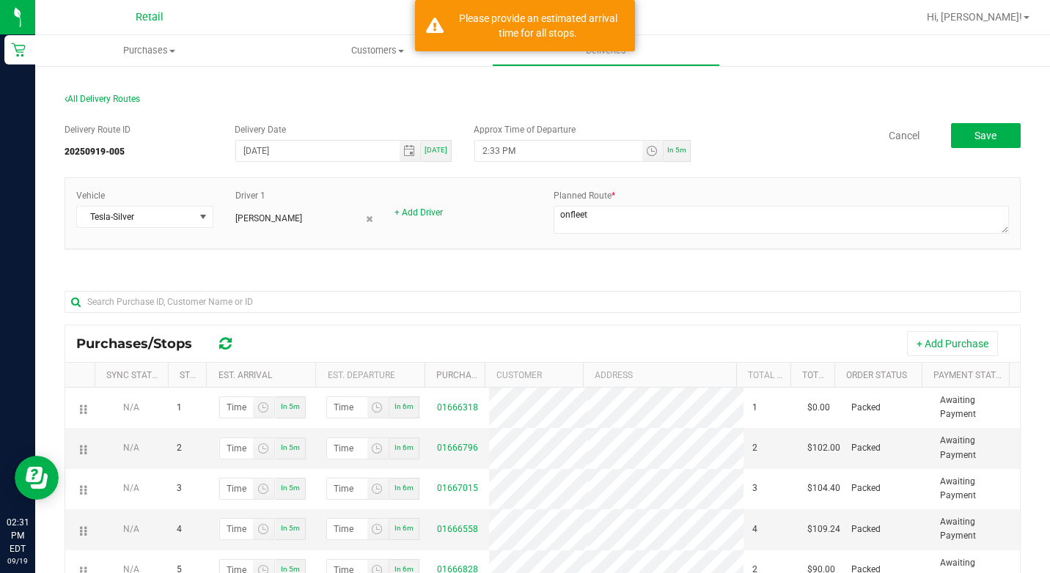
click at [663, 143] on div "In 5m" at bounding box center [676, 151] width 27 height 22
type input "2:36 PM"
click at [677, 158] on div "In 5m" at bounding box center [676, 151] width 27 height 22
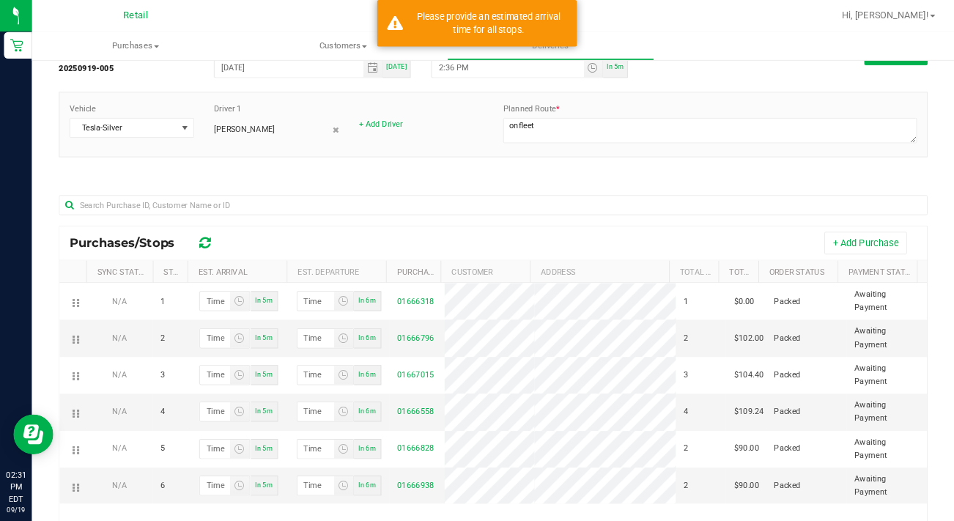
scroll to position [147, 0]
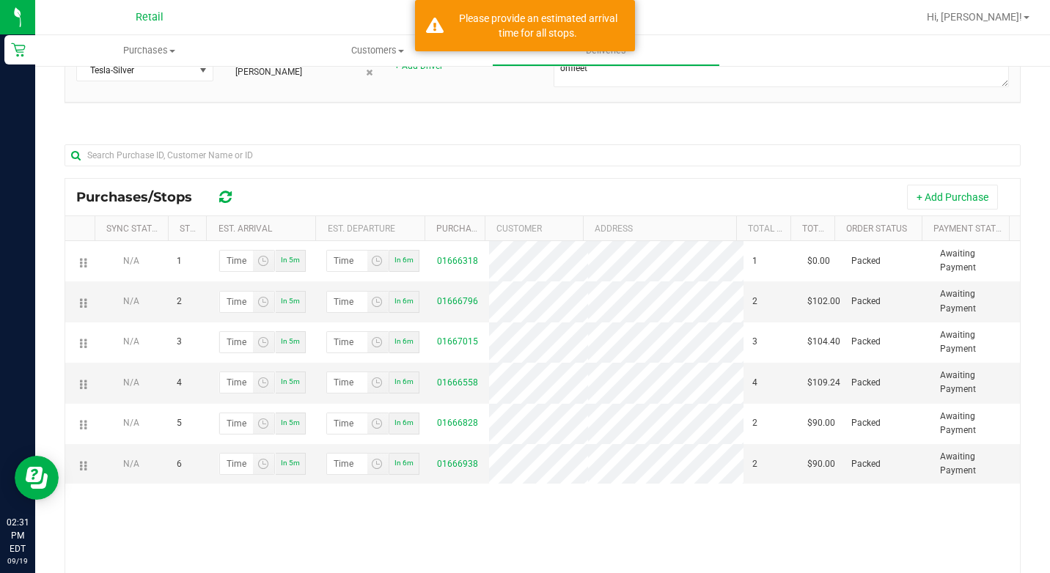
click at [488, 169] on div at bounding box center [543, 161] width 956 height 34
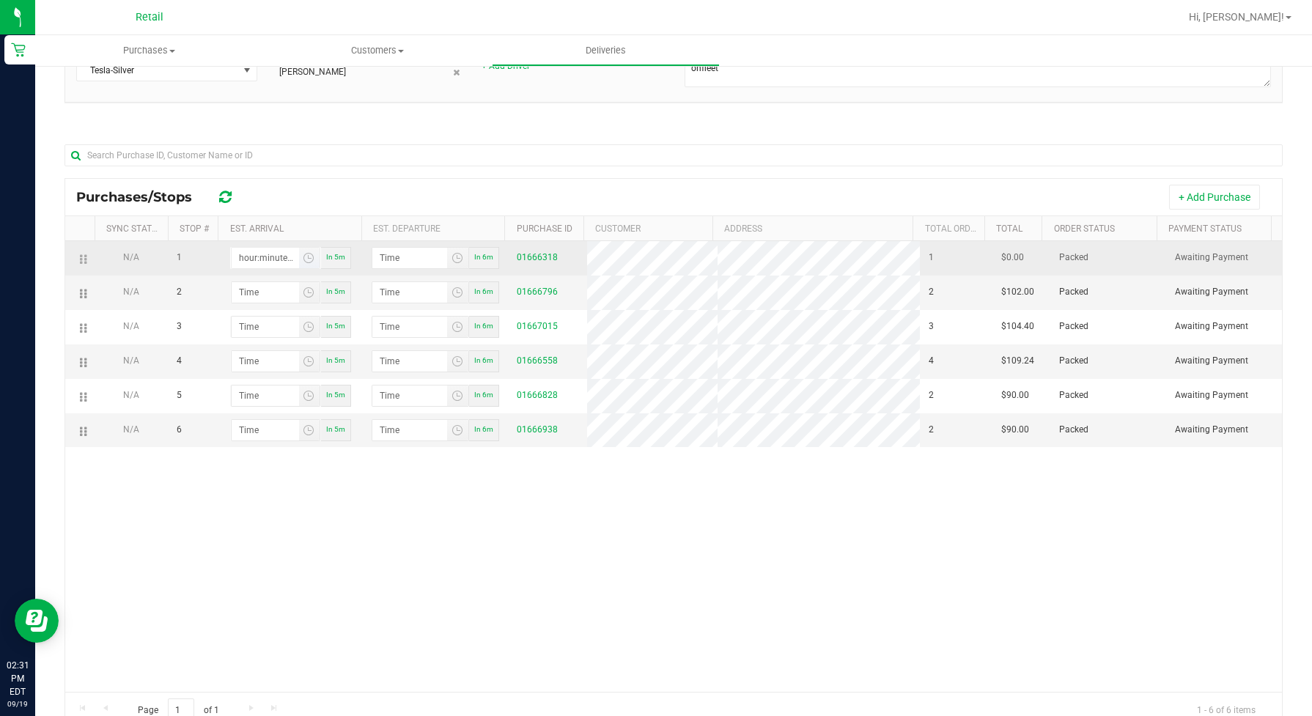
click at [266, 249] on input "hour:minute AM" at bounding box center [265, 258] width 67 height 21
type input "2:04 AM"
type input "2:05 AM"
type input "2:49 AM"
type input "2:50 AM"
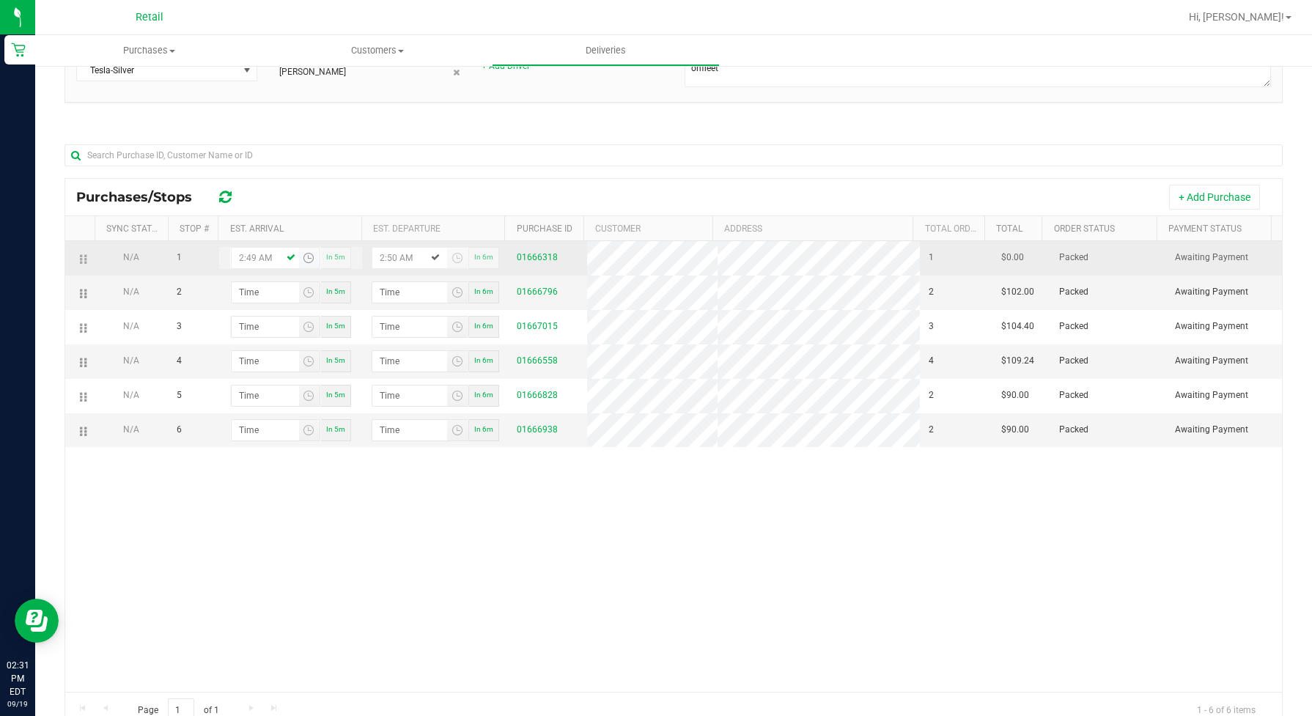
type input "2:49 PM"
type input "2:50 PM"
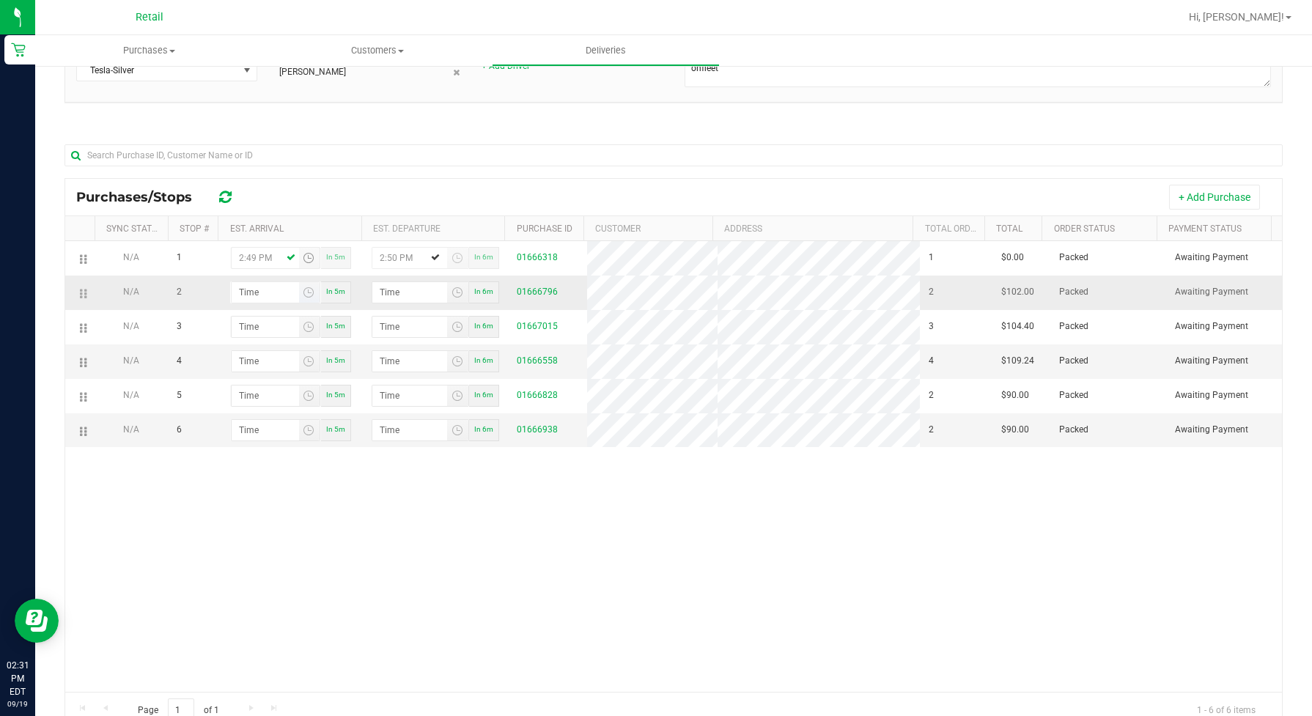
type input "2:49 PM"
click at [247, 287] on input "hour:minute AM" at bounding box center [265, 292] width 67 height 21
type input "3:00 AM"
type input "3:01 AM"
type input "3:07 AM"
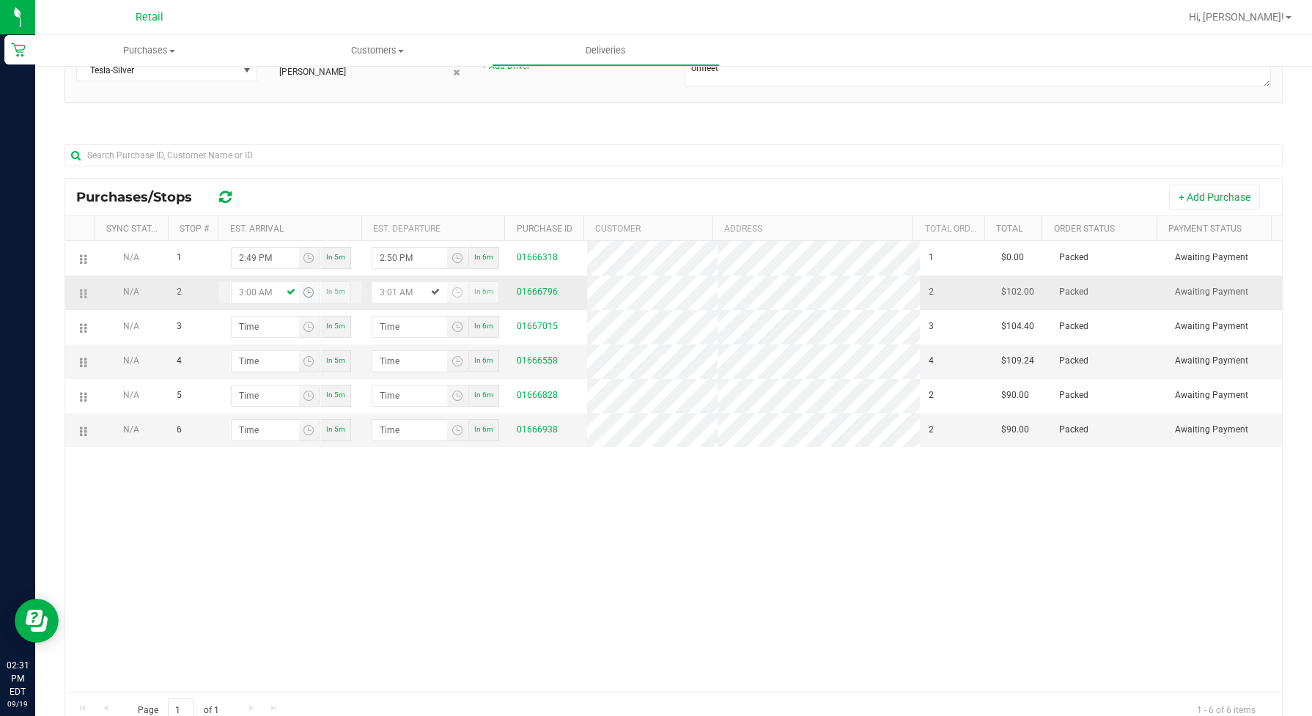
type input "3:08 AM"
type input "3:07 PM"
type input "3:08 PM"
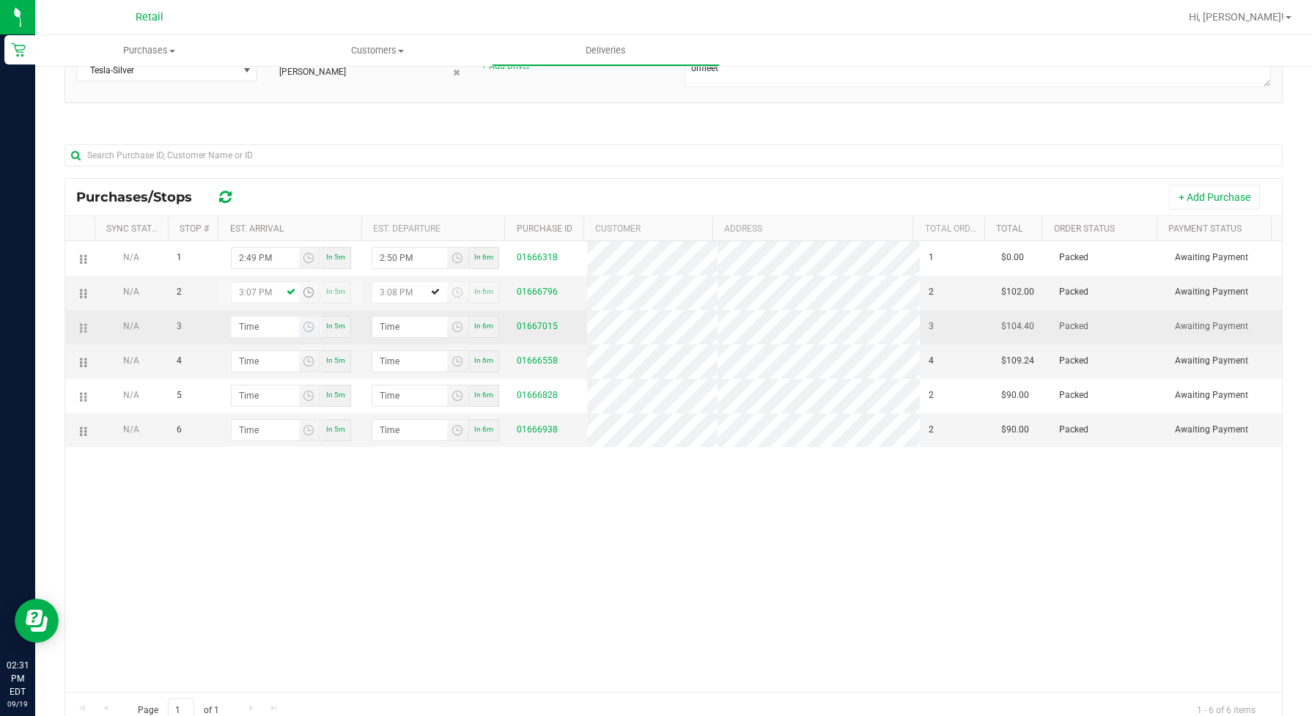
type input "3:07 PM"
click at [236, 334] on input "hour:minute AM" at bounding box center [265, 327] width 67 height 21
type input "3:03 AM"
type input "3:04 AM"
type input "3:33 AM"
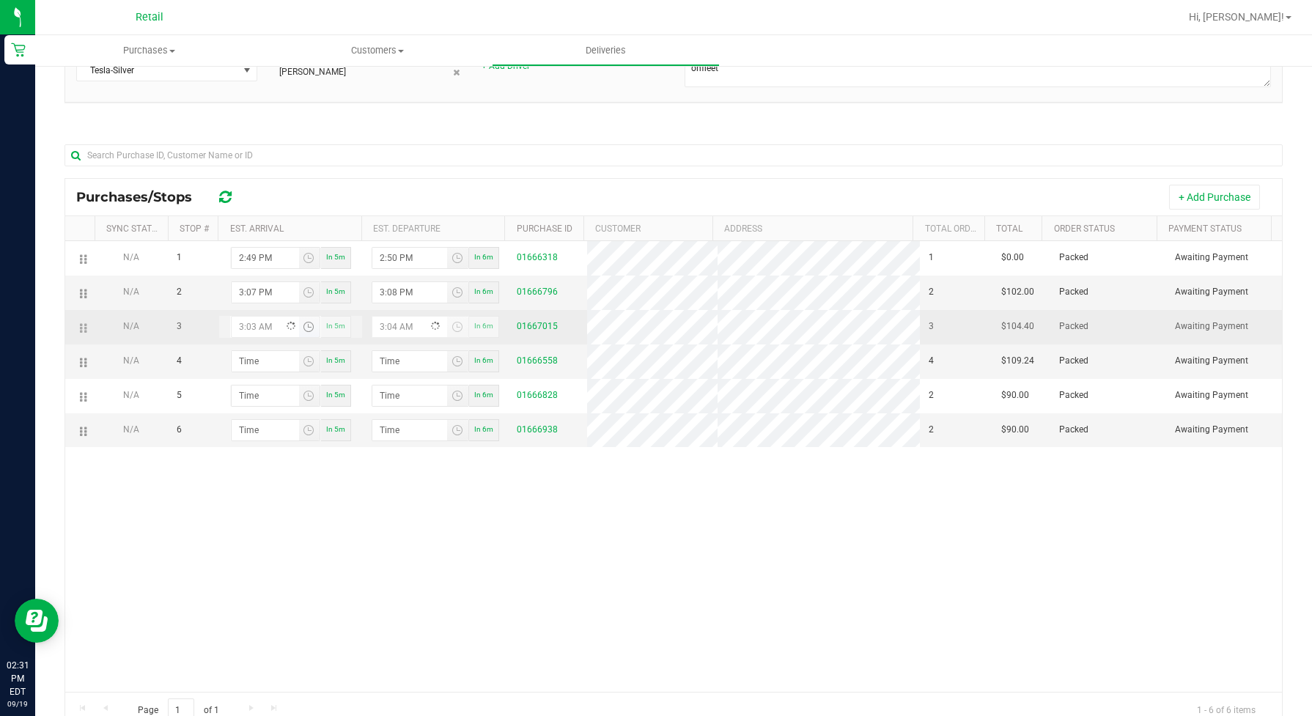
type input "3:34 AM"
type input "3:33 PM"
type input "3:34 PM"
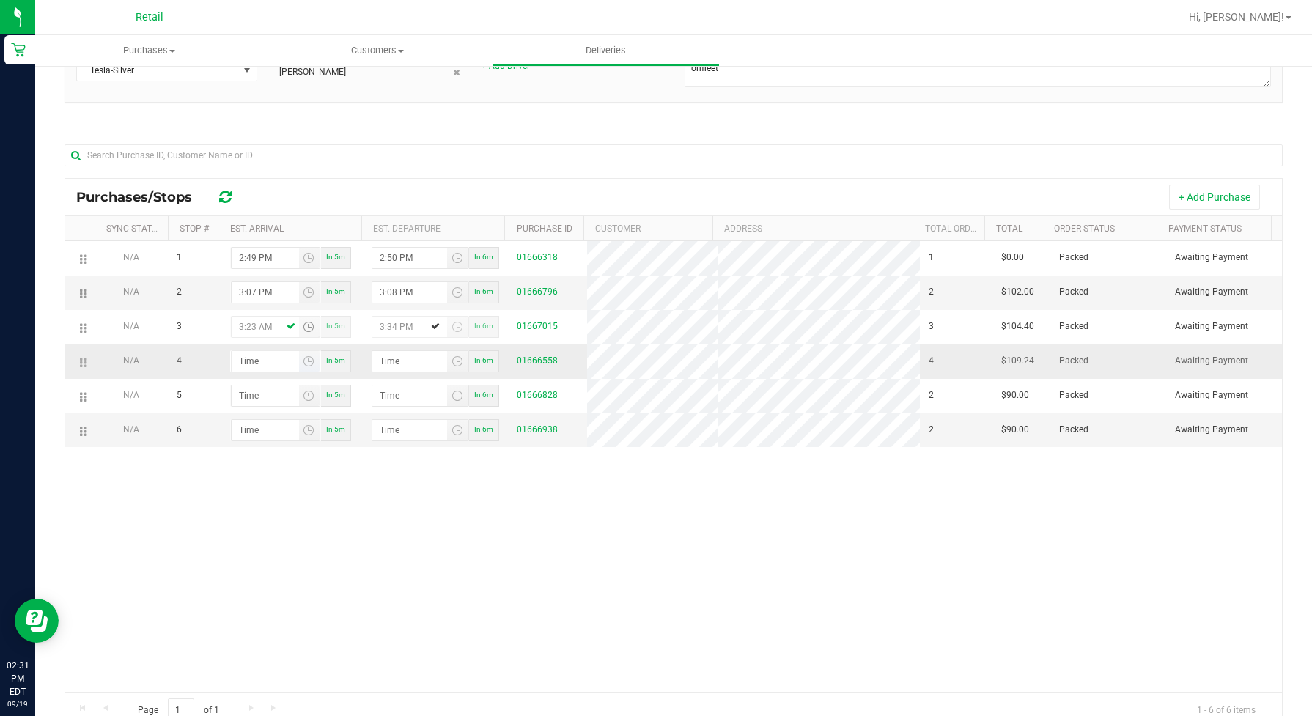
type input "3:23 AM"
click at [257, 364] on input "hour:minute AM" at bounding box center [265, 361] width 67 height 21
type input "3:04 AM"
type input "3:05 AM"
type input "3:46 AM"
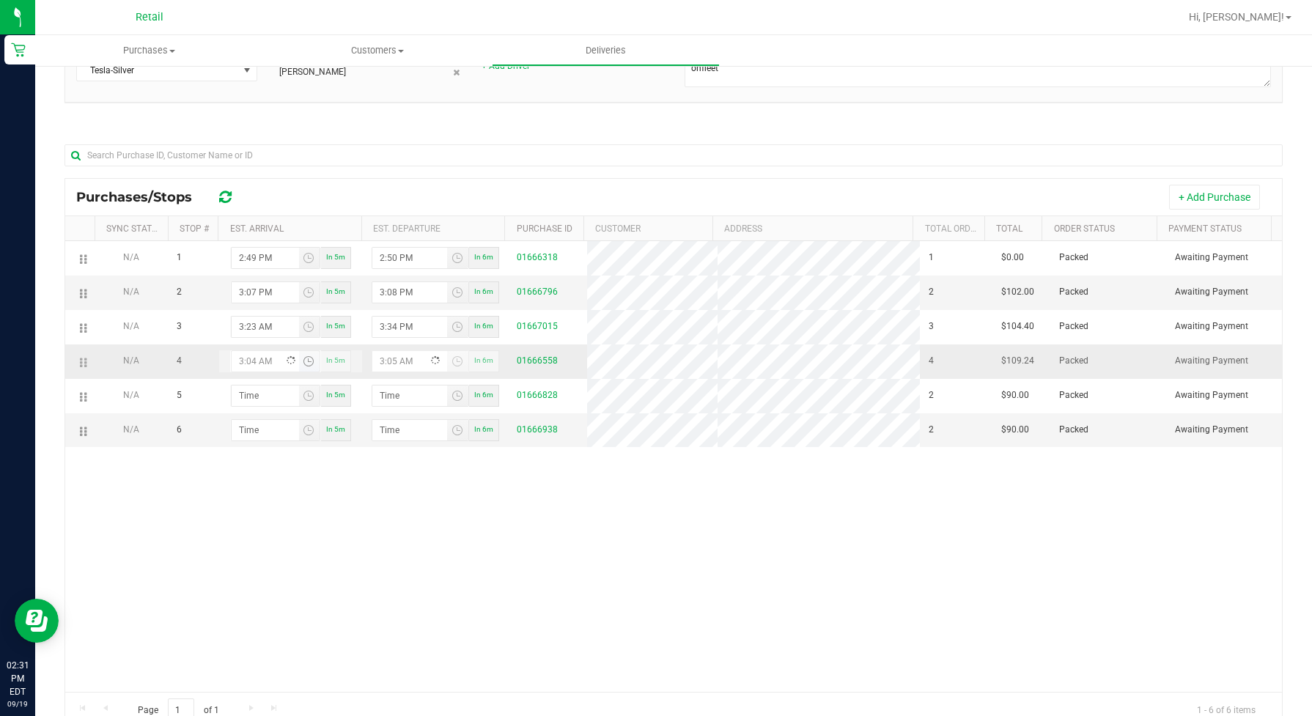
type input "3:47 AM"
type input "3:46 PM"
type input "3:47 PM"
type input "3:46 PM"
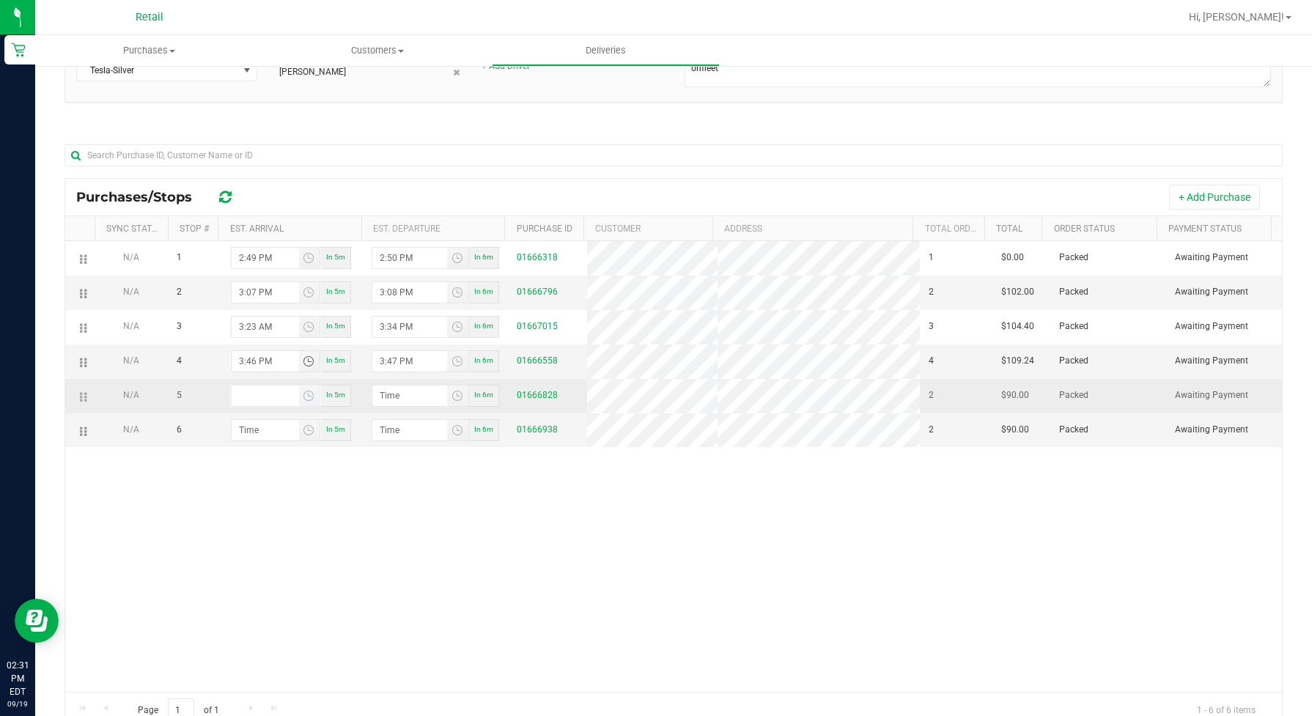
type input "hour:minute AM"
click at [264, 400] on input "hour:minute AM" at bounding box center [265, 396] width 67 height 21
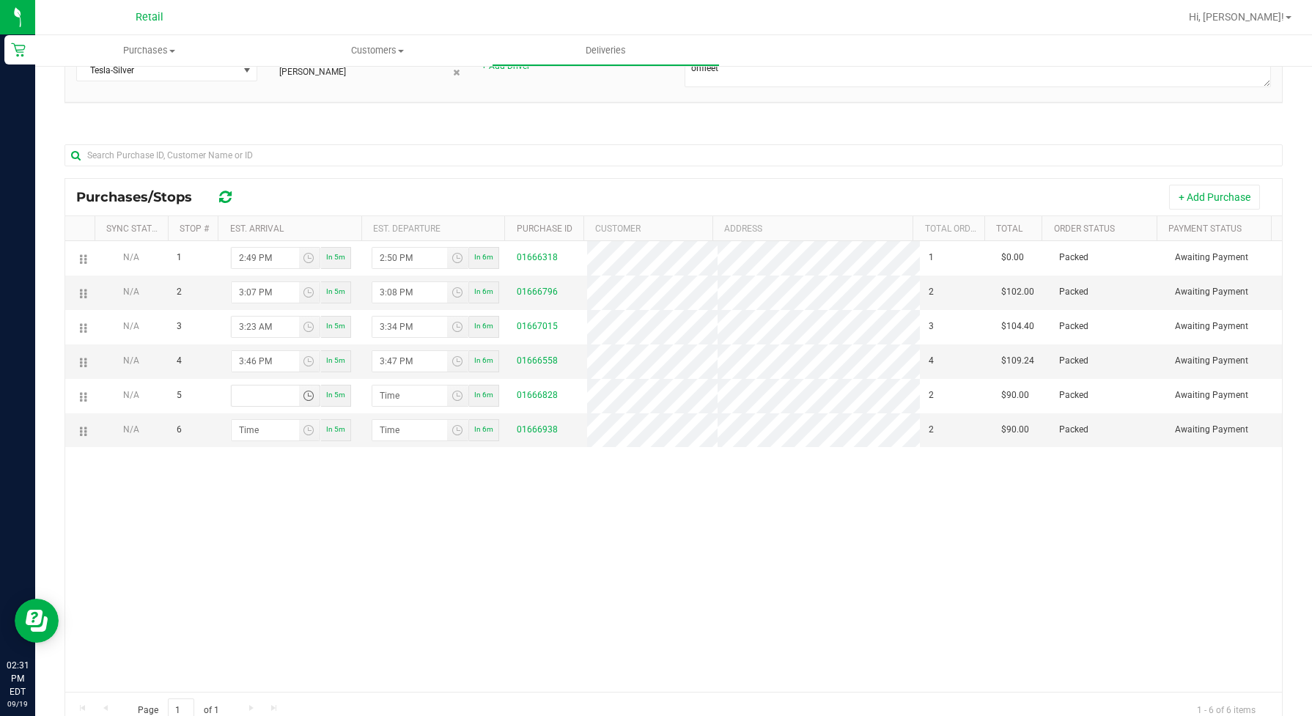
type input "hour:minute AM"
click at [1049, 199] on button "+ Add Purchase" at bounding box center [1214, 197] width 91 height 25
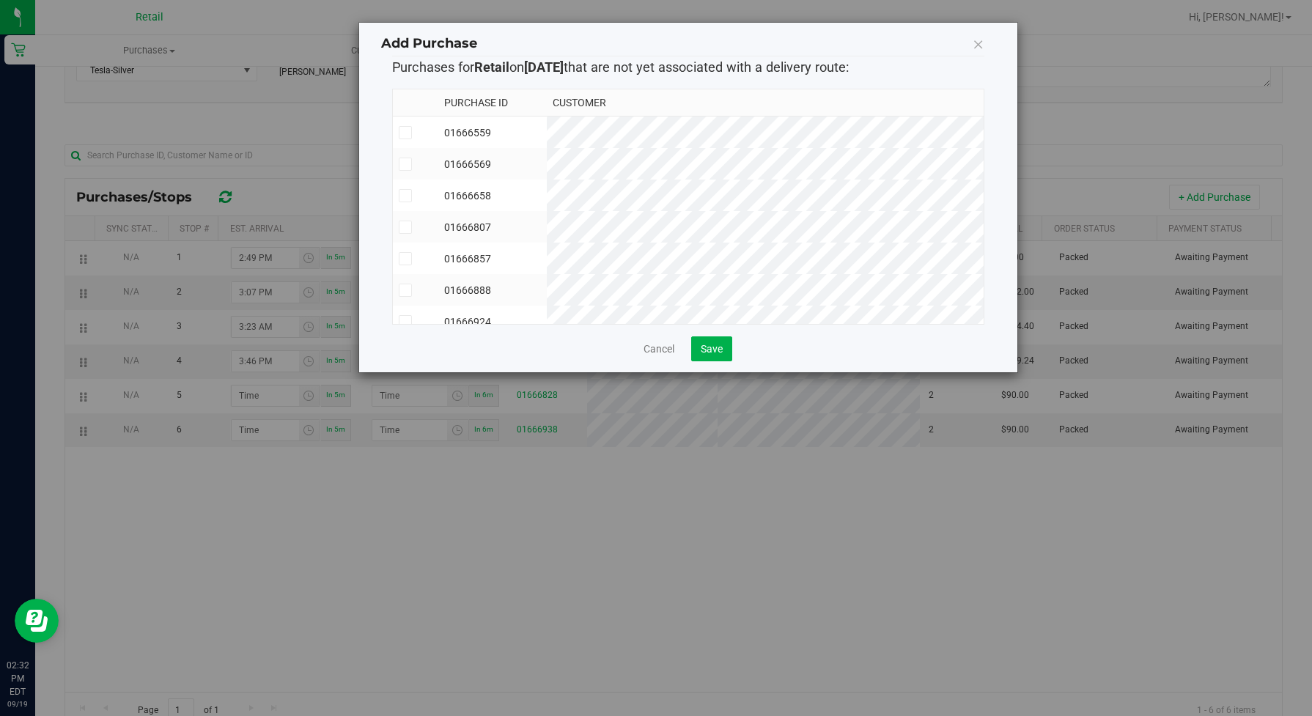
click at [408, 259] on icon at bounding box center [405, 259] width 10 height 0
click at [0, 0] on input "checkbox" at bounding box center [0, 0] width 0 height 0
click at [726, 353] on button "Save" at bounding box center [711, 348] width 41 height 25
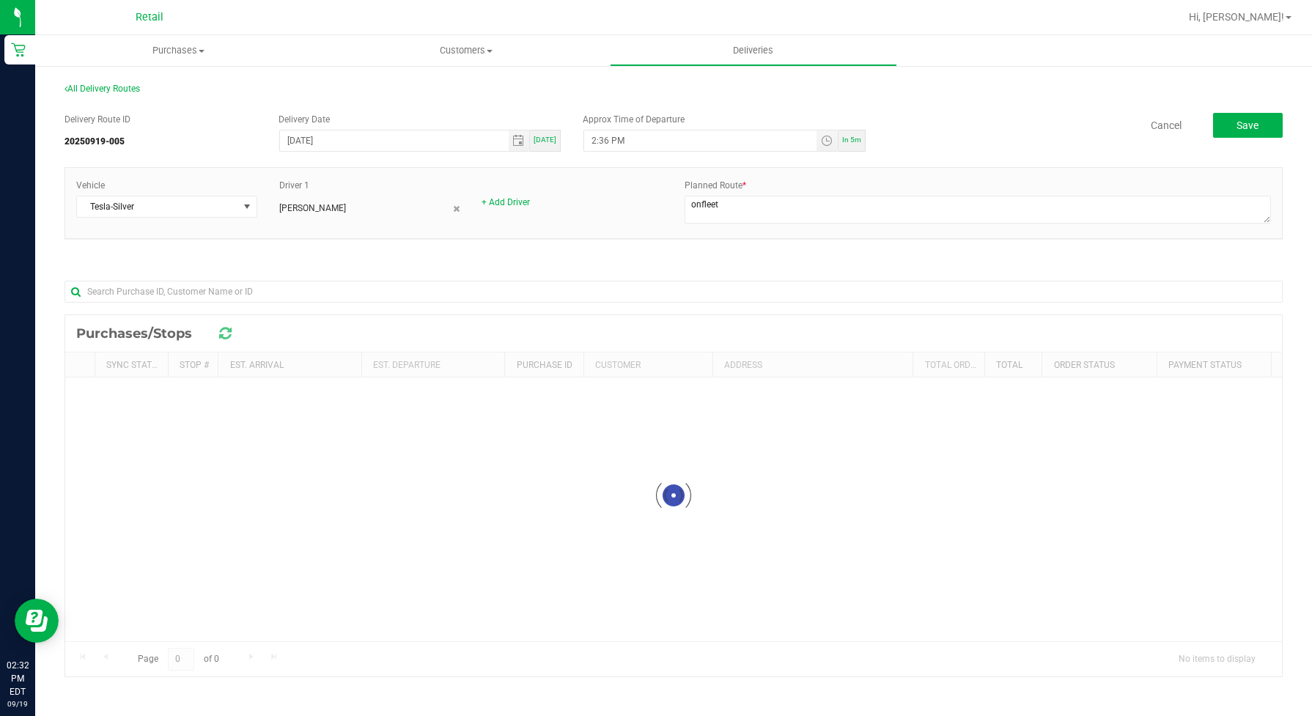
scroll to position [0, 0]
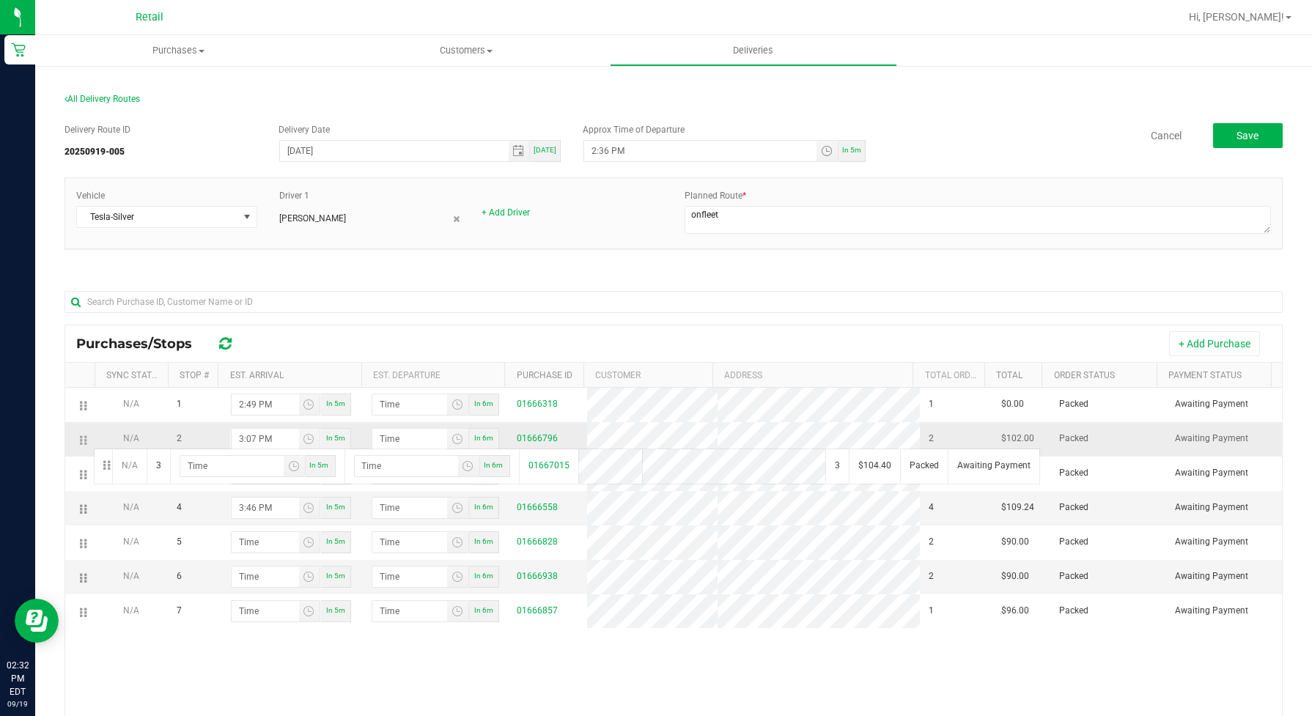
drag, startPoint x: 86, startPoint y: 484, endPoint x: 90, endPoint y: 440, distance: 44.2
drag, startPoint x: 81, startPoint y: 550, endPoint x: 88, endPoint y: 507, distance: 43.9
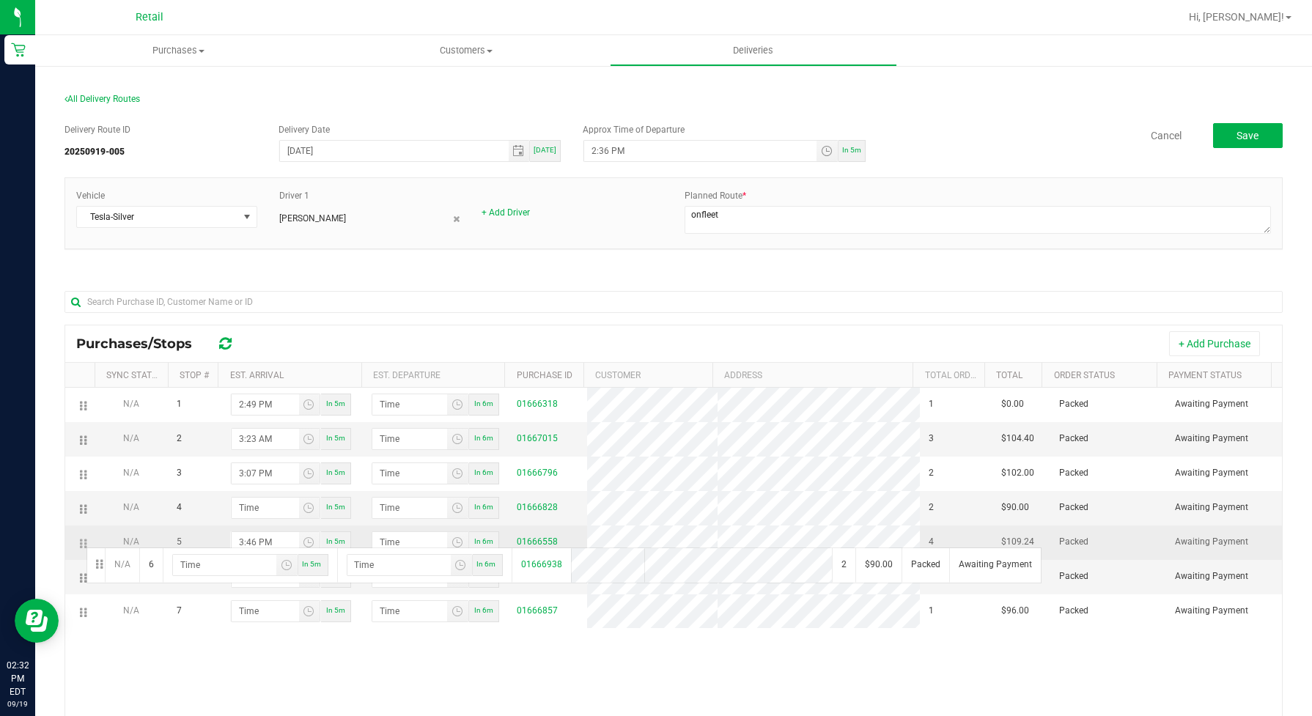
drag, startPoint x: 81, startPoint y: 585, endPoint x: 84, endPoint y: 545, distance: 40.4
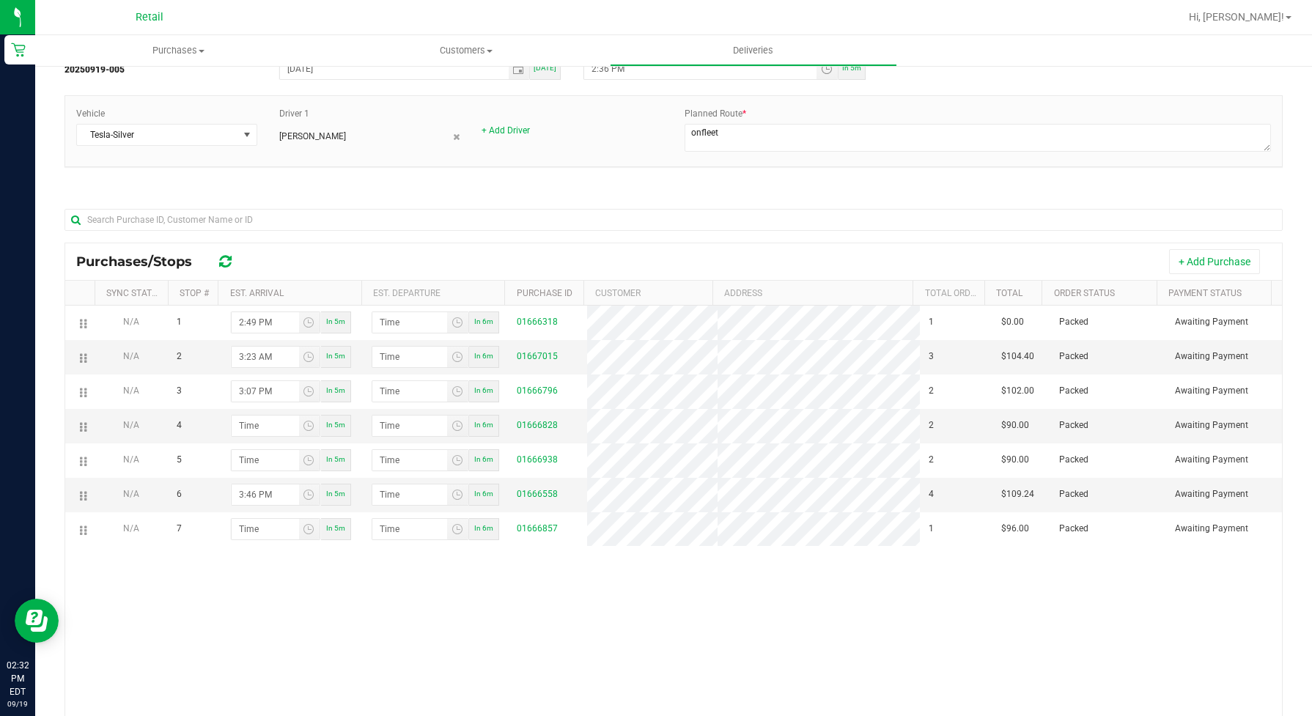
scroll to position [183, 0]
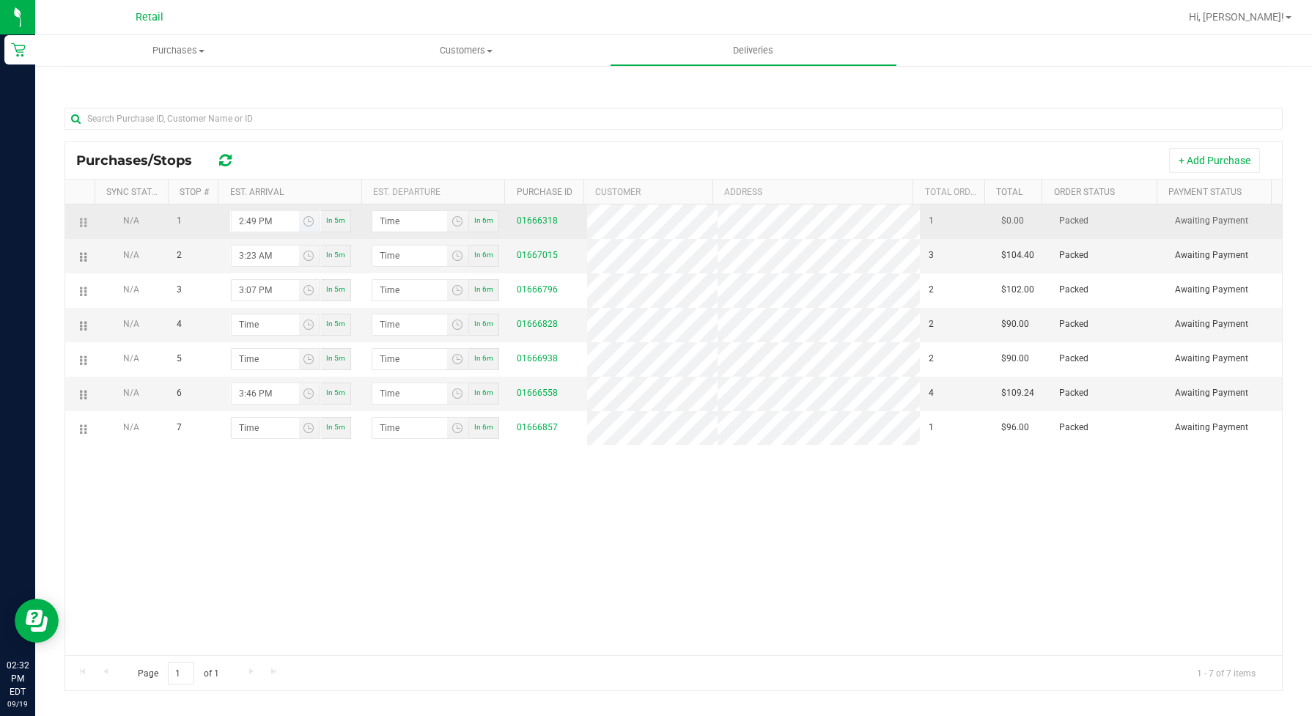
click at [273, 227] on input "2:49 PM" at bounding box center [265, 221] width 67 height 21
type input "2:56 PM"
type input "2:57 PM"
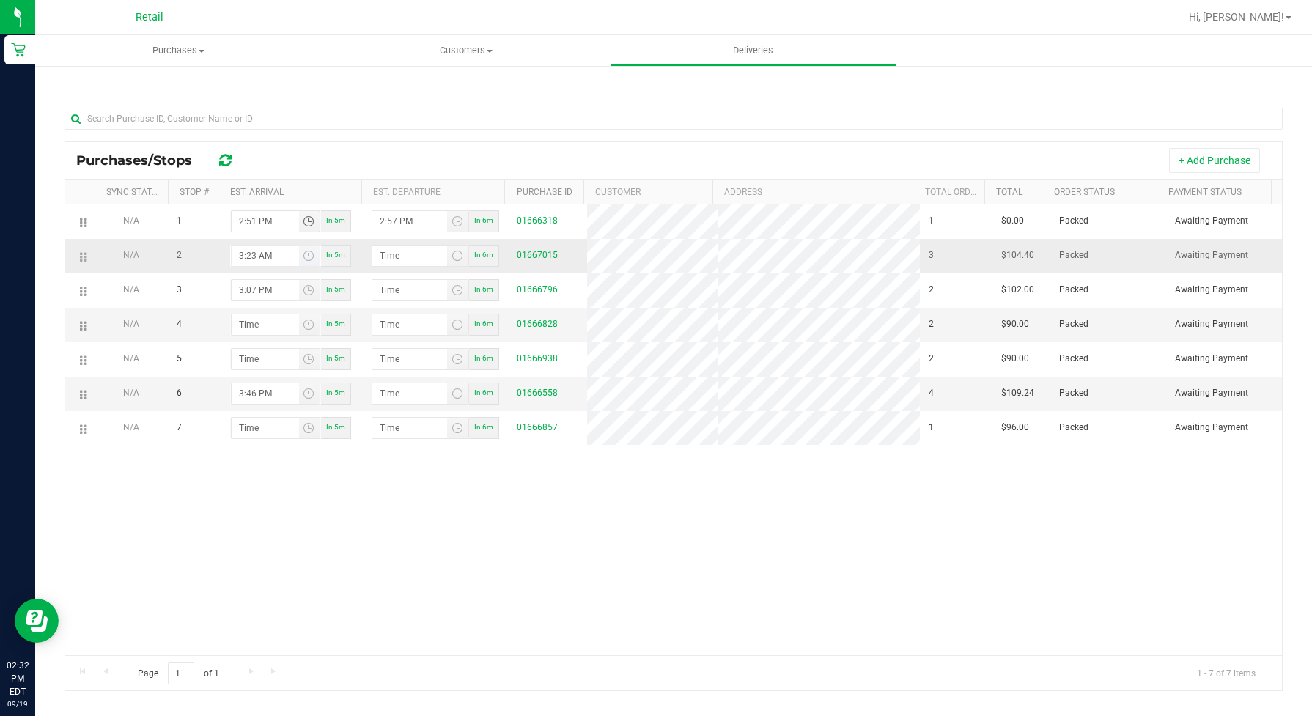
type input "2:51 PM"
click at [243, 264] on input "3:23 AM" at bounding box center [265, 256] width 67 height 21
type input "3:00 AM"
type input "3:01 AM"
type input "3:08 AM"
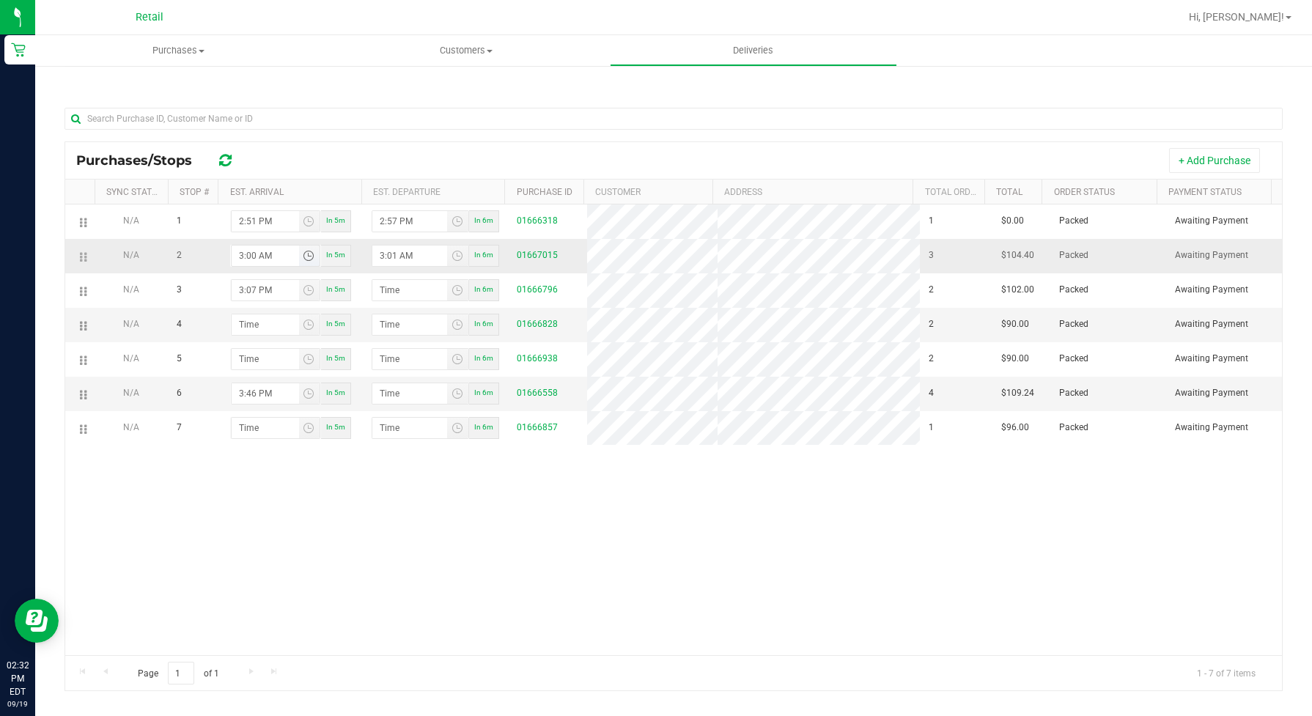
type input "3:09 AM"
type input "3:08 PM"
type input "3:09 PM"
type input "3:08 PM"
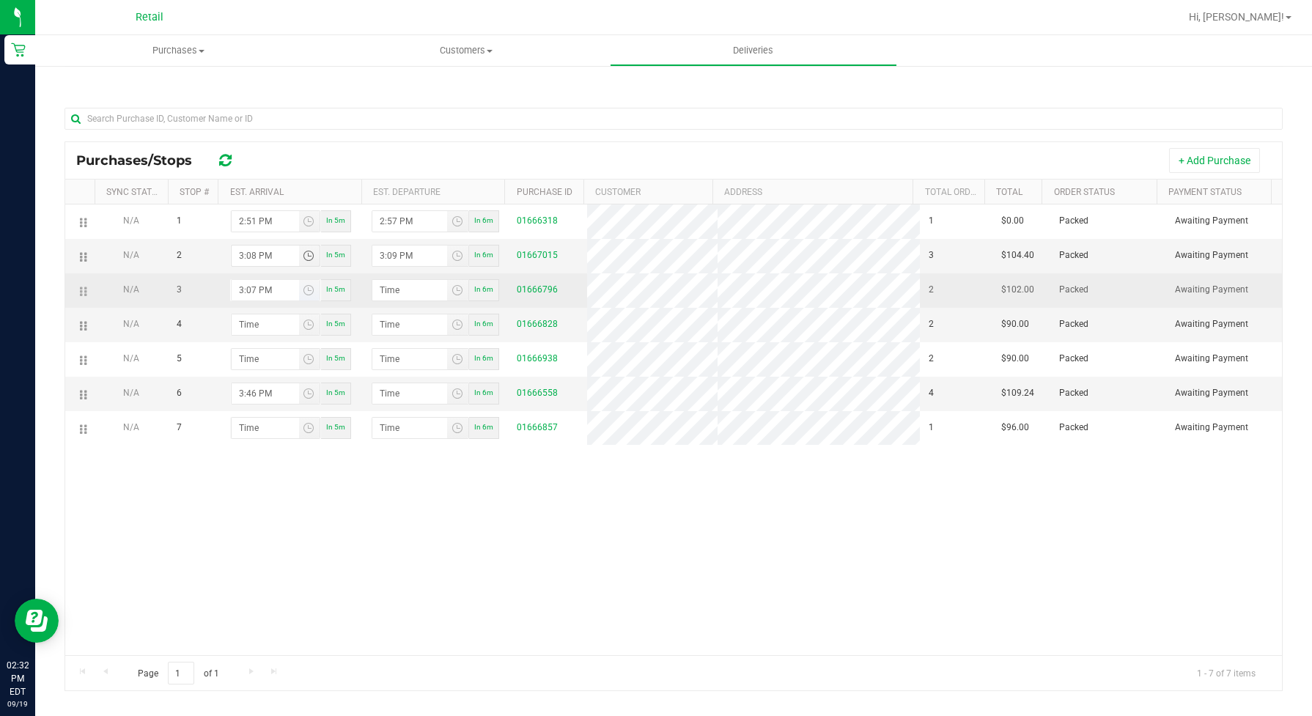
click at [232, 287] on input "3:07 PM" at bounding box center [265, 290] width 67 height 21
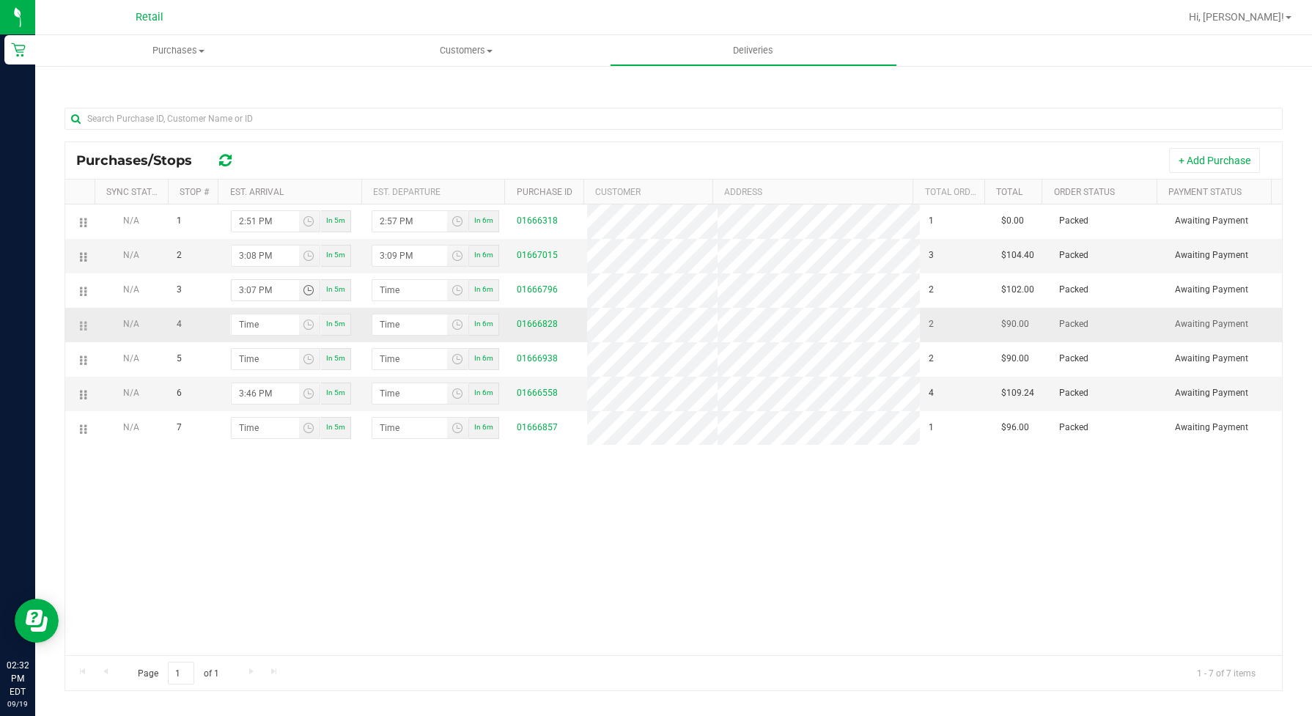
type input "3:02 PM"
type input "3:03 PM"
type input "3:25 PM"
type input "3:26 PM"
type input "3:25 PM"
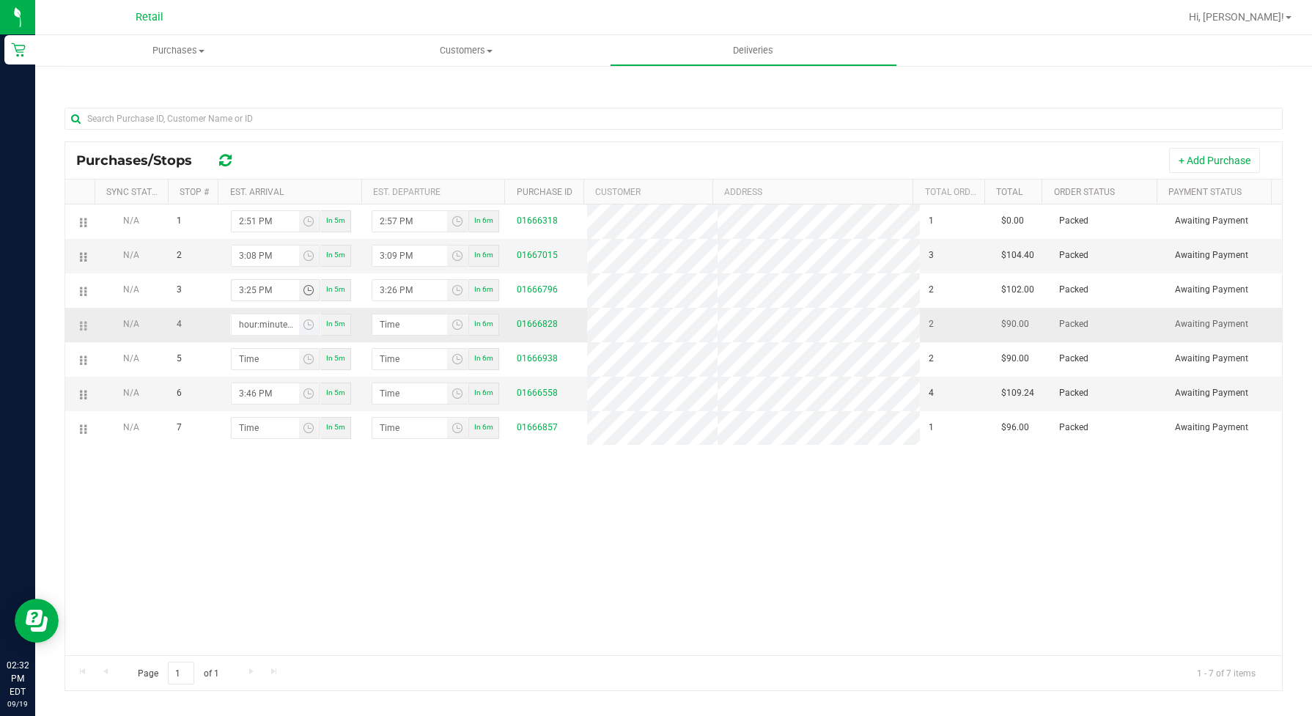
click at [249, 324] on input "hour:minute AM" at bounding box center [265, 324] width 67 height 21
type input "3:04 AM"
type input "3:05 AM"
type input "3:47 AM"
type input "3:48 AM"
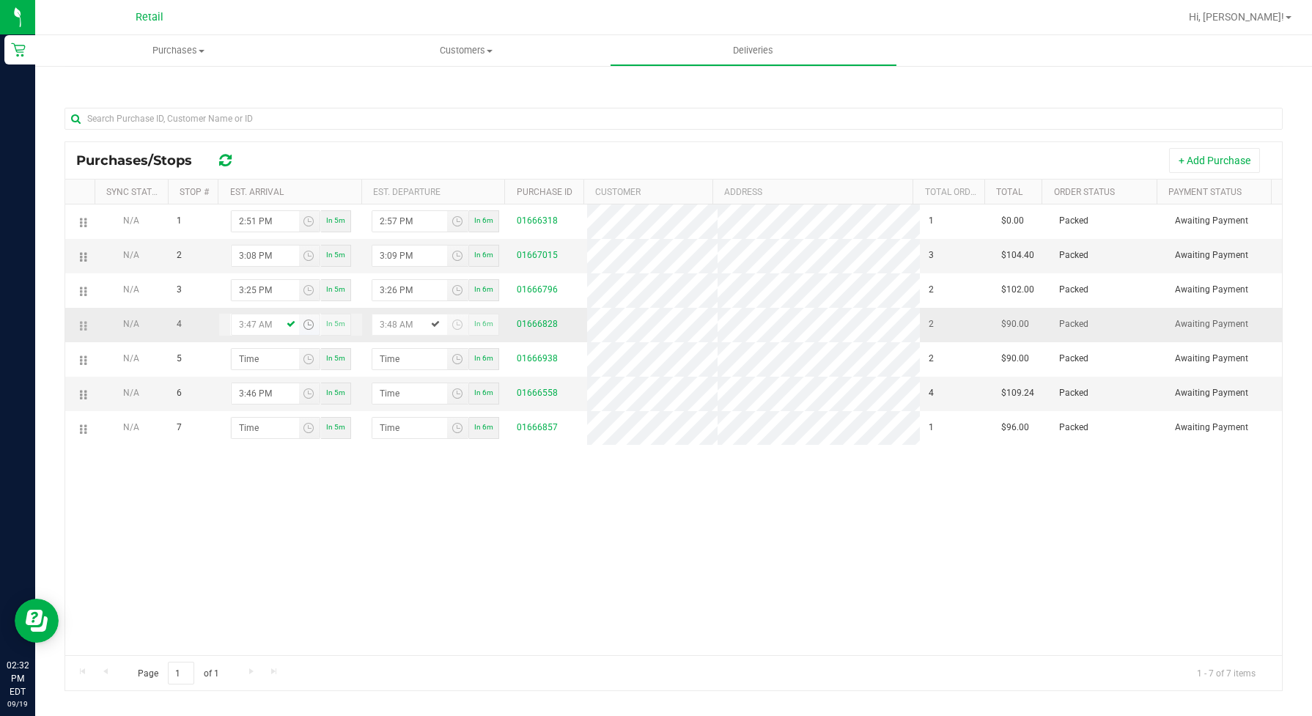
type input "3:47 PM"
type input "3:48 PM"
type input "3:47 PM"
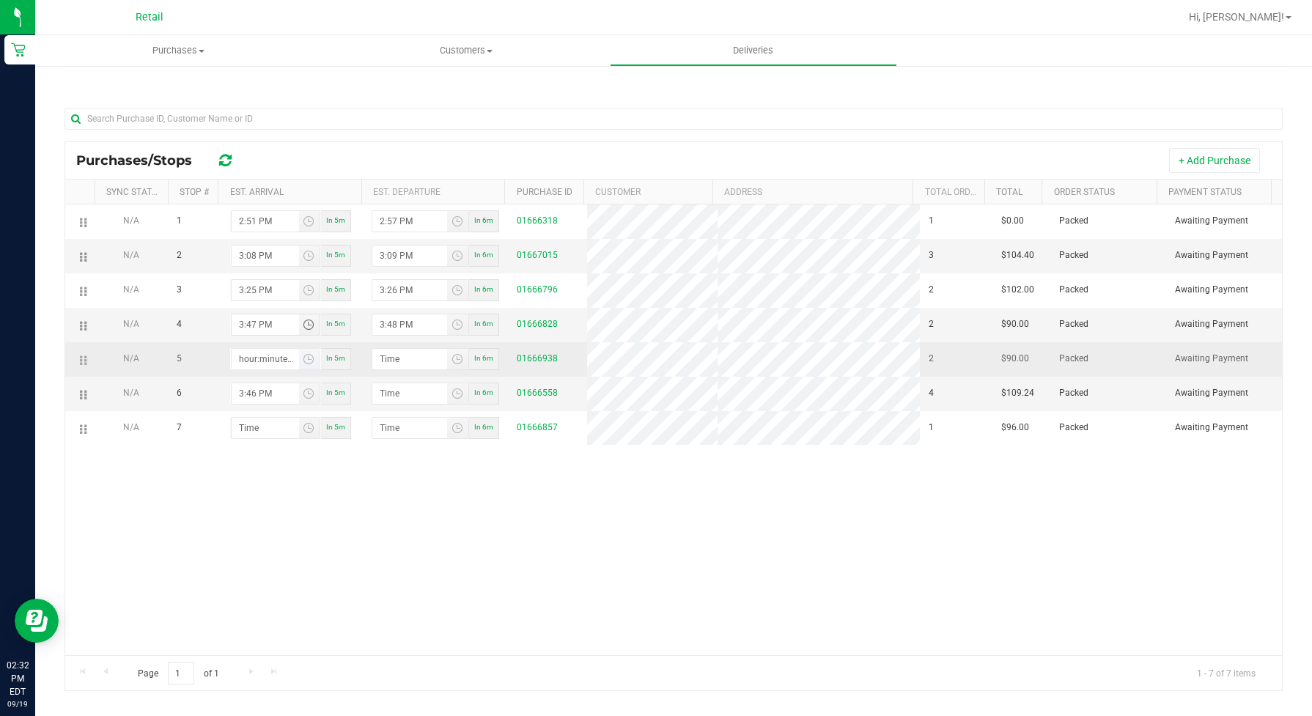
click at [233, 360] on input "hour:minute AM" at bounding box center [265, 359] width 67 height 21
type input "4:00 AM"
type input "4:01 AM"
type input "4:09 AM"
type input "4:10 AM"
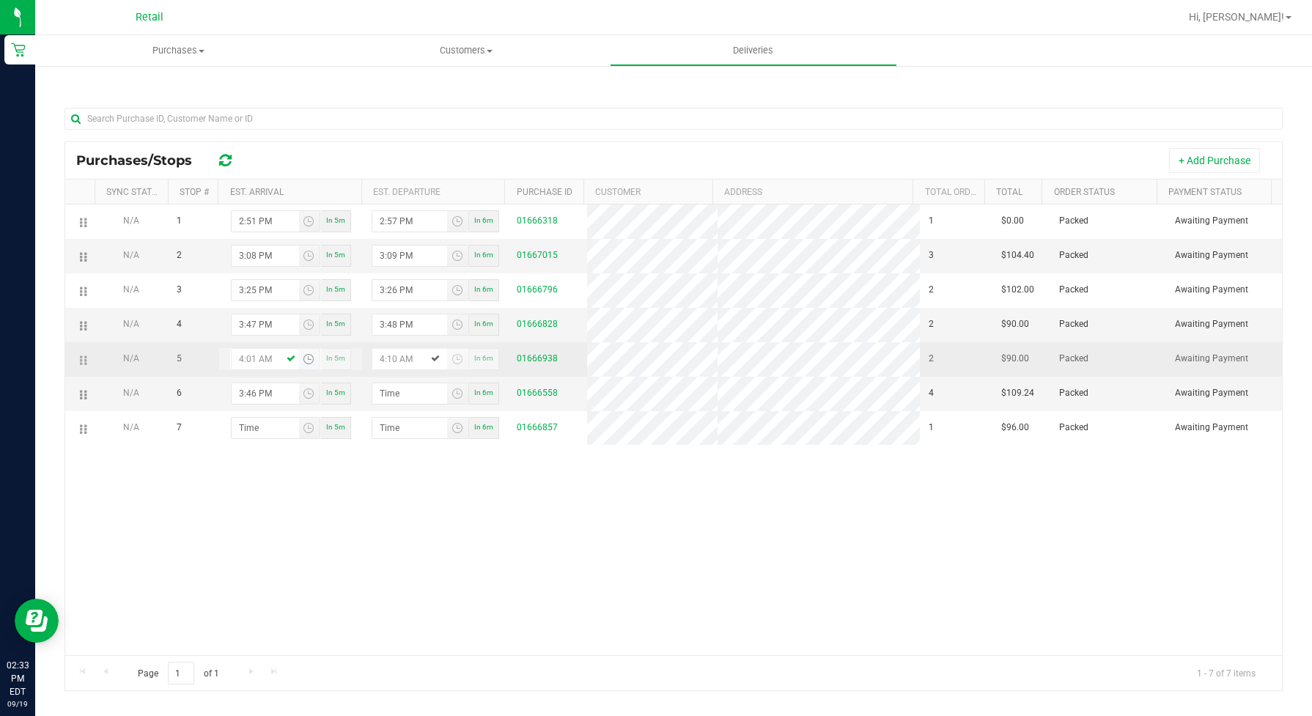
type input "4:19 AM"
type input "4:20 AM"
type input "4:19 PM"
type input "4:20 PM"
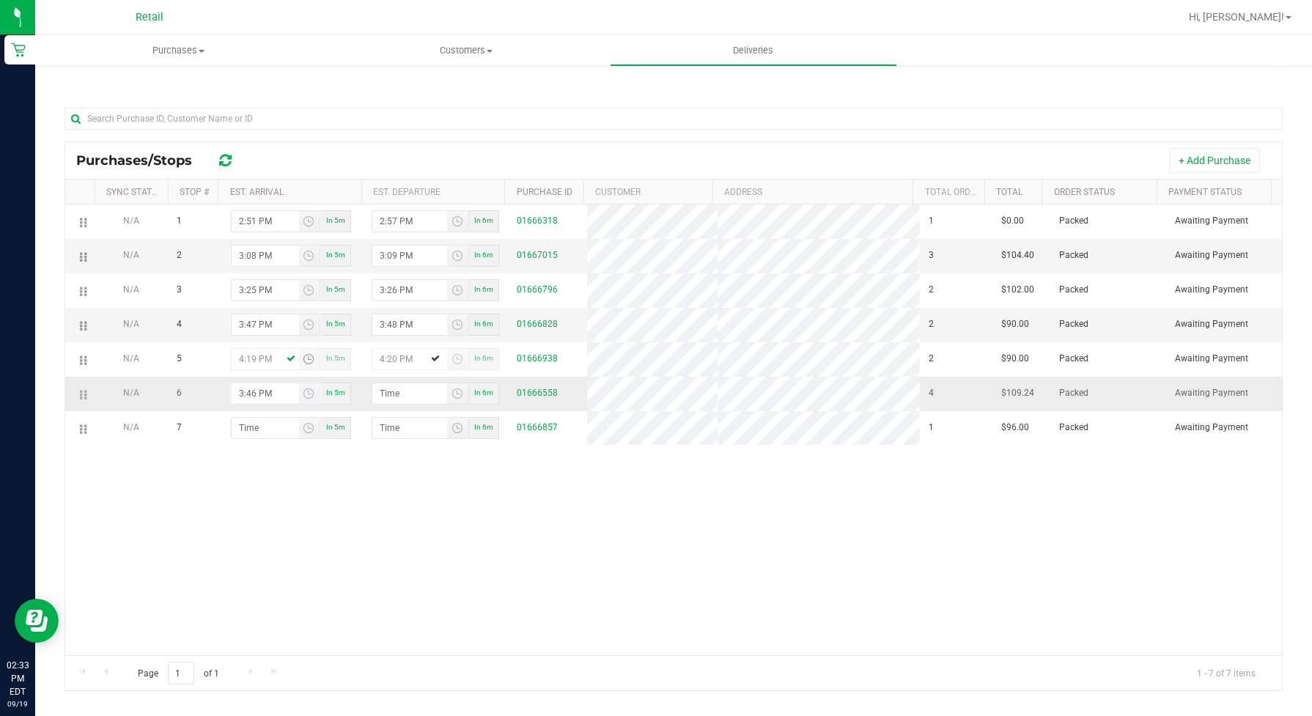
type input "4:19 PM"
click at [254, 404] on input "3:46 PM" at bounding box center [265, 393] width 67 height 21
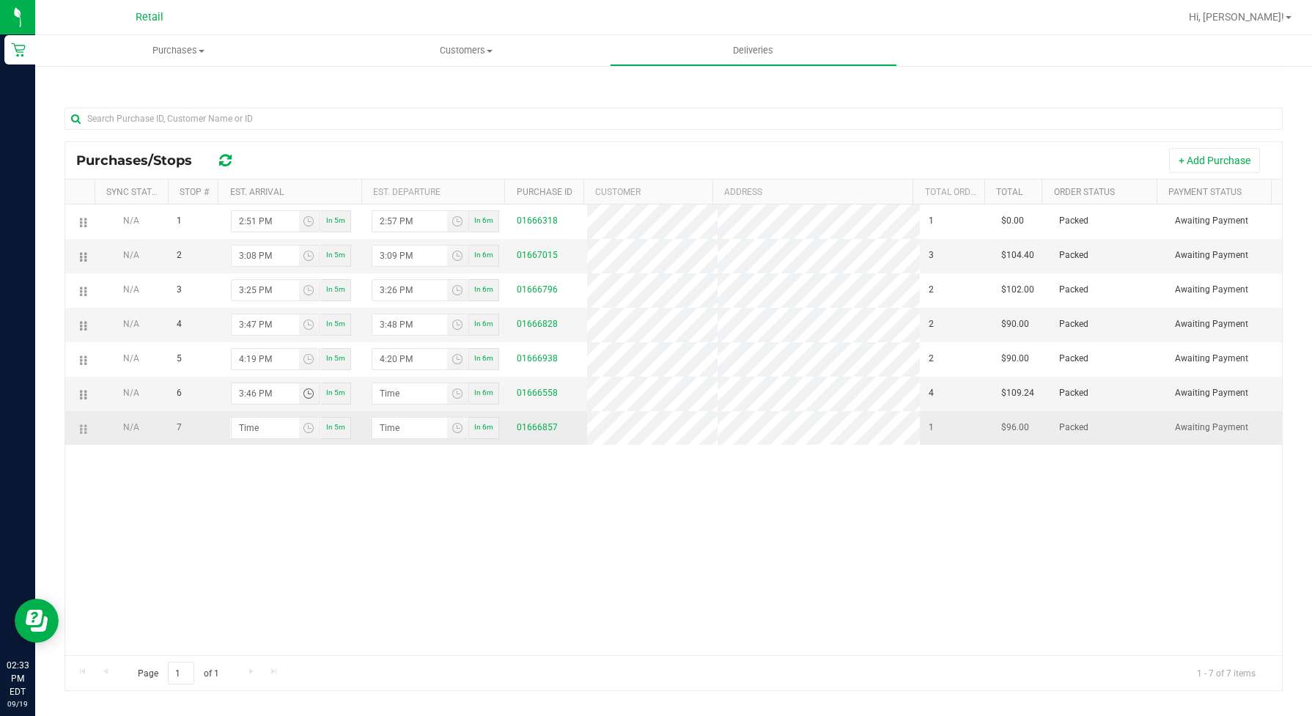
type input "4:46 PM"
type input "4:47 PM"
type input "4:49 PM"
type input "4:50 PM"
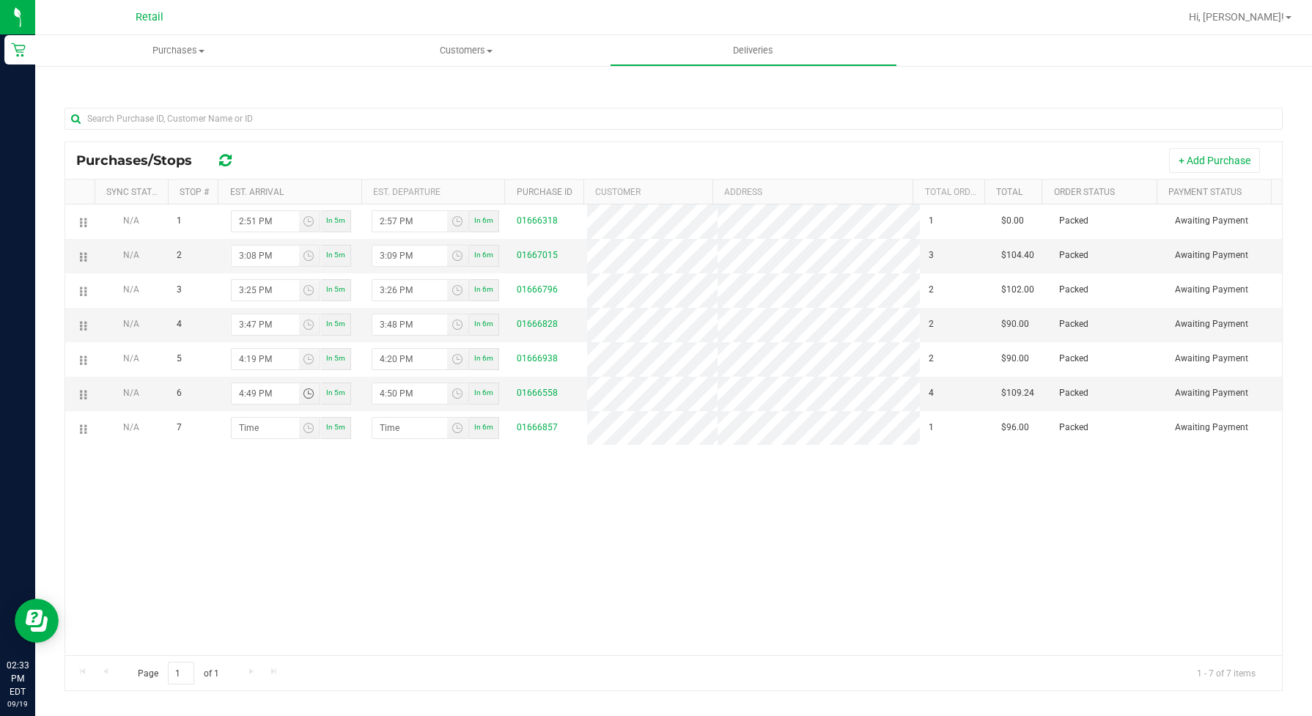
type input "4:49 PM"
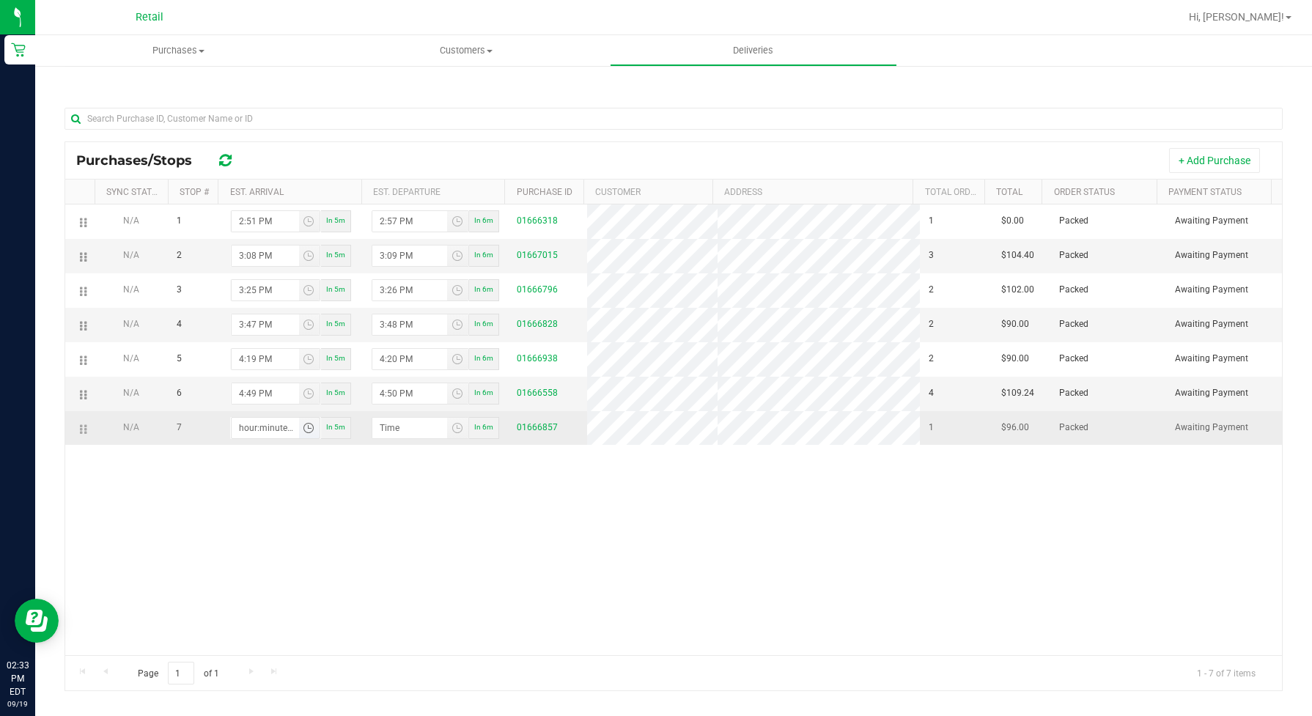
click at [253, 438] on input "hour:minute AM" at bounding box center [265, 428] width 67 height 21
type input "5:01 AM"
type input "5:02 AM"
type input "5:17 AM"
type input "5:18 AM"
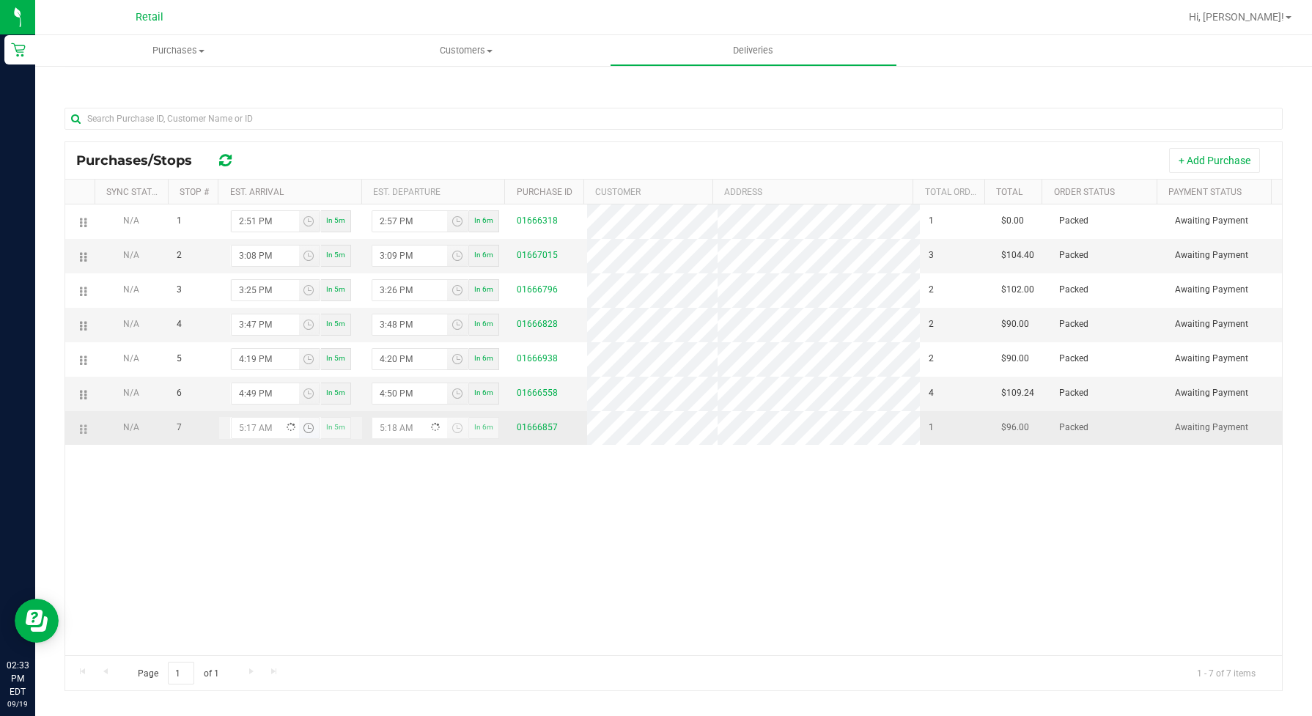
type input "5:17 PM"
type input "5:18 PM"
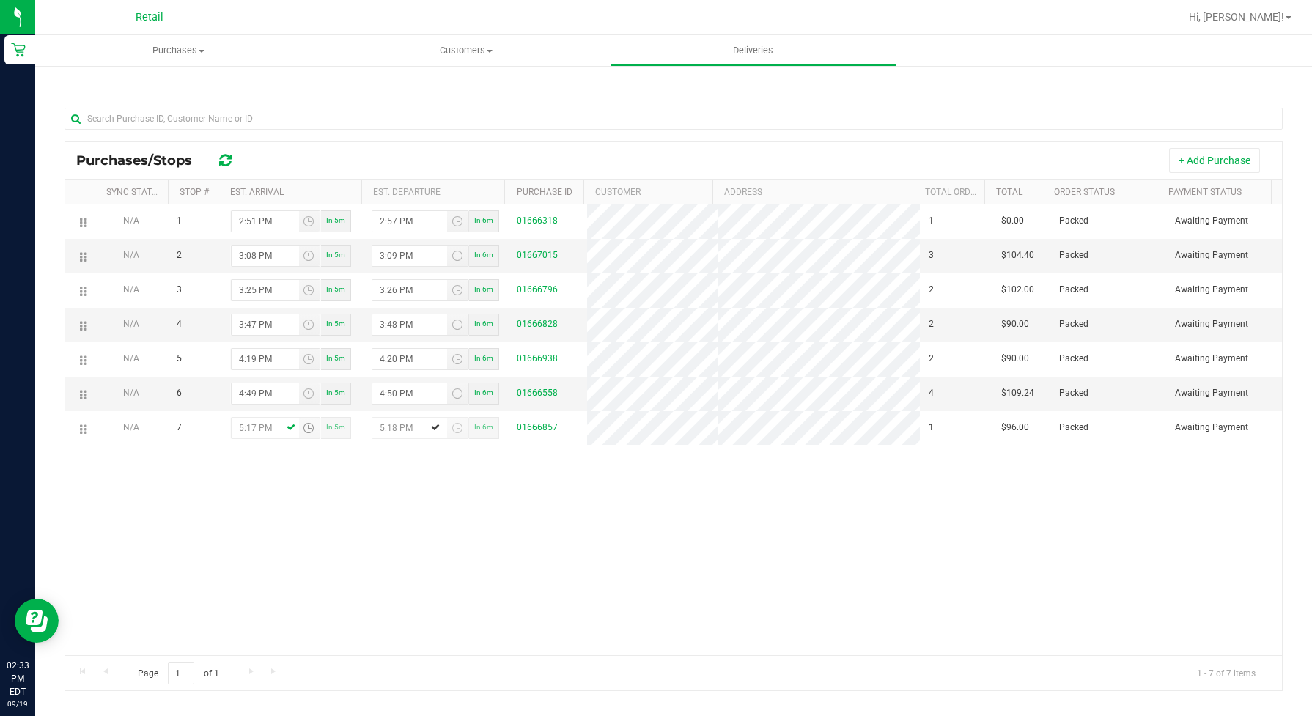
type input "5:17 PM"
click at [609, 566] on div "N/A 1 2:51 PM In 5m 2:57 PM In 6m 01666318 1 $0.00 Packed Awaiting Payment N/A …" at bounding box center [673, 431] width 1217 height 452
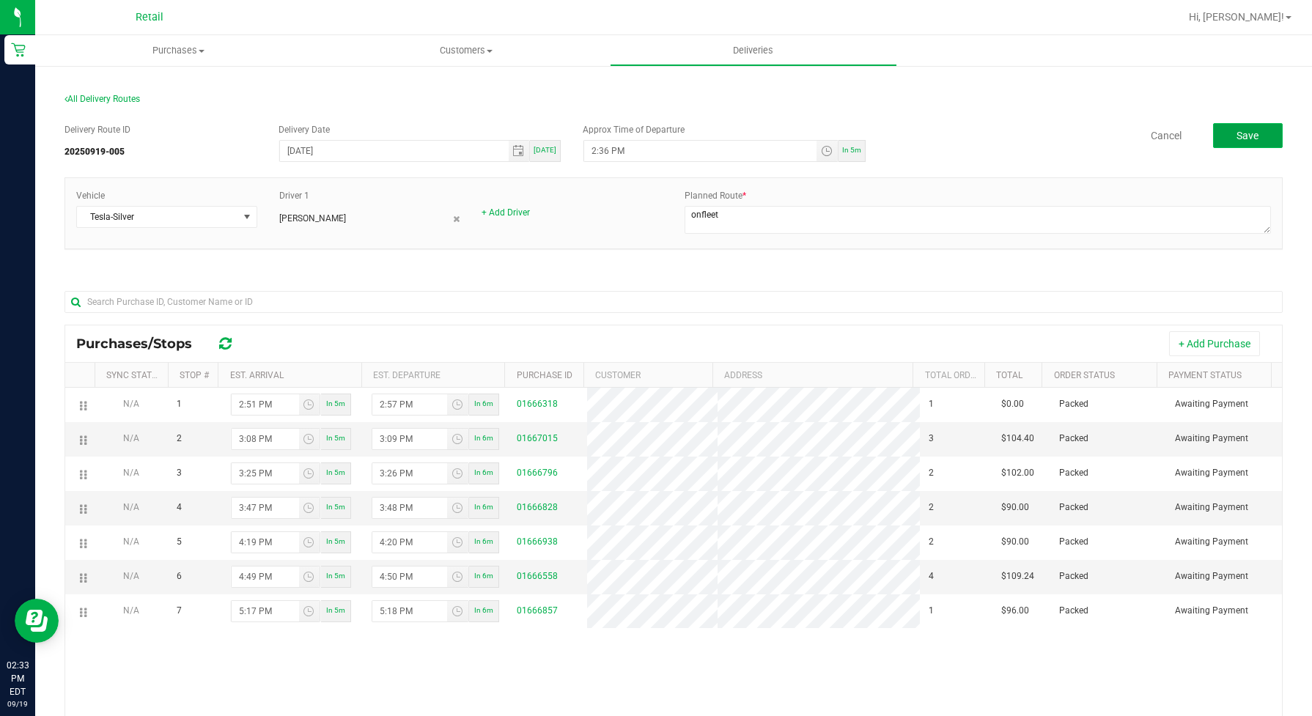
click at [1049, 132] on span "Save" at bounding box center [1248, 136] width 22 height 12
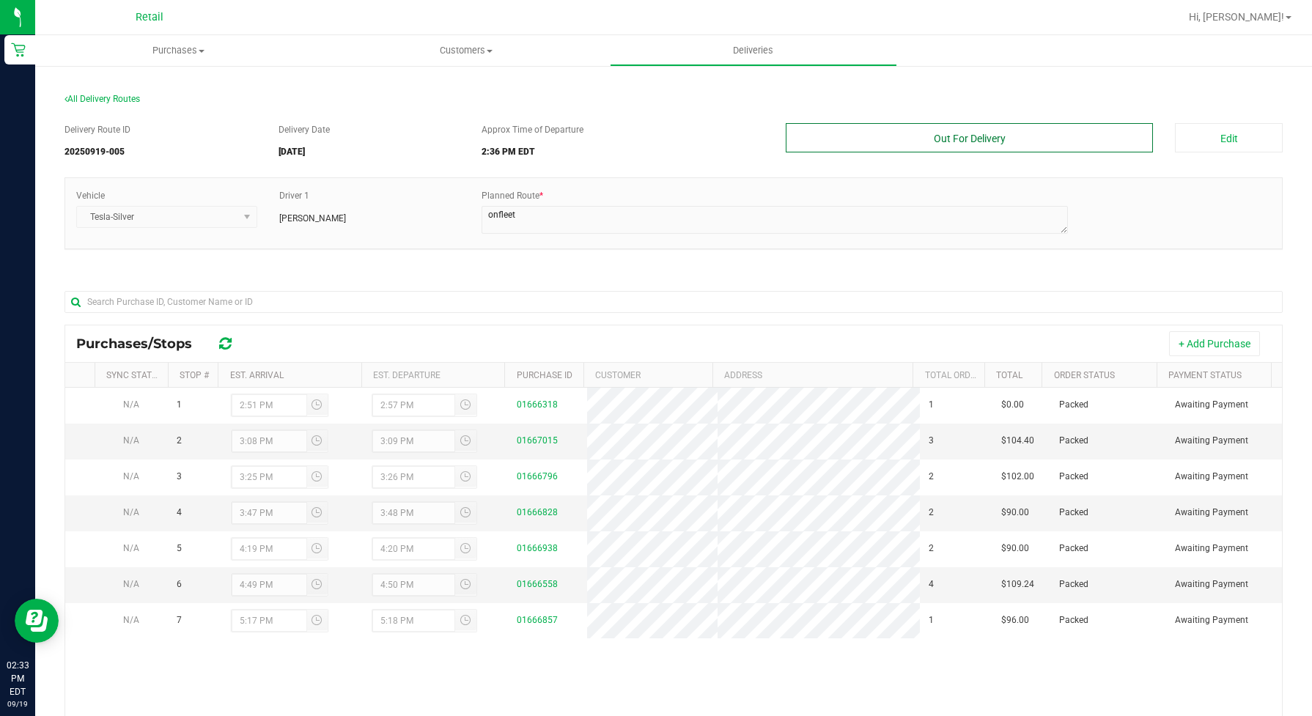
click at [1049, 137] on button "Out For Delivery" at bounding box center [969, 137] width 367 height 29
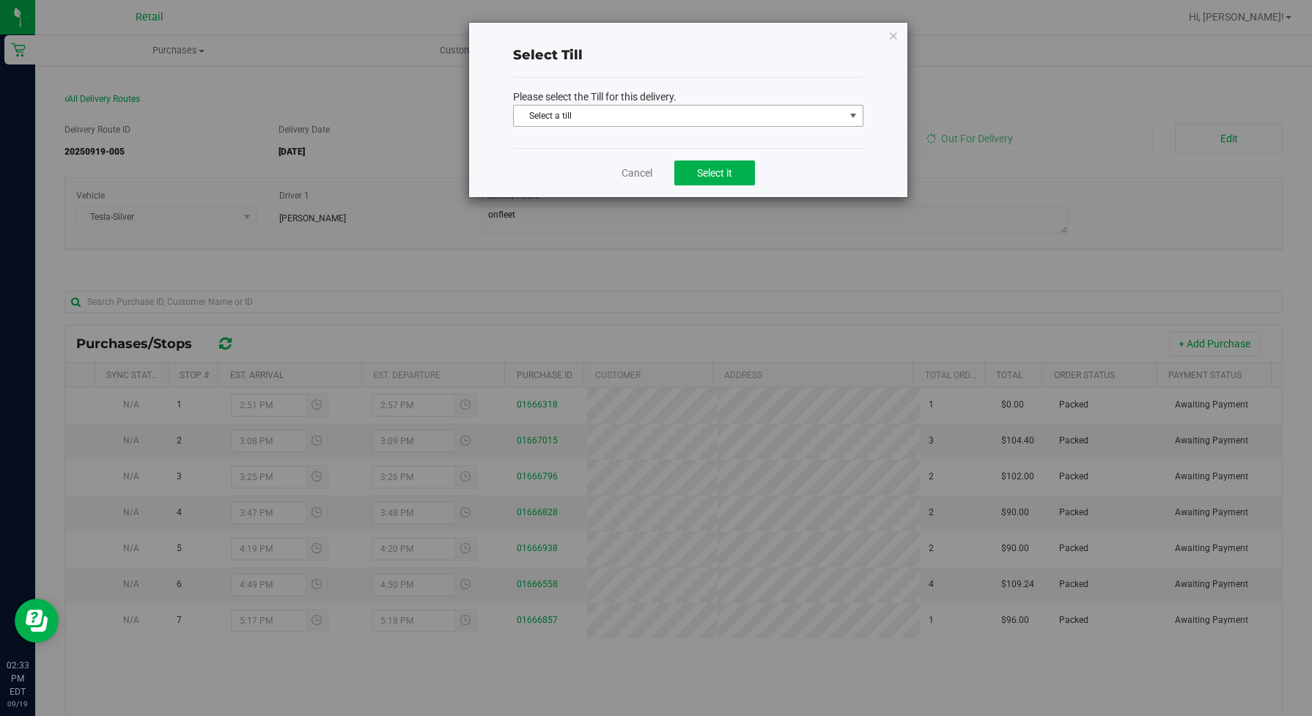
click at [557, 108] on span "Select a till" at bounding box center [679, 116] width 331 height 21
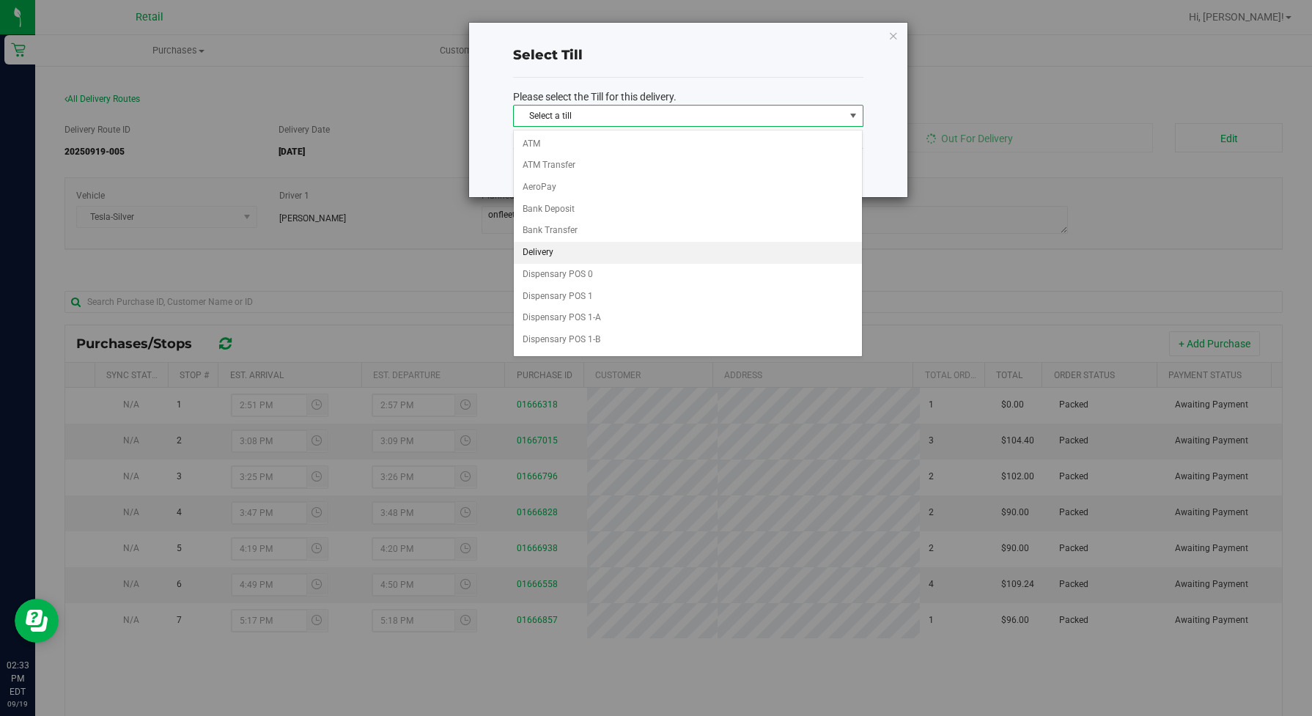
click at [586, 243] on li "Delivery" at bounding box center [688, 253] width 349 height 22
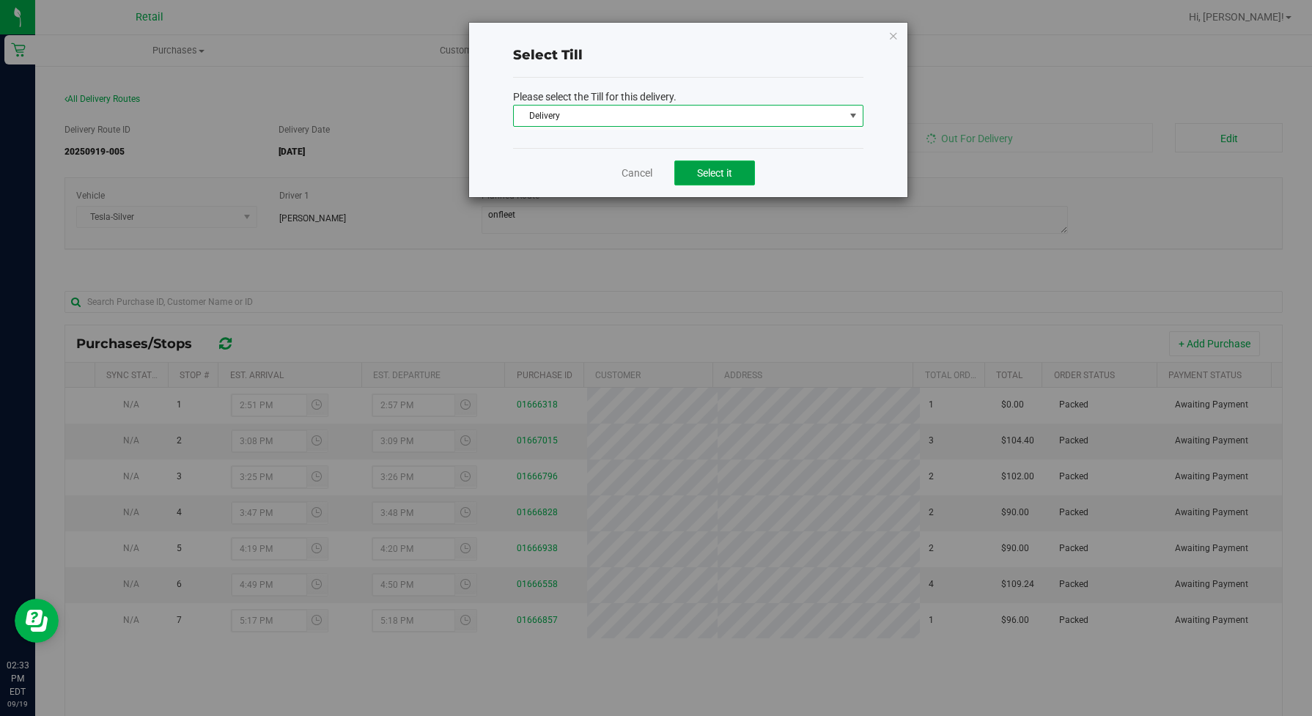
click at [727, 182] on button "Select it" at bounding box center [714, 173] width 81 height 25
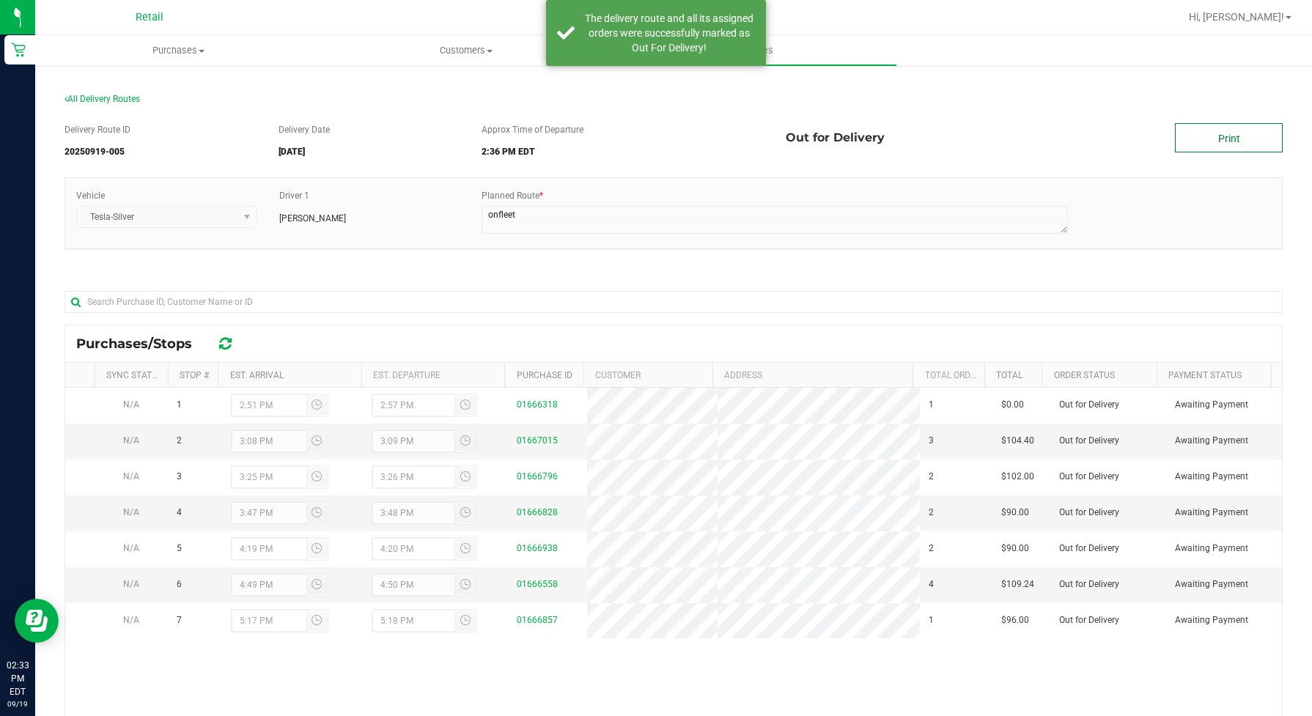
click at [1049, 134] on link "Print" at bounding box center [1229, 137] width 108 height 29
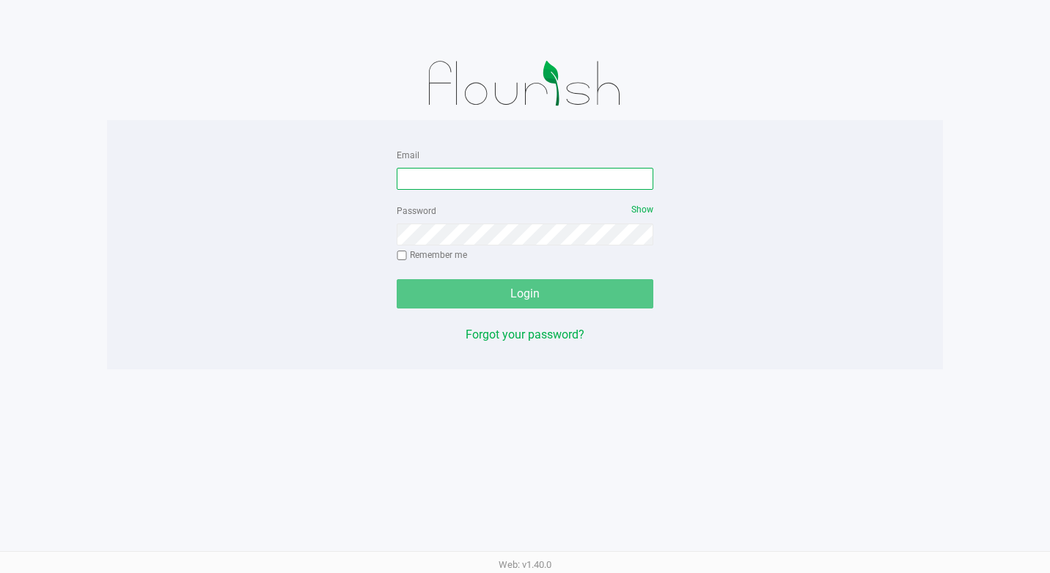
type input "[EMAIL_ADDRESS][DOMAIN_NAME]"
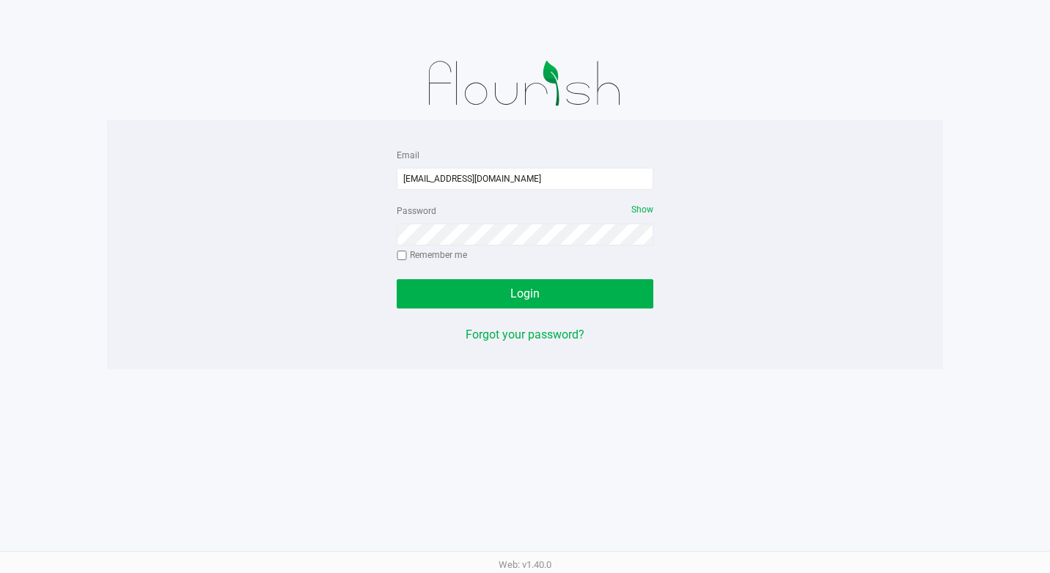
click at [553, 292] on div "Login" at bounding box center [525, 293] width 257 height 29
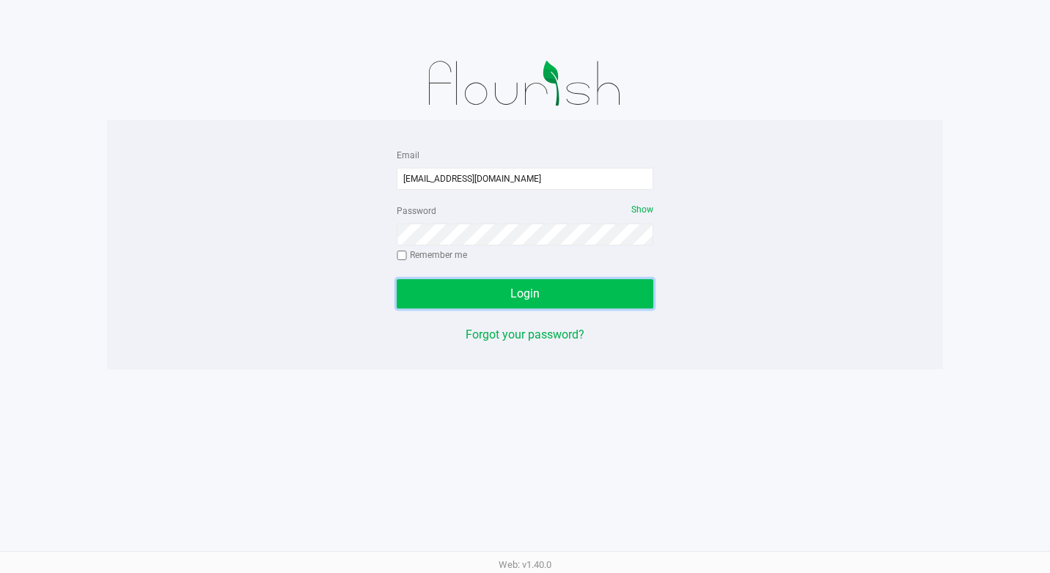
click at [608, 297] on button "Login" at bounding box center [525, 293] width 257 height 29
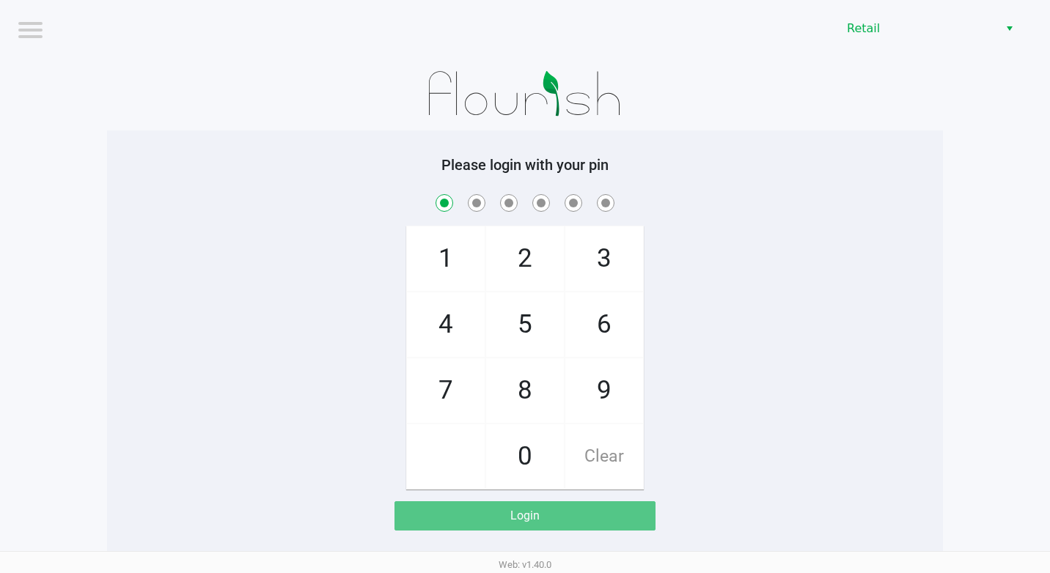
checkbox input "true"
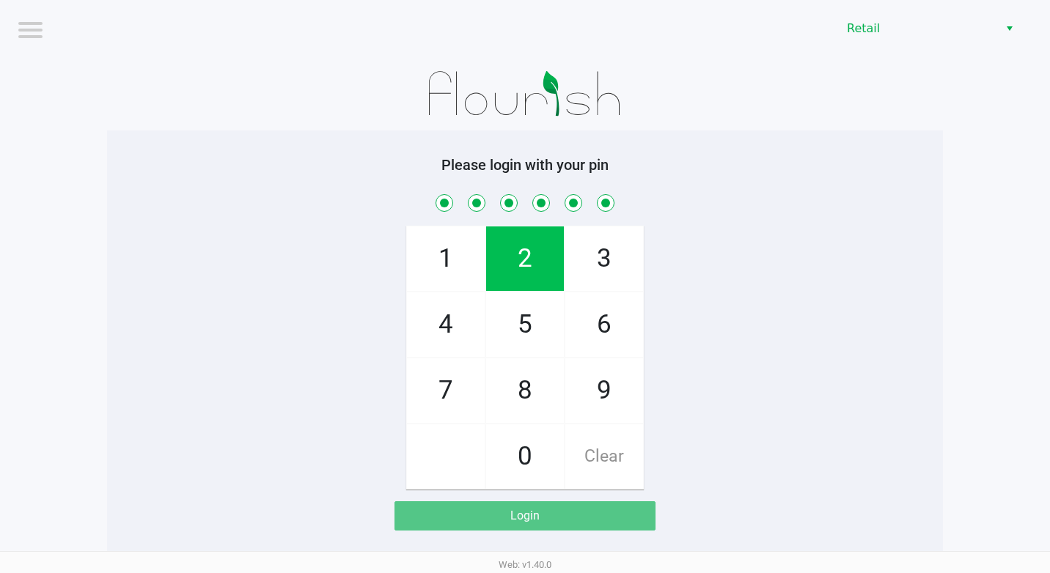
checkbox input "true"
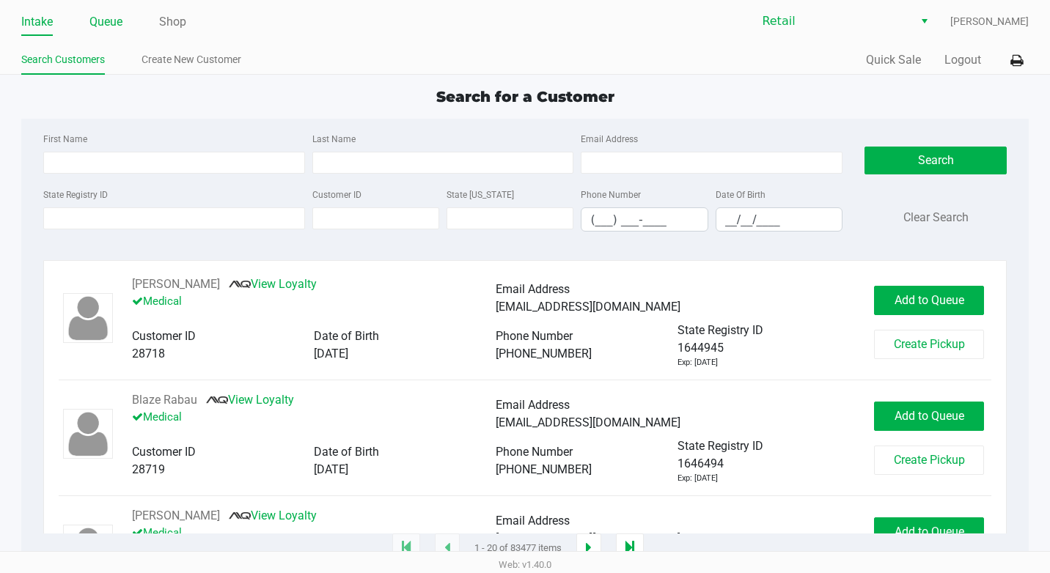
click at [105, 20] on link "Queue" at bounding box center [105, 22] width 33 height 21
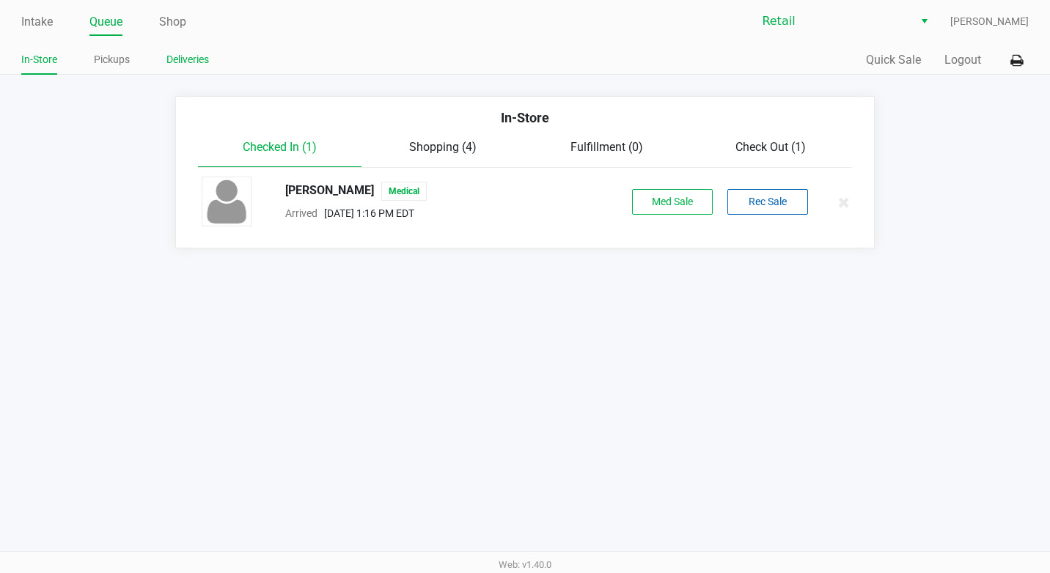
click at [206, 61] on link "Deliveries" at bounding box center [187, 60] width 43 height 18
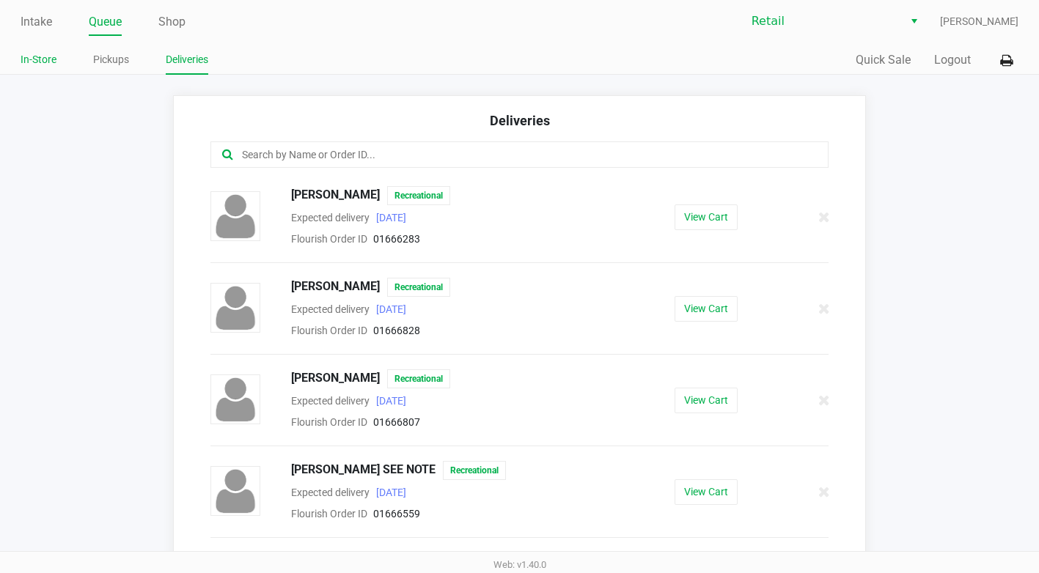
click at [29, 63] on link "In-Store" at bounding box center [39, 60] width 36 height 18
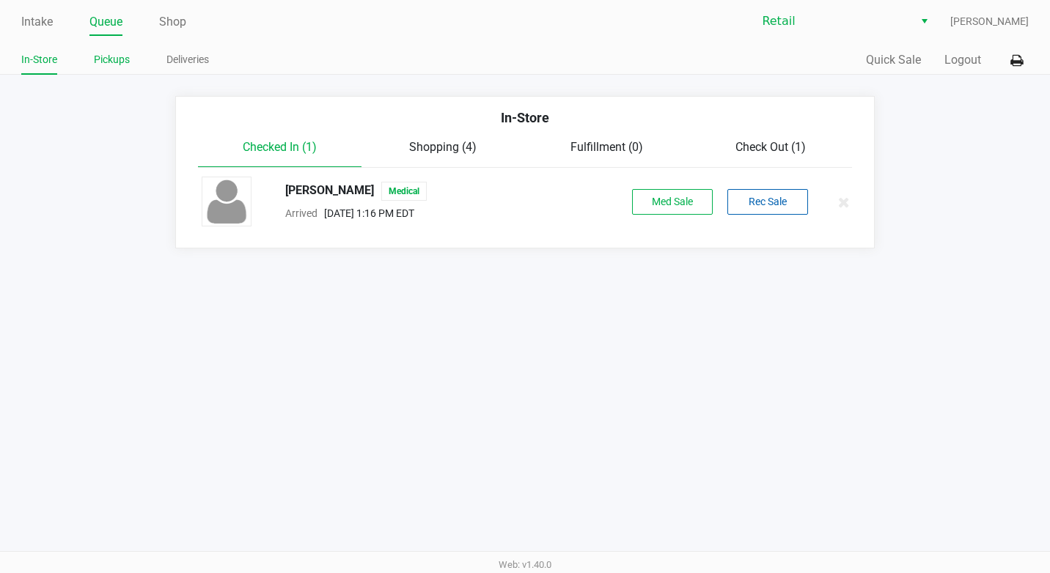
click at [128, 66] on link "Pickups" at bounding box center [112, 60] width 36 height 18
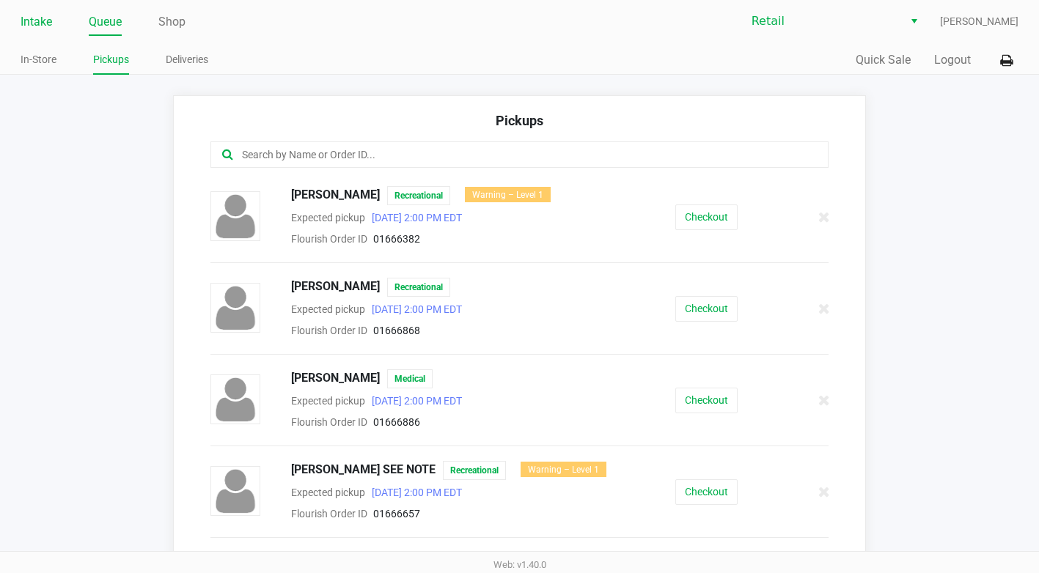
click at [48, 19] on link "Intake" at bounding box center [37, 22] width 32 height 21
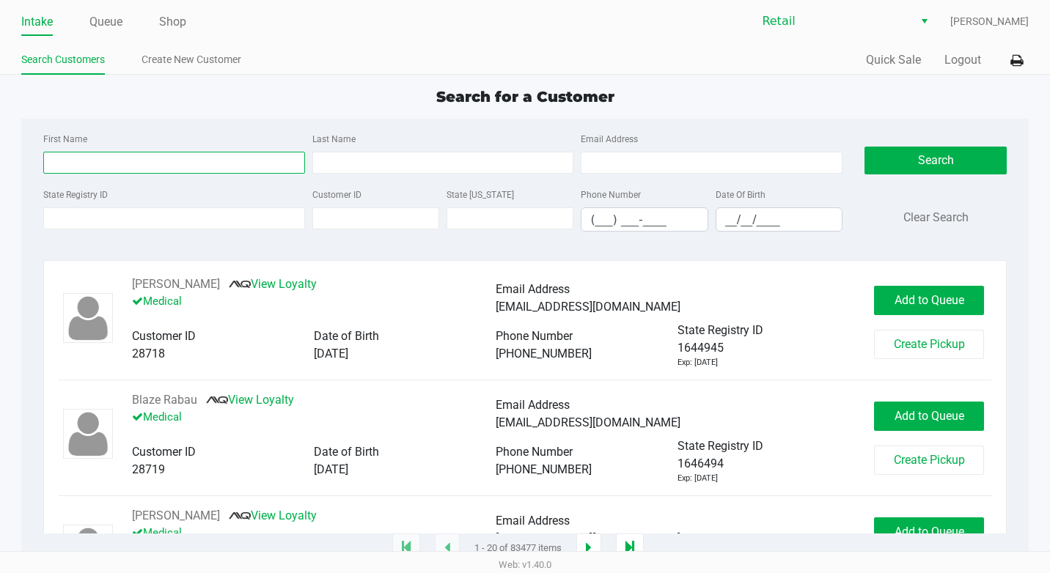
click at [125, 157] on input "First Name" at bounding box center [174, 163] width 262 height 22
type input "emilio"
click at [399, 172] on div "First Name emilio Last Name Email Address" at bounding box center [443, 158] width 807 height 56
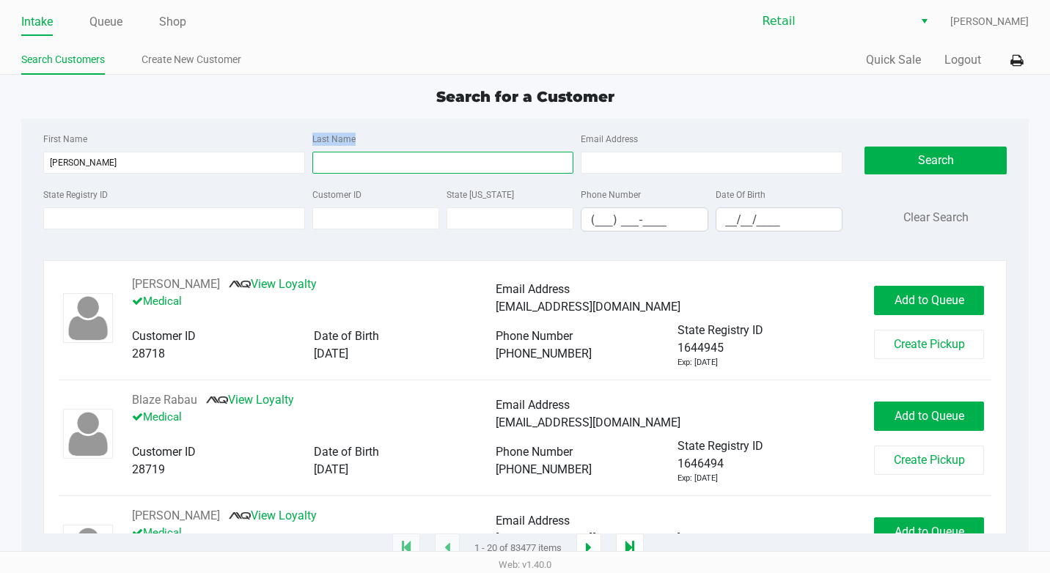
click at [398, 168] on input "Last Name" at bounding box center [443, 163] width 262 height 22
type input "leon"
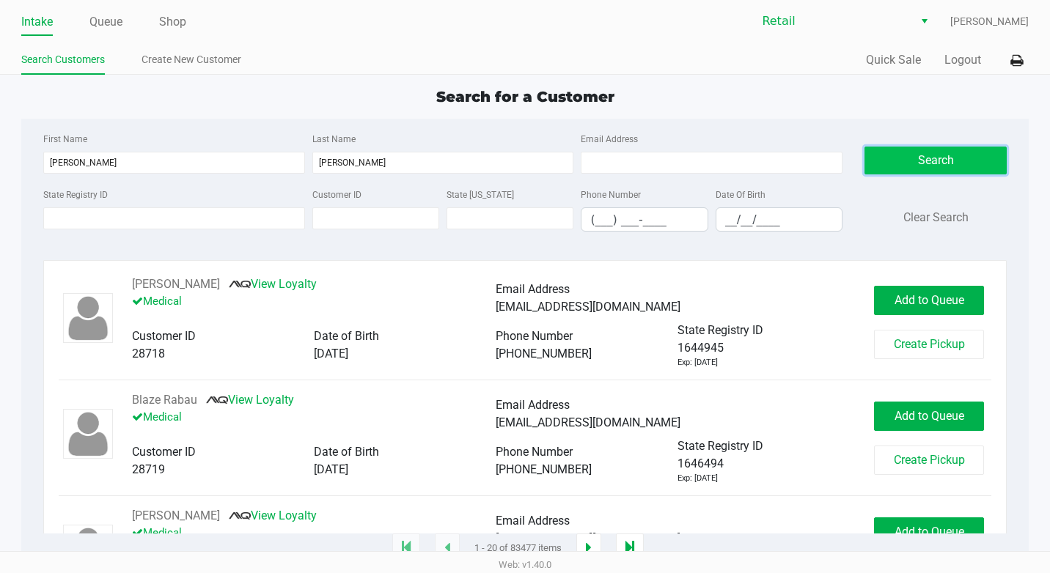
click at [930, 160] on button "Search" at bounding box center [935, 161] width 142 height 28
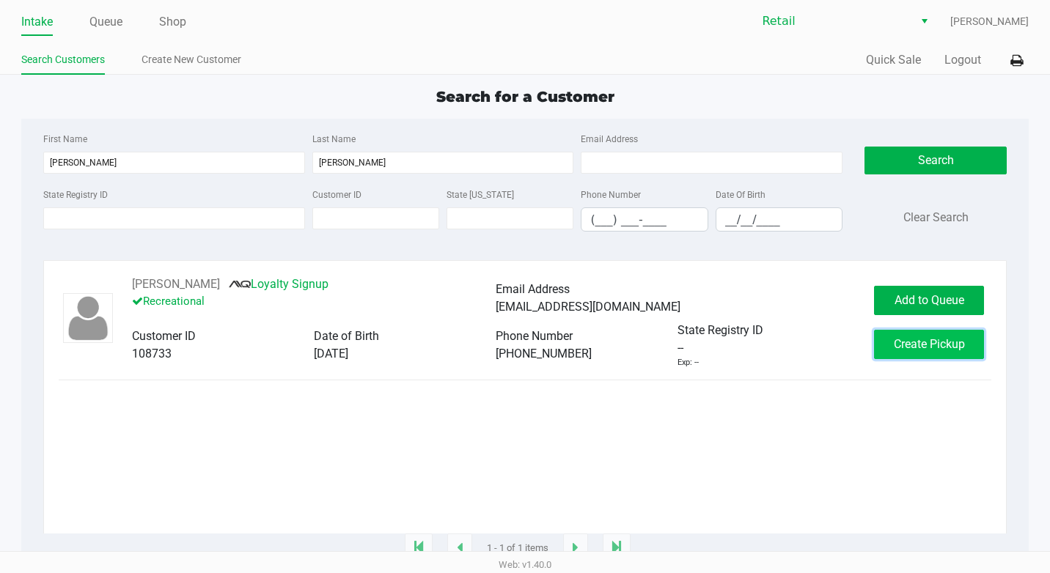
click at [937, 346] on span "Create Pickup" at bounding box center [929, 344] width 71 height 14
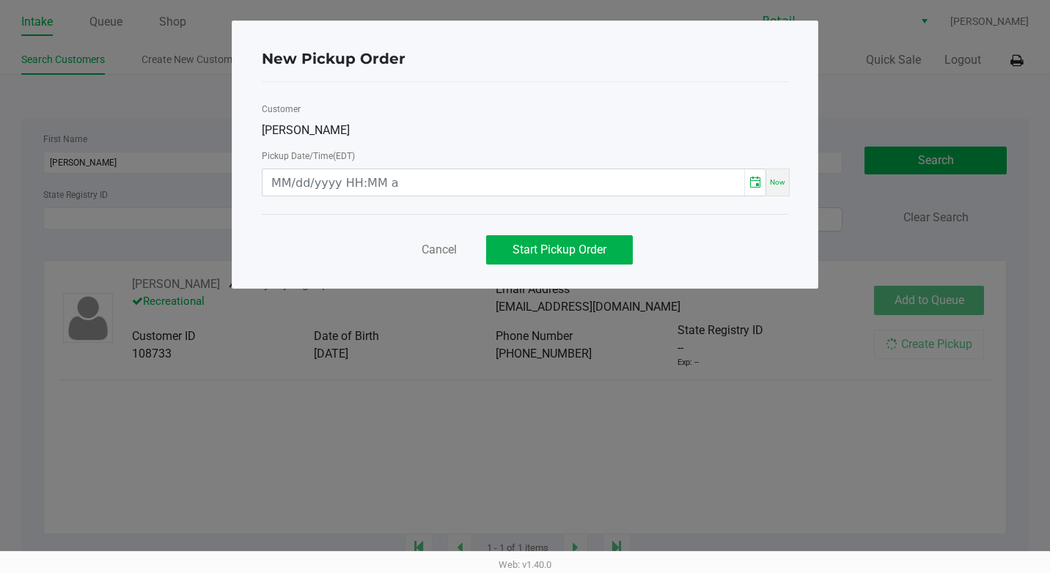
click at [779, 174] on div "Now" at bounding box center [777, 182] width 15 height 18
type input "[DATE] 02:23 PM"
click at [616, 253] on button "Start Pickup Order" at bounding box center [559, 249] width 147 height 29
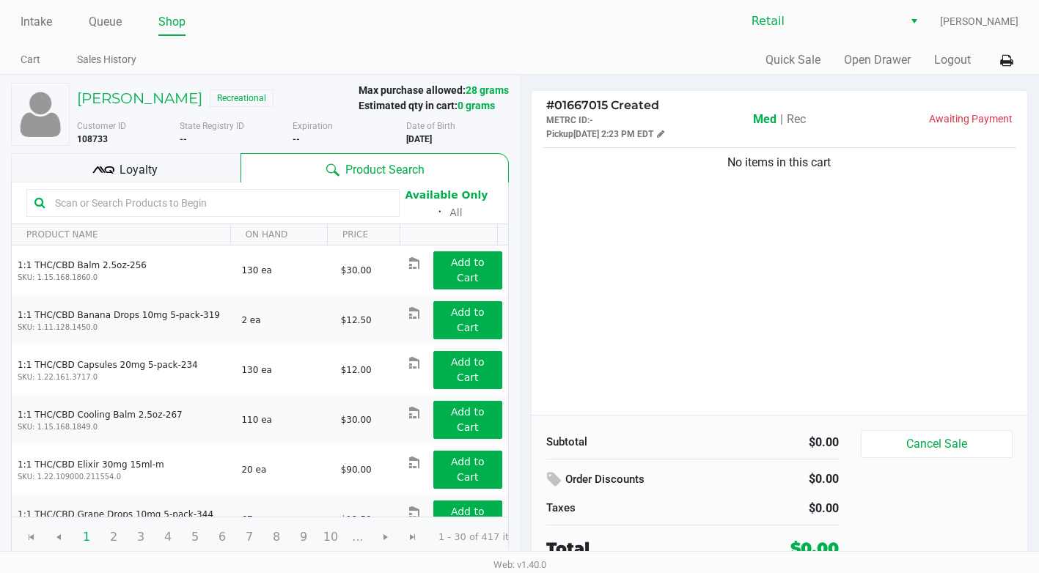
click at [163, 168] on div "Loyalty" at bounding box center [125, 167] width 229 height 29
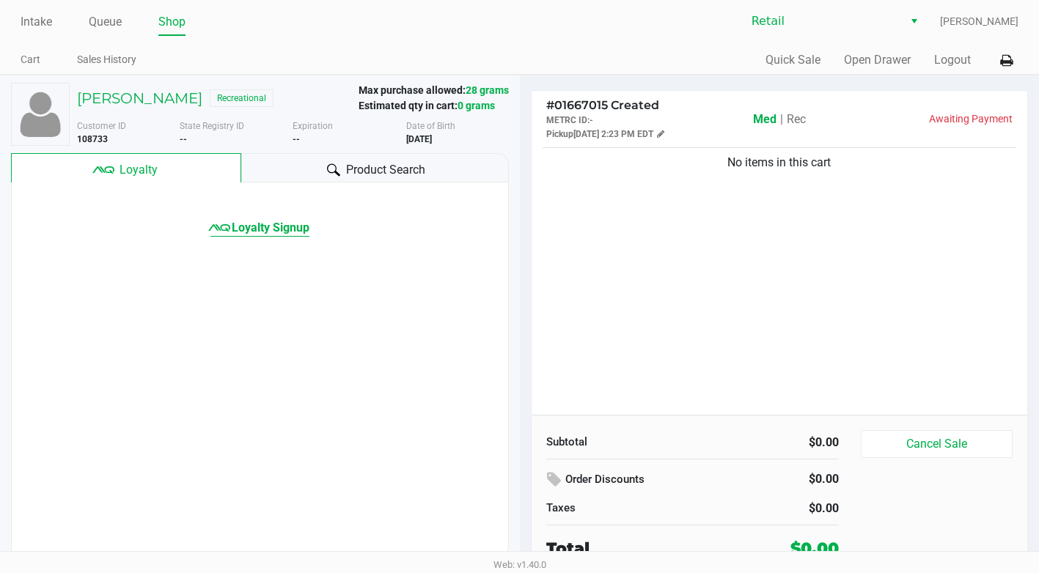
click at [241, 223] on span "Loyalty Signup" at bounding box center [271, 228] width 78 height 18
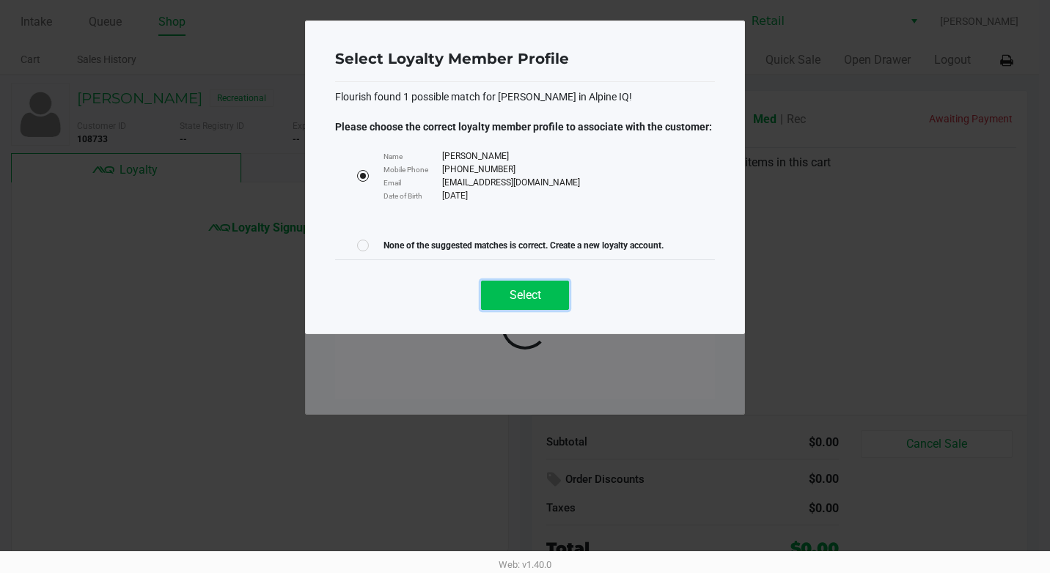
click at [505, 309] on button "Select" at bounding box center [525, 295] width 88 height 29
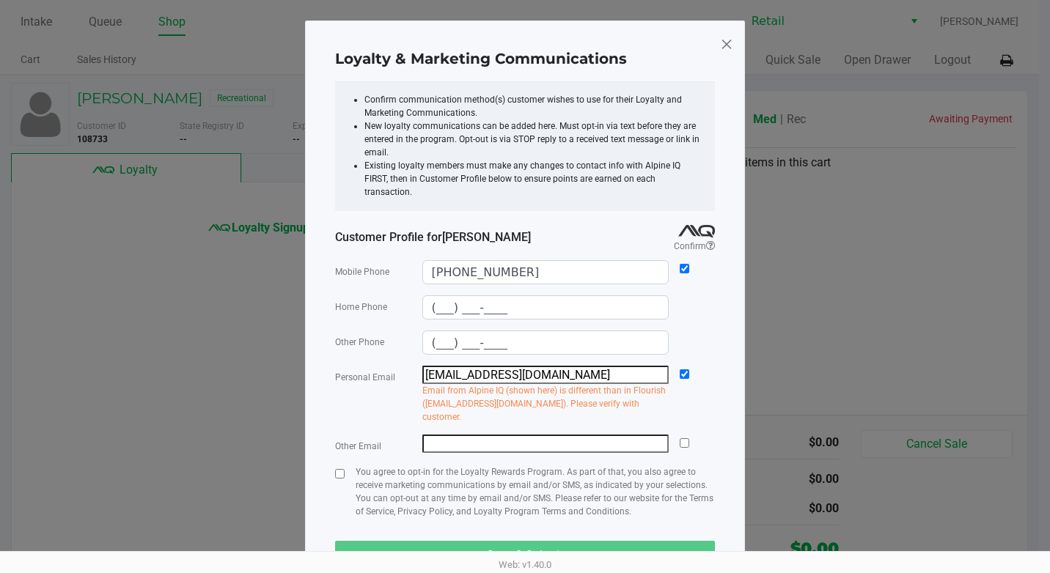
click at [680, 366] on div "Personal Email emilioandsyd@gmail.com Email from Alpine IQ (shown here) is diff…" at bounding box center [525, 395] width 380 height 58
click at [720, 47] on span at bounding box center [726, 43] width 13 height 23
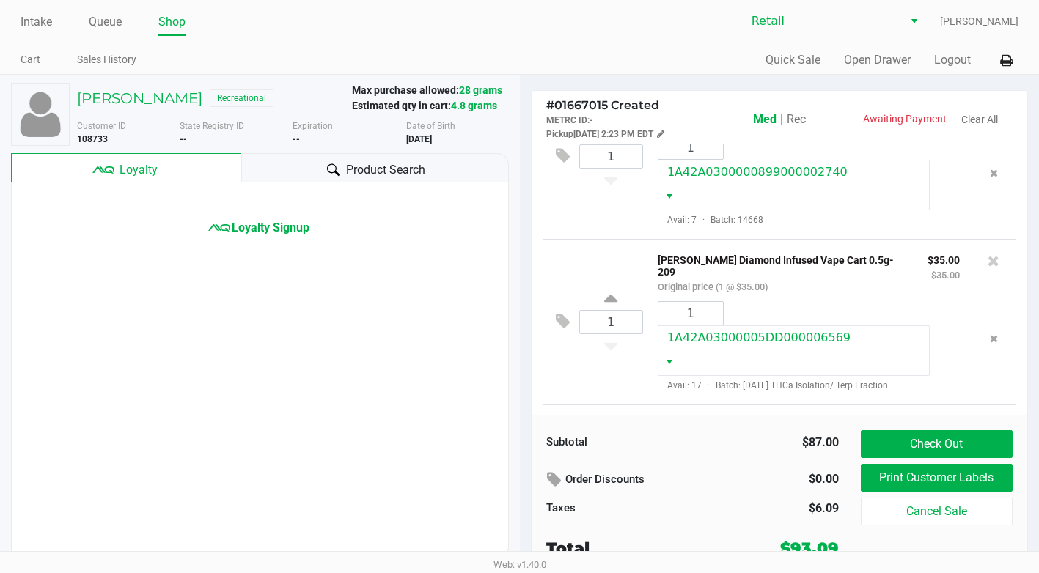
scroll to position [200, 0]
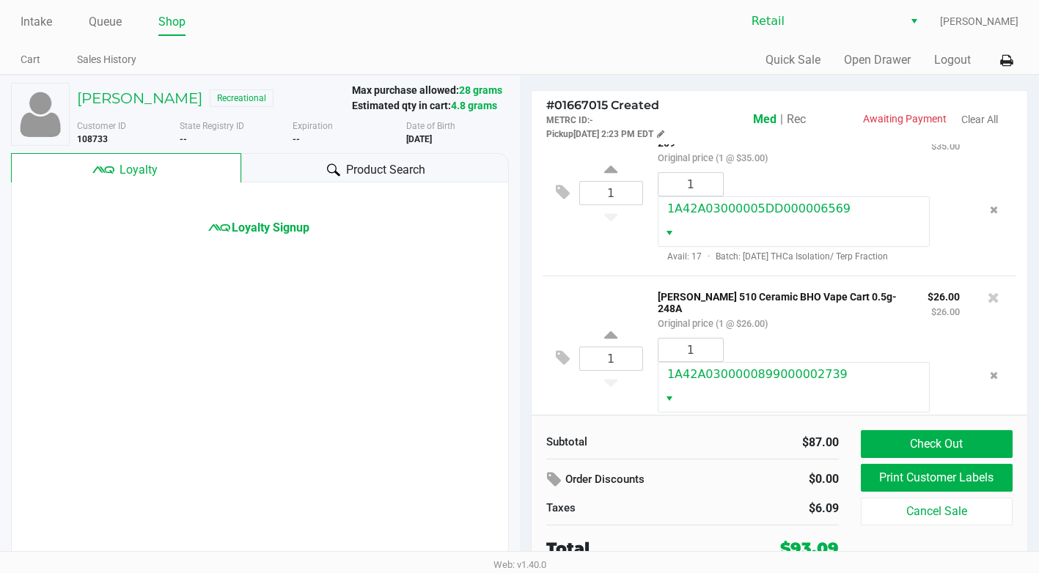
click at [795, 119] on span "Rec" at bounding box center [796, 119] width 19 height 14
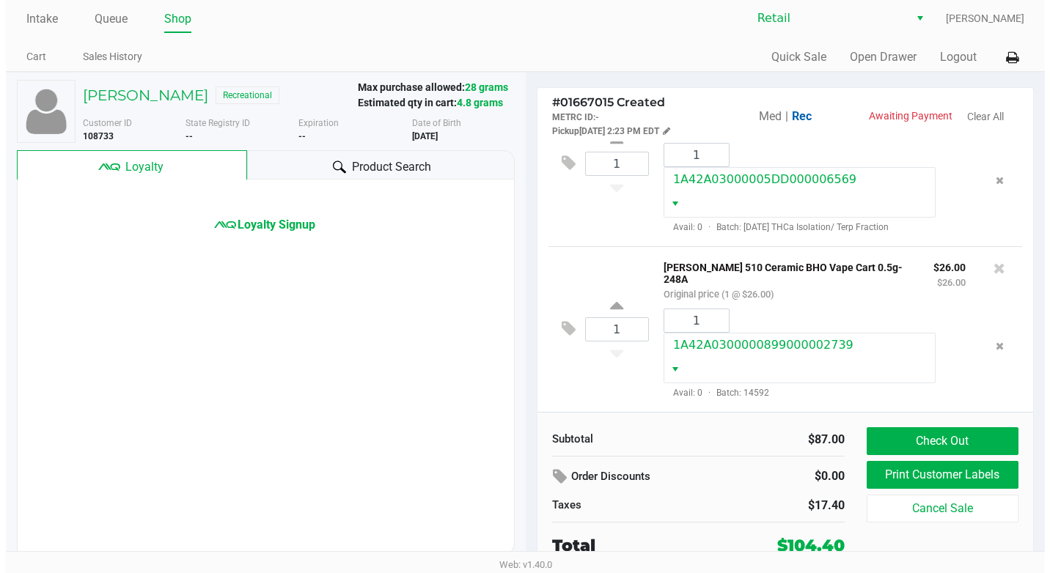
scroll to position [0, 0]
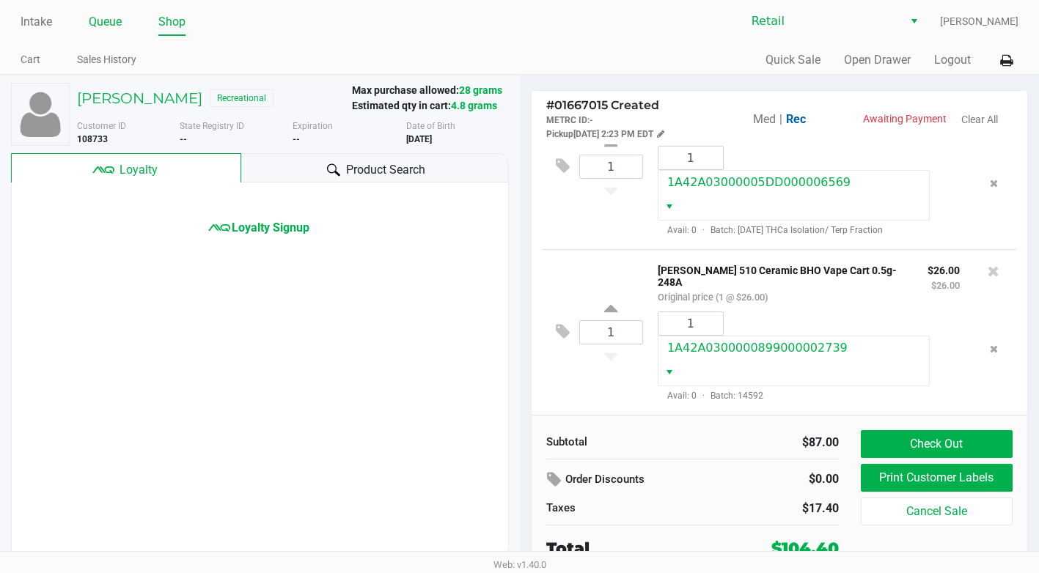
click at [96, 23] on link "Queue" at bounding box center [105, 22] width 33 height 21
